Goal: Complete application form

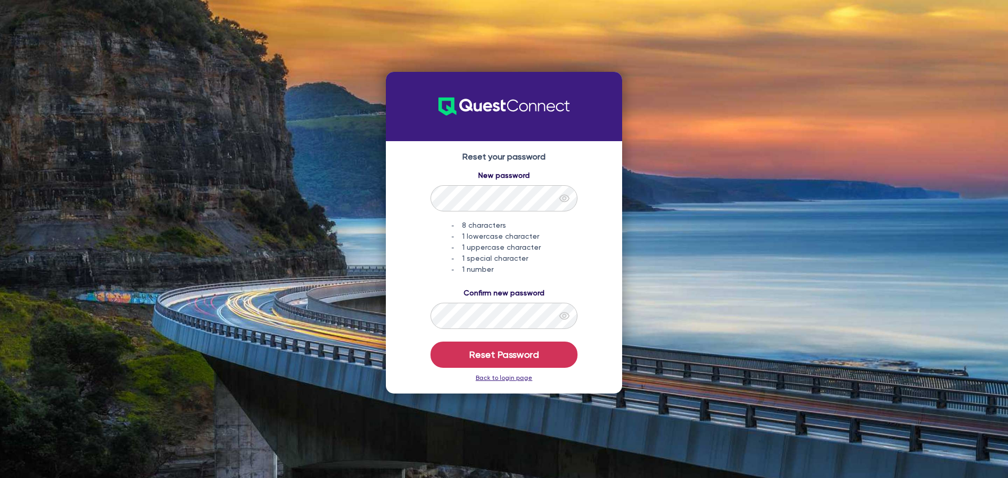
click at [519, 378] on link "Back to login page" at bounding box center [504, 377] width 57 height 7
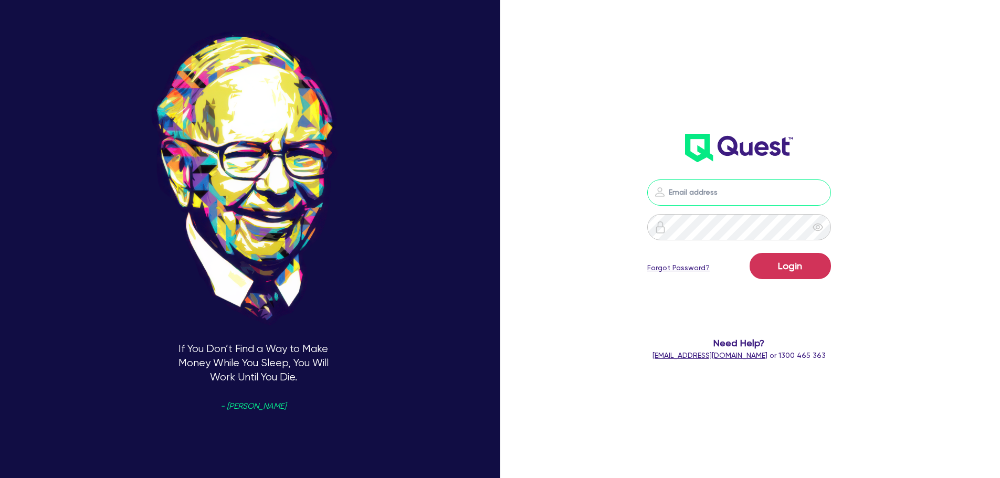
type input "[PERSON_NAME][EMAIL_ADDRESS][DOMAIN_NAME]"
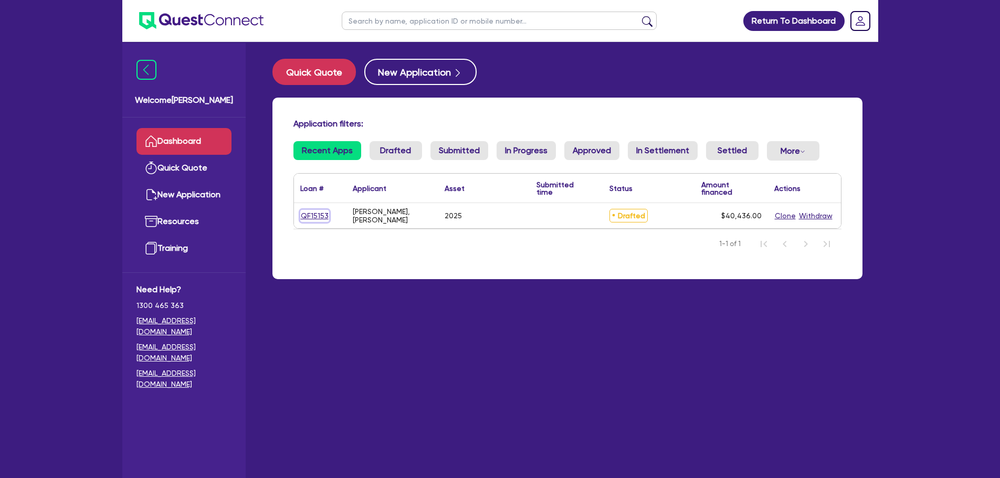
click at [314, 217] on link "QF15153" at bounding box center [314, 216] width 29 height 12
select select "CARS_AND_LIGHT_TRUCKS"
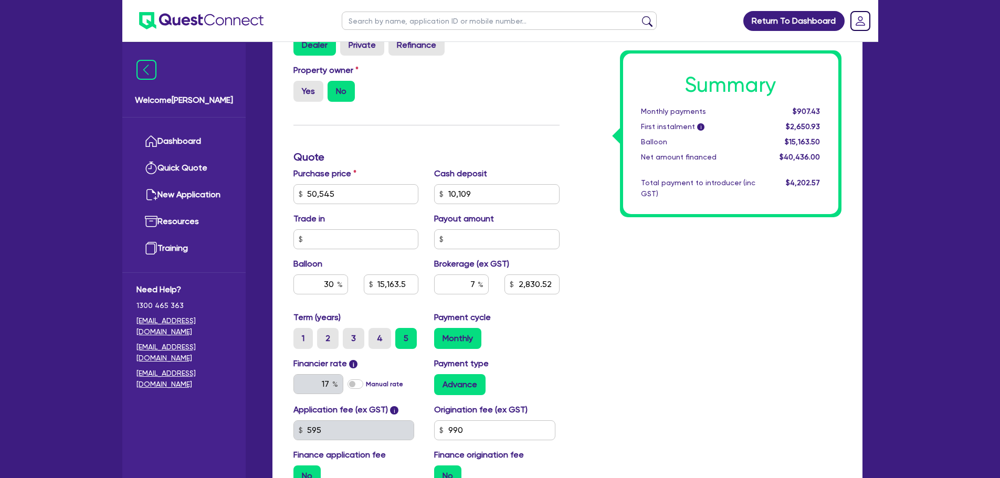
scroll to position [468, 0]
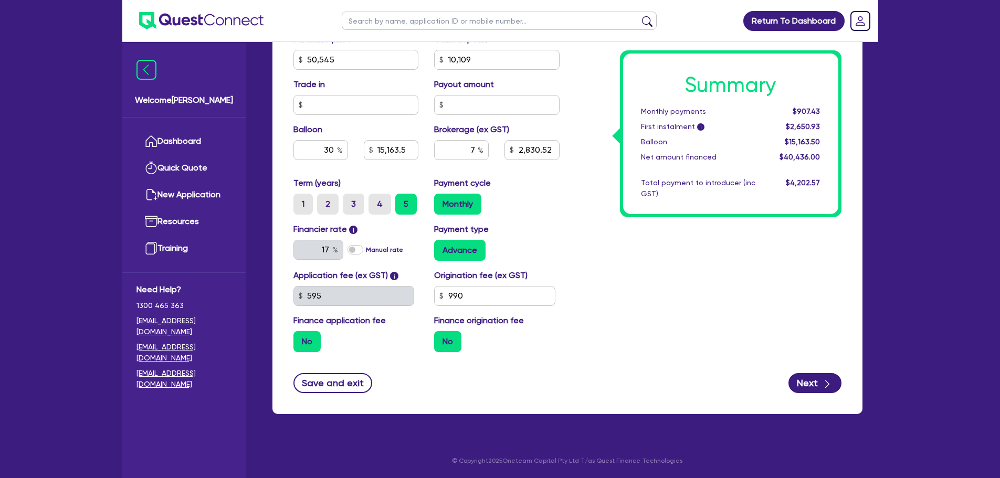
click at [336, 248] on div "17" at bounding box center [319, 250] width 50 height 20
click at [558, 265] on div "Financier rate i 17 Manual rate Payment type Advance" at bounding box center [427, 246] width 282 height 46
click at [729, 309] on div "Summary Monthly payments $907.43 First instalment i $2,650.93 Balloon $15,163.5…" at bounding box center [709, 54] width 282 height 614
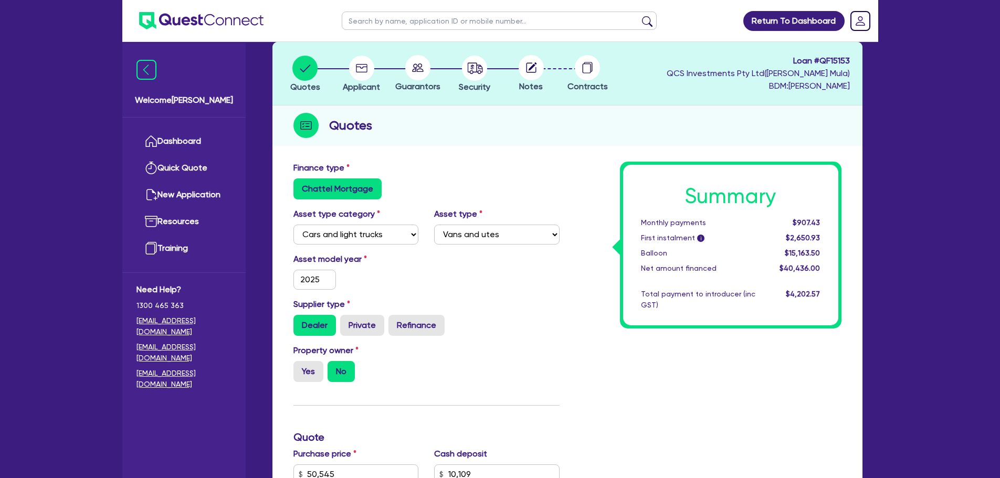
scroll to position [0, 0]
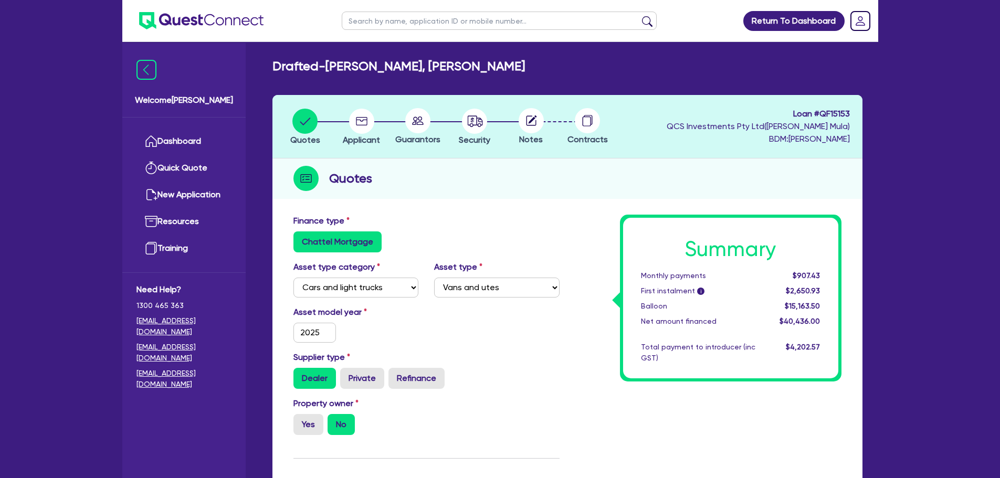
click at [519, 291] on select "Select Passenger vehicles Vans and utes Light trucks up to 4.5 tonne" at bounding box center [496, 288] width 125 height 20
select select "PASSENGER_VEHICLES"
click at [434, 278] on select "Select Passenger vehicles Vans and utes Light trucks up to 4.5 tonne" at bounding box center [496, 288] width 125 height 20
type input "50,545"
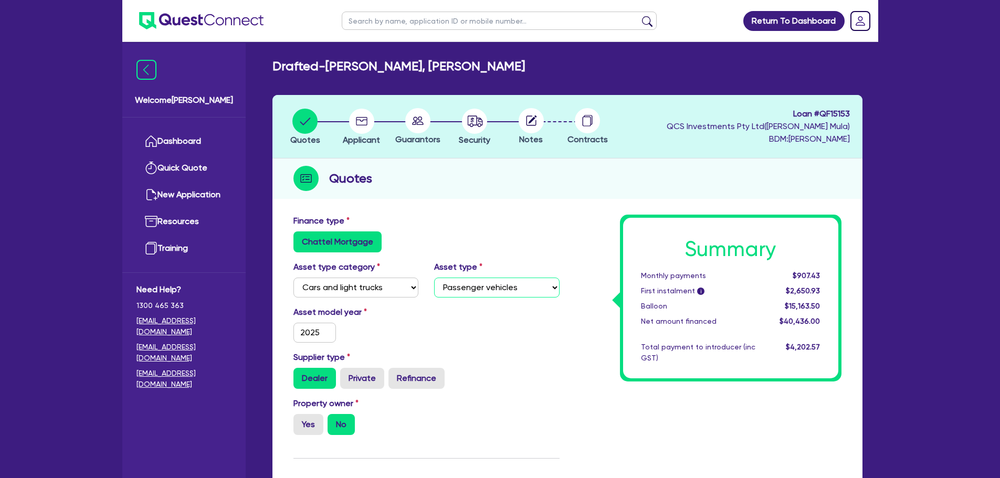
type input "10,109"
type input "15,163.5"
type input "2,830.52"
type input "50,545"
type input "10,109"
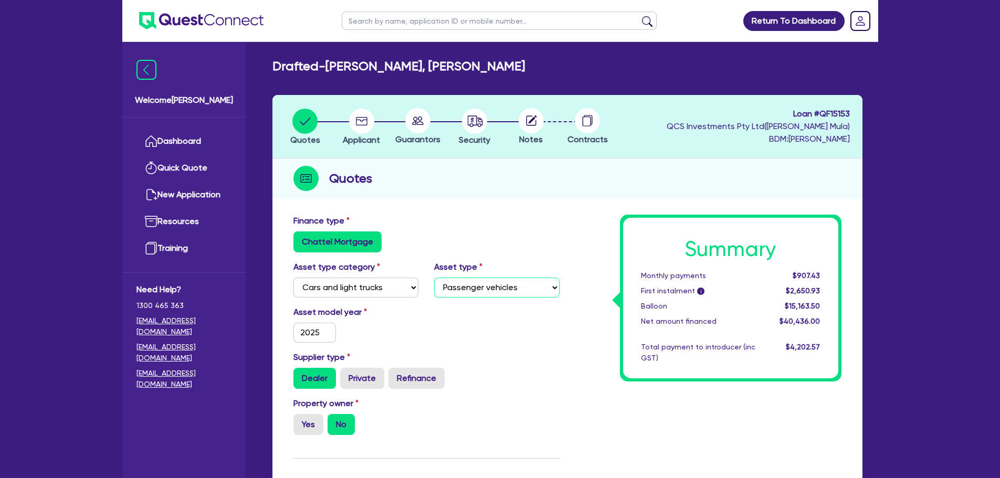
type input "15,163.5"
type input "2,830.52"
click at [538, 248] on div "Chattel Mortgage" at bounding box center [427, 242] width 266 height 21
click at [487, 256] on div "Finance type Chattel Mortgage" at bounding box center [427, 238] width 282 height 46
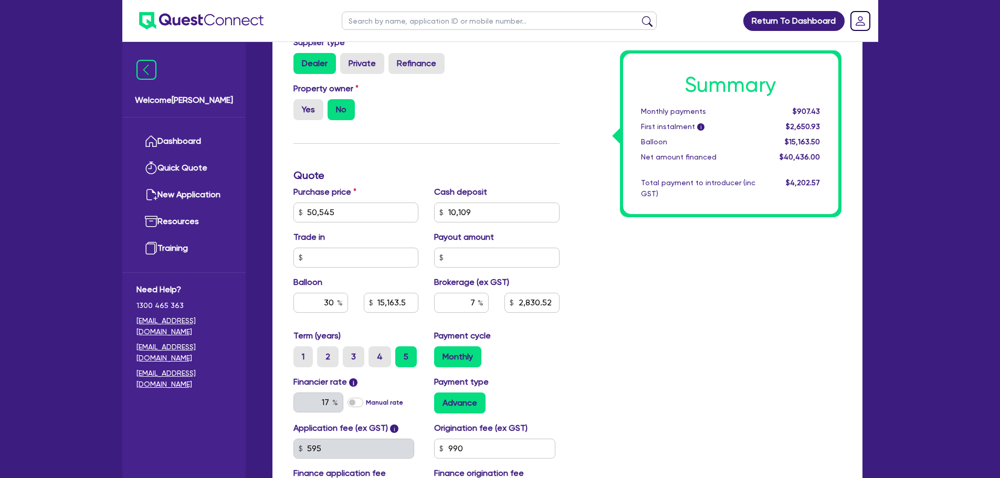
click at [614, 238] on div "Summary Monthly payments $907.43 First instalment i $2,650.93 Balloon $15,163.5…" at bounding box center [709, 207] width 282 height 614
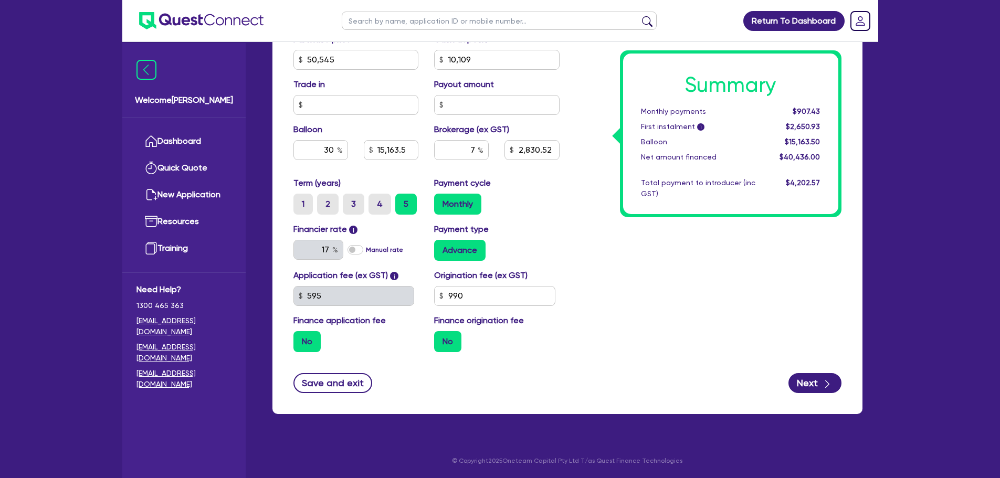
click at [559, 234] on div "Payment type Advance" at bounding box center [496, 242] width 141 height 38
click at [682, 303] on div "Summary Monthly payments $907.43 First instalment i $2,650.93 Balloon $15,163.5…" at bounding box center [709, 54] width 282 height 614
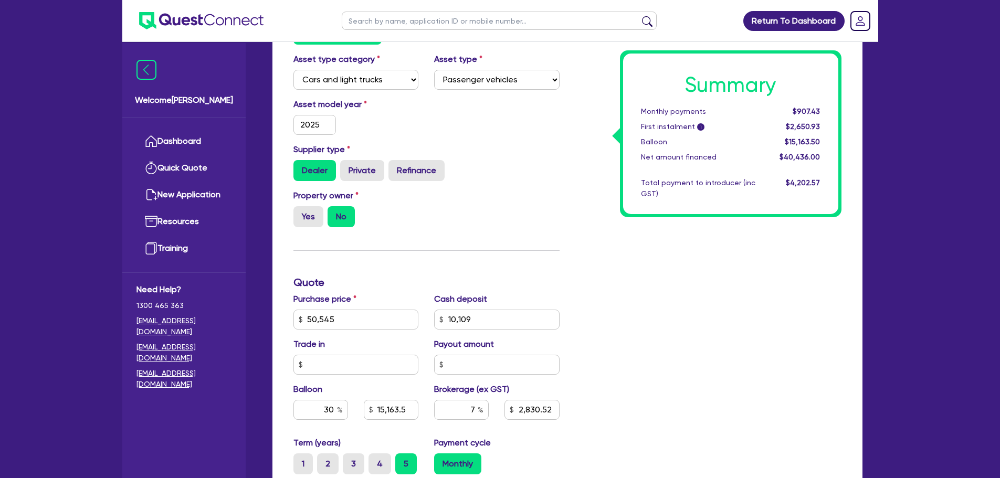
scroll to position [205, 0]
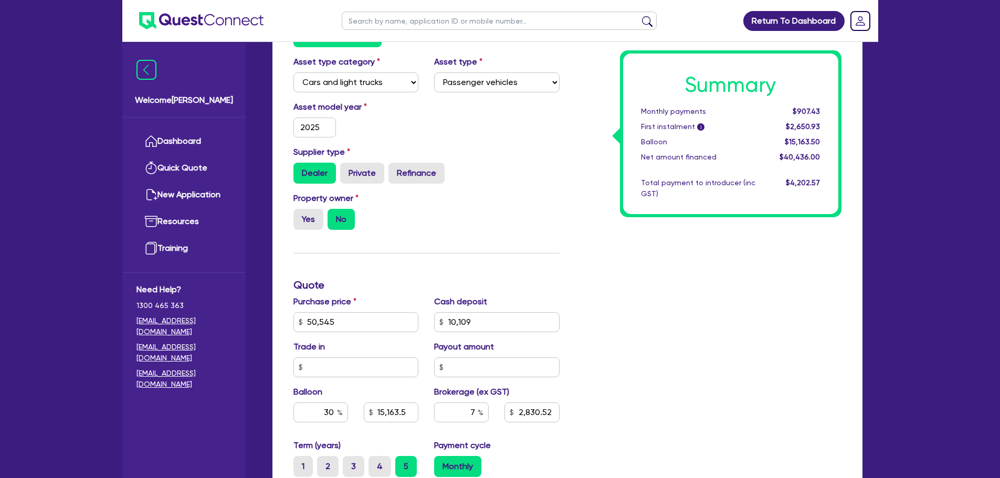
click at [514, 269] on div "Finance type Chattel Mortgage Asset type category Select Cars and light trucks …" at bounding box center [427, 316] width 282 height 614
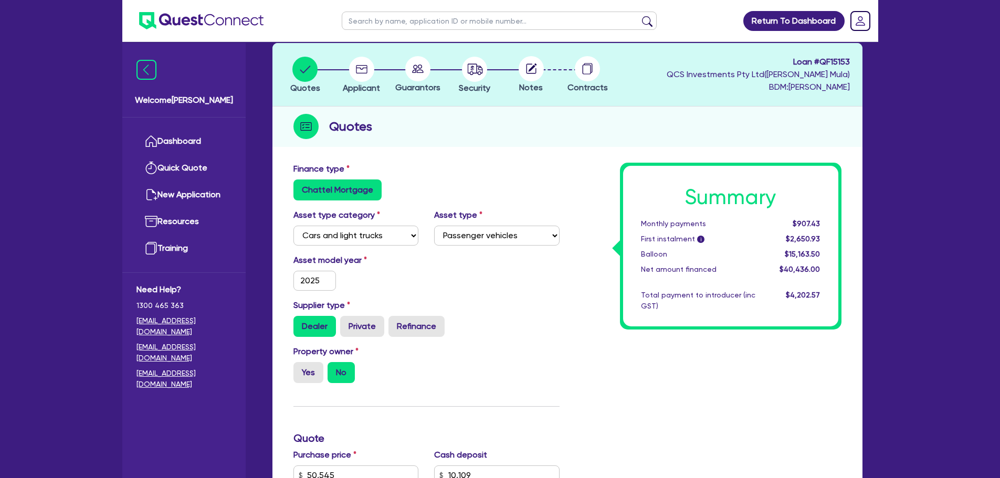
scroll to position [48, 0]
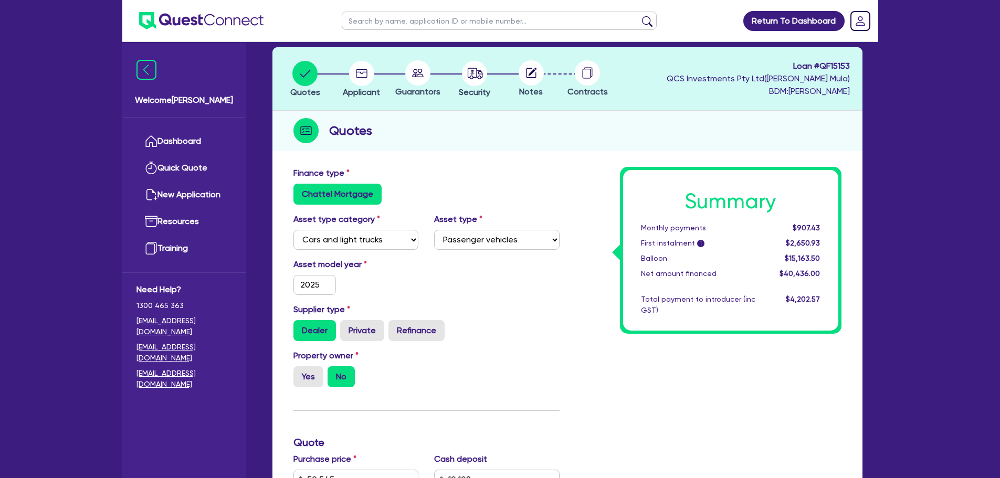
click at [392, 277] on div "Asset model year [DATE]" at bounding box center [356, 276] width 141 height 37
click at [371, 239] on select "Select Cars and light trucks Primary assets Secondary assets Tertiary assets" at bounding box center [356, 240] width 125 height 20
click at [552, 316] on div "Supplier type Dealer Private Refinance" at bounding box center [427, 322] width 282 height 38
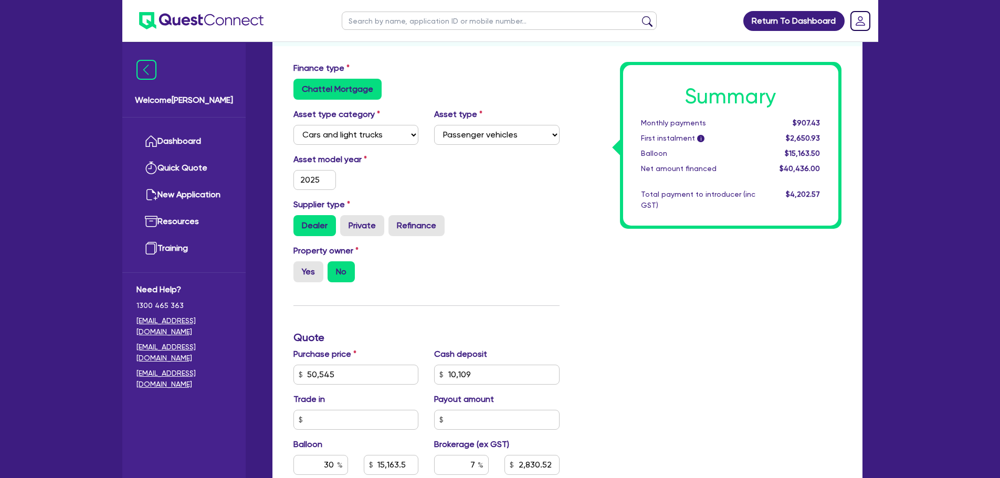
click at [535, 187] on div "Asset model year [DATE]" at bounding box center [427, 175] width 282 height 45
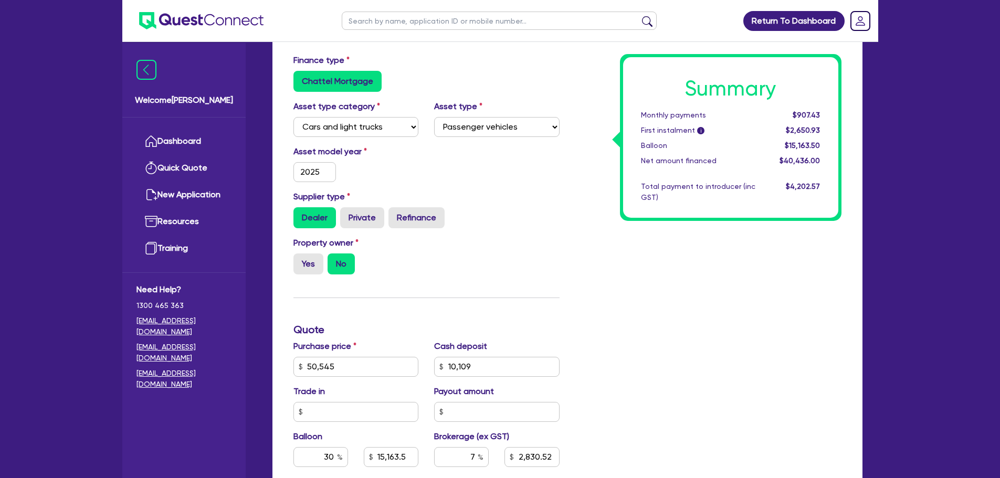
scroll to position [468, 0]
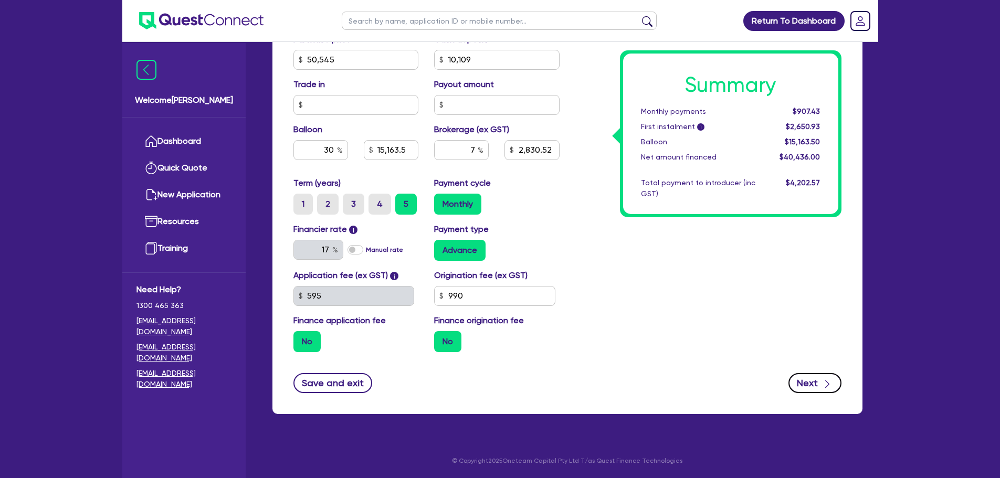
click at [829, 384] on icon "button" at bounding box center [827, 385] width 4 height 8
type input "50,545"
type input "10,109"
type input "15,163.5"
type input "2,830.52"
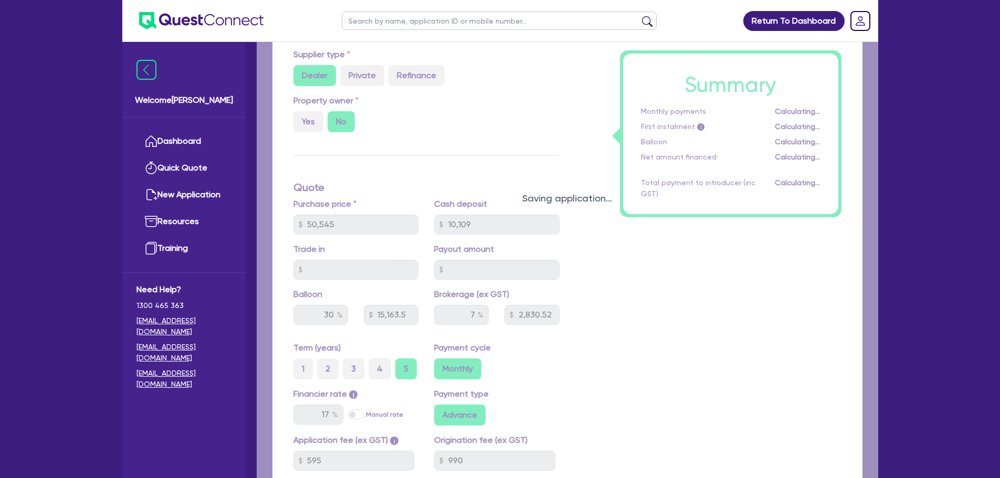
scroll to position [153, 0]
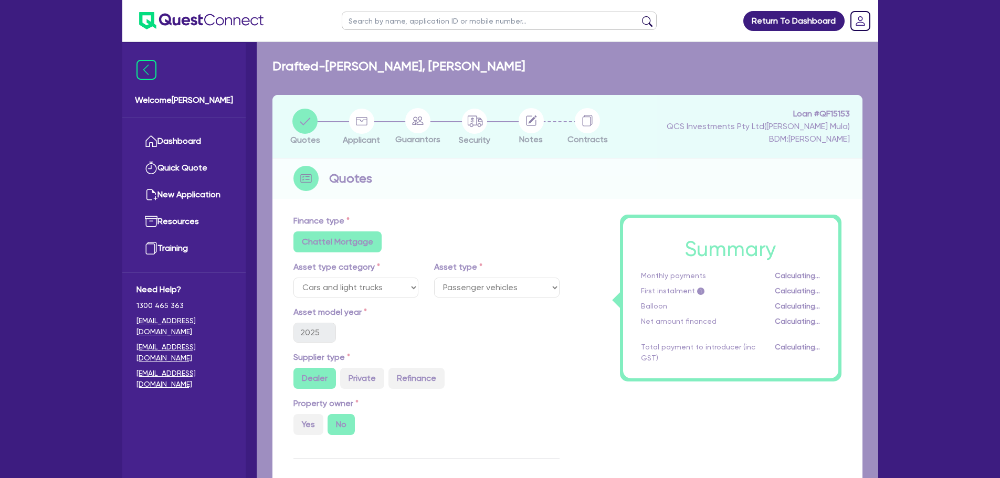
select select "SOLE_TRADER"
select select "HEALTH_BEAUTY"
select select "HAIR_BEAUTY_SALONS"
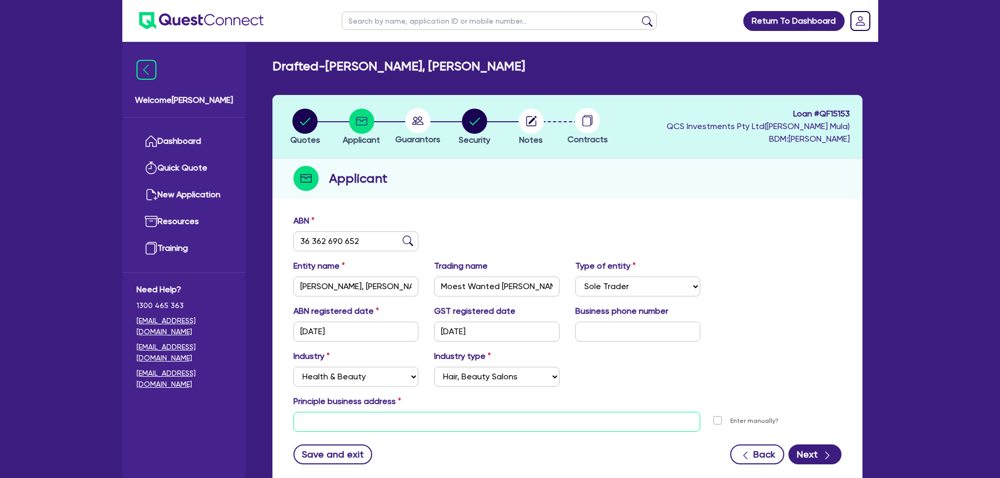
click at [382, 426] on input "text" at bounding box center [497, 422] width 407 height 20
click at [794, 340] on div "ABN registered date [DATE] GST registered date [DATE] Business phone number" at bounding box center [568, 327] width 564 height 45
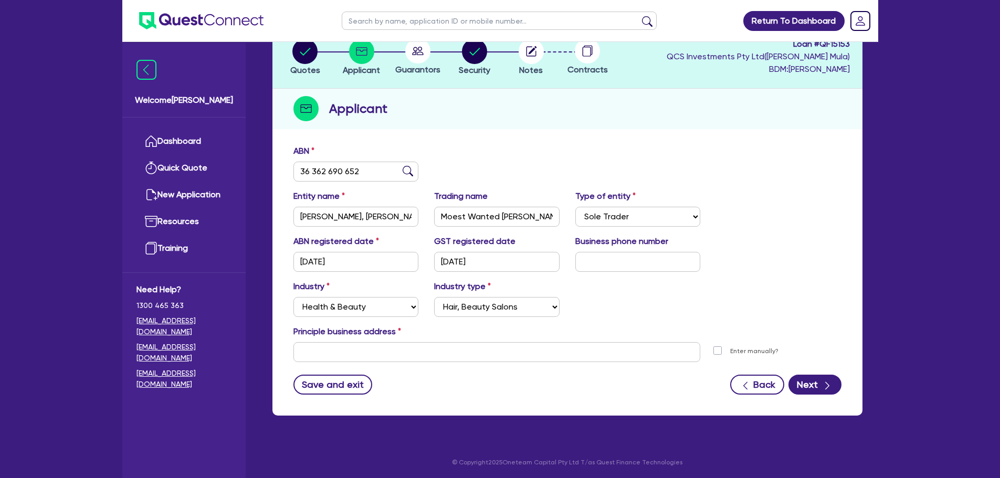
scroll to position [71, 0]
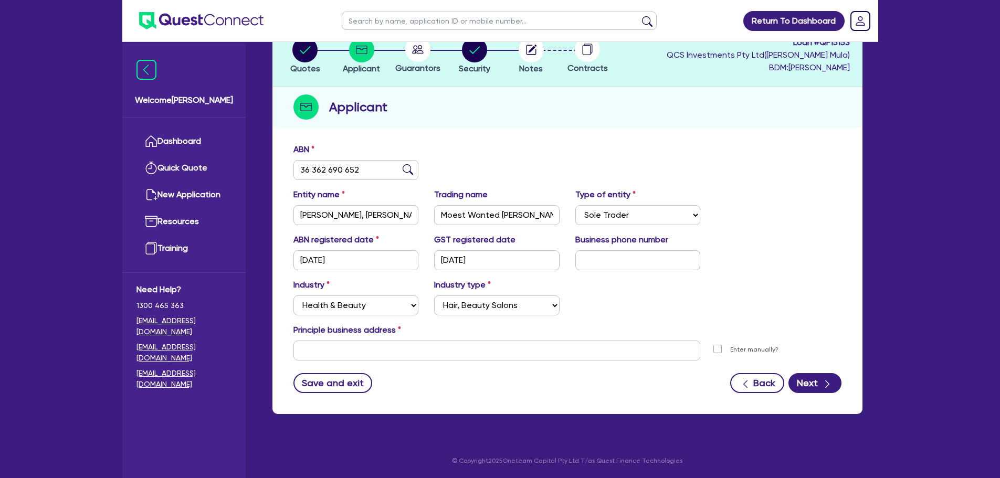
click at [774, 292] on div "Industry Select Accomodation & Food Services Administrative & Support Services …" at bounding box center [568, 301] width 564 height 45
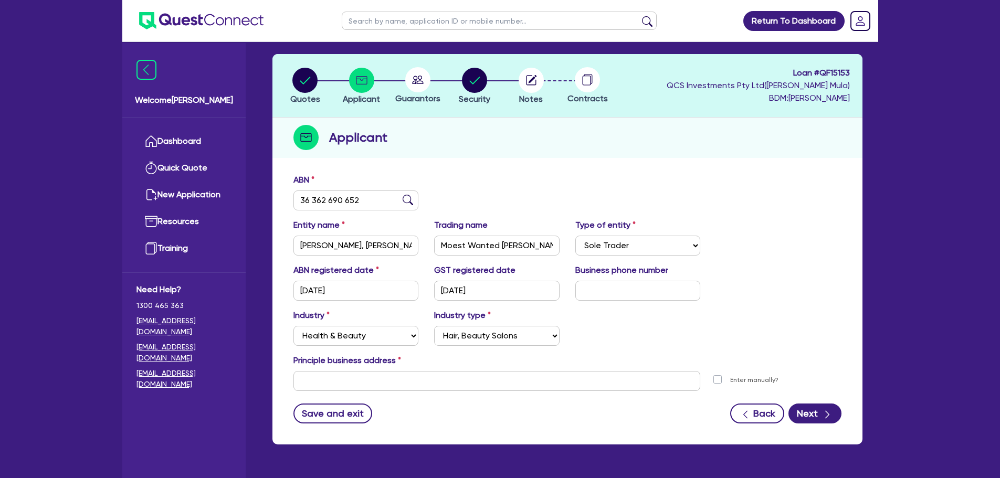
scroll to position [0, 0]
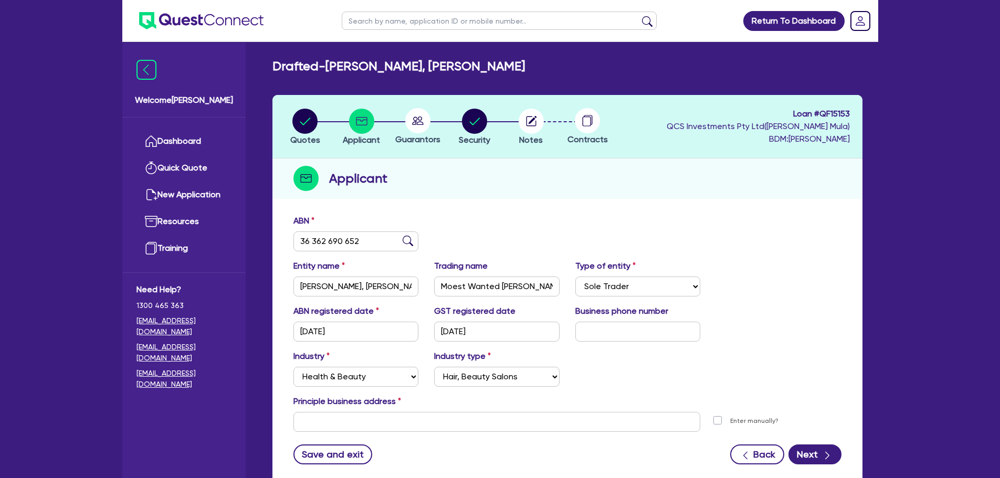
click at [809, 228] on div "ABN 36 362 690 652" at bounding box center [568, 237] width 564 height 45
click at [819, 152] on header "Quotes Applicant [GEOGRAPHIC_DATA] Security Notes Contracts Loan # QF15153 QCS …" at bounding box center [568, 127] width 590 height 64
drag, startPoint x: 821, startPoint y: 301, endPoint x: 811, endPoint y: 275, distance: 28.1
click at [824, 301] on div "Entity name [PERSON_NAME], [PERSON_NAME] name Moest Wanted [PERSON_NAME] Type o…" at bounding box center [568, 282] width 564 height 45
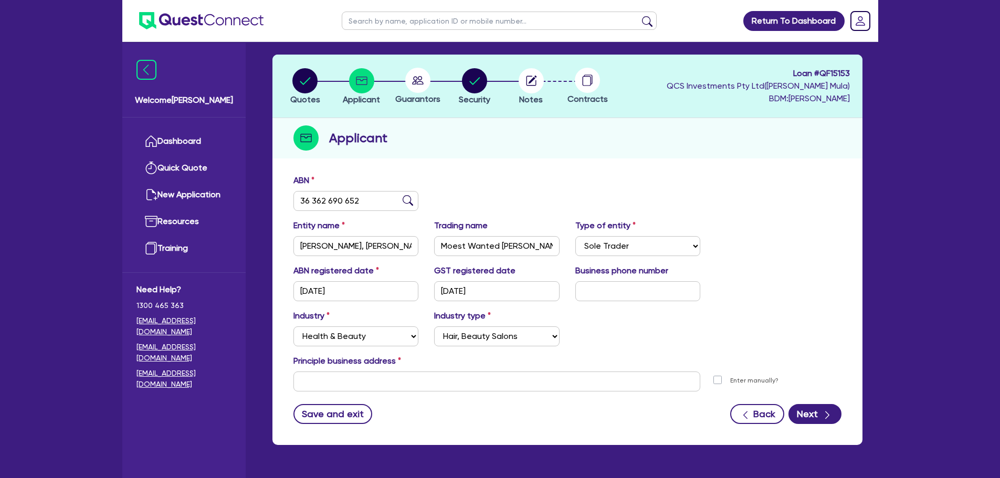
scroll to position [71, 0]
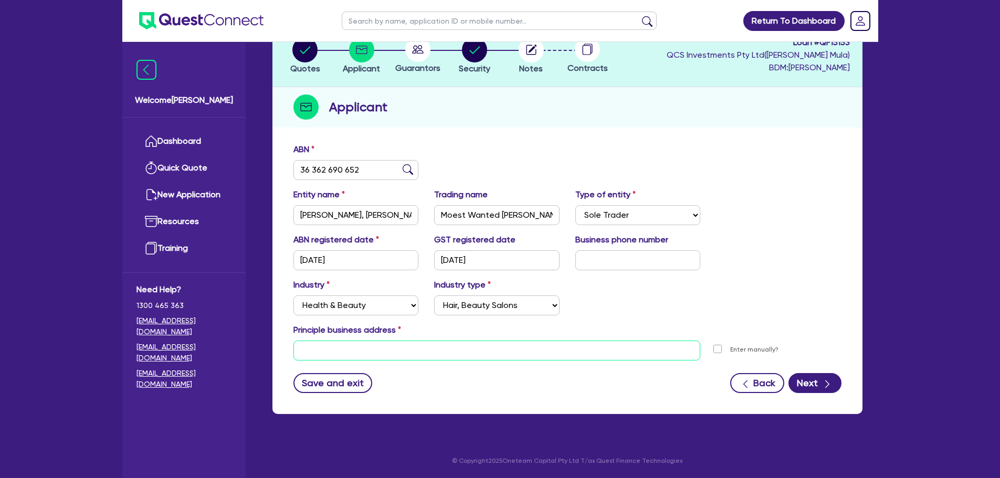
click at [344, 354] on input "text" at bounding box center [497, 351] width 407 height 20
paste input "[GEOGRAPHIC_DATA][STREET_ADDRESS][PERSON_NAME]"
drag, startPoint x: 428, startPoint y: 352, endPoint x: 301, endPoint y: 349, distance: 127.6
click at [301, 349] on input "[GEOGRAPHIC_DATA][STREET_ADDRESS][PERSON_NAME]" at bounding box center [497, 351] width 407 height 20
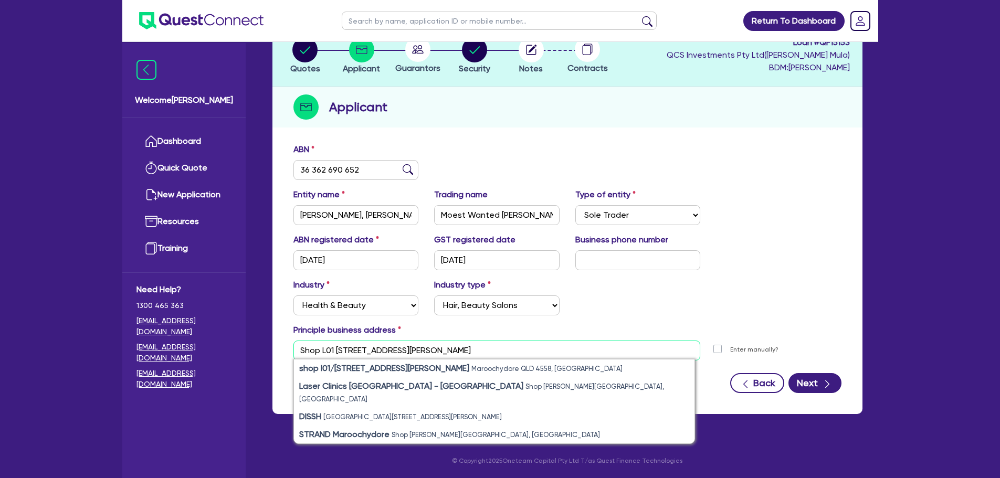
type input "Shop L01 [STREET_ADDRESS][PERSON_NAME]"
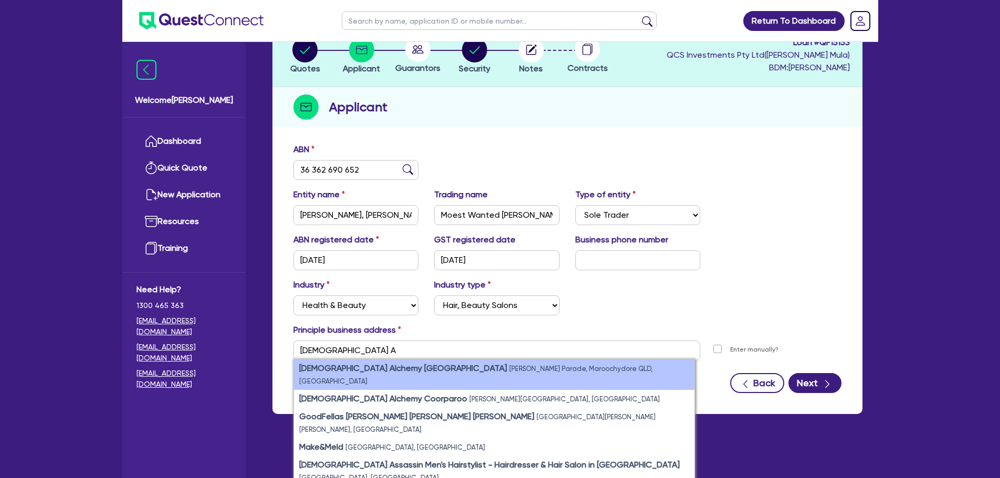
click at [413, 374] on li "[DEMOGRAPHIC_DATA] Alchemy [GEOGRAPHIC_DATA][PERSON_NAME], [GEOGRAPHIC_DATA], […" at bounding box center [494, 375] width 401 height 30
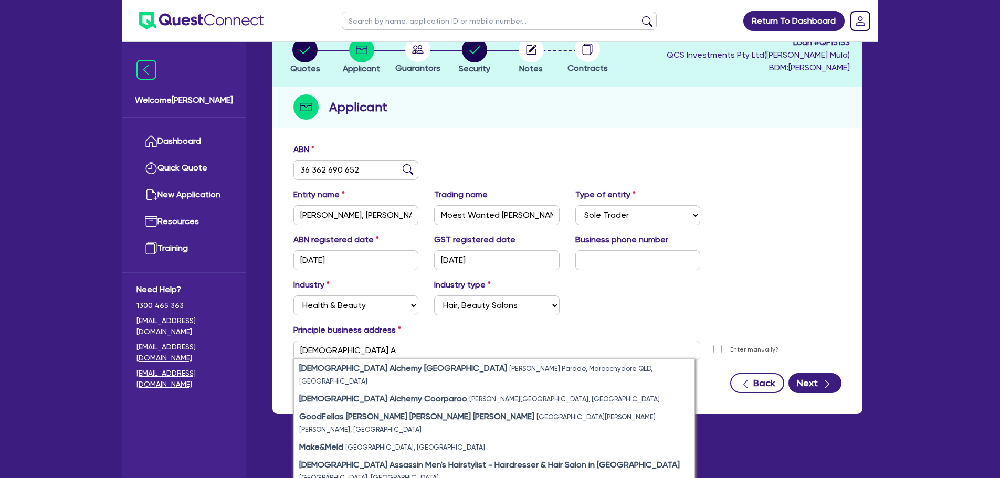
type input "Shop L01 [STREET_ADDRESS][PERSON_NAME]"
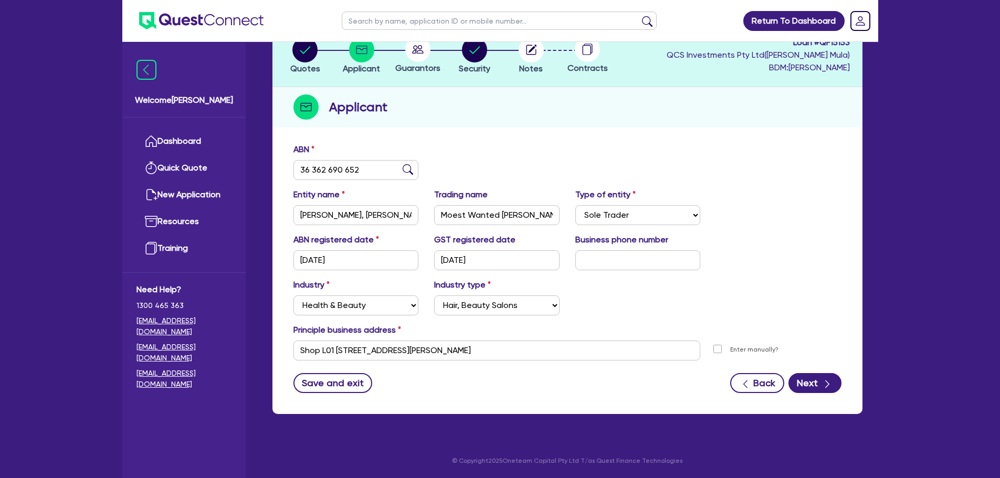
click at [675, 303] on div "Industry Select Accomodation & Food Services Administrative & Support Services …" at bounding box center [568, 301] width 564 height 45
click at [805, 383] on button "Next" at bounding box center [815, 383] width 53 height 20
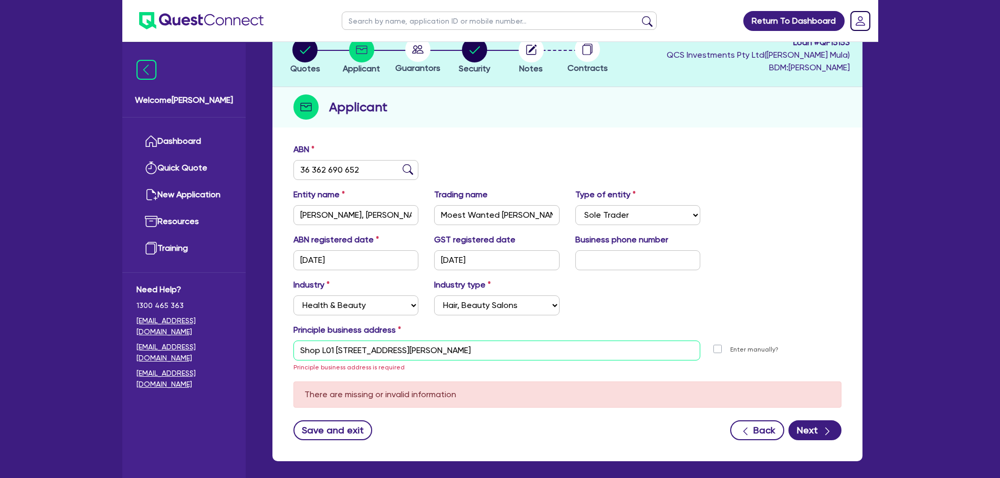
click at [505, 359] on input "Shop L01 [STREET_ADDRESS][PERSON_NAME]" at bounding box center [497, 351] width 407 height 20
click at [722, 349] on div "Enter manually?" at bounding box center [747, 349] width 62 height 11
click at [730, 349] on label "Enter manually?" at bounding box center [754, 350] width 48 height 10
click at [718, 349] on input "Enter manually?" at bounding box center [720, 349] width 8 height 10
checkbox input "true"
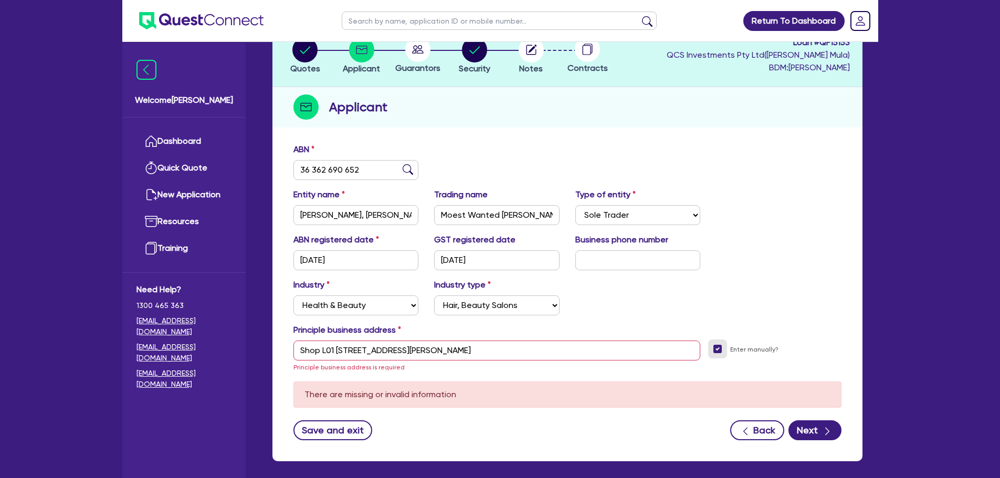
select select
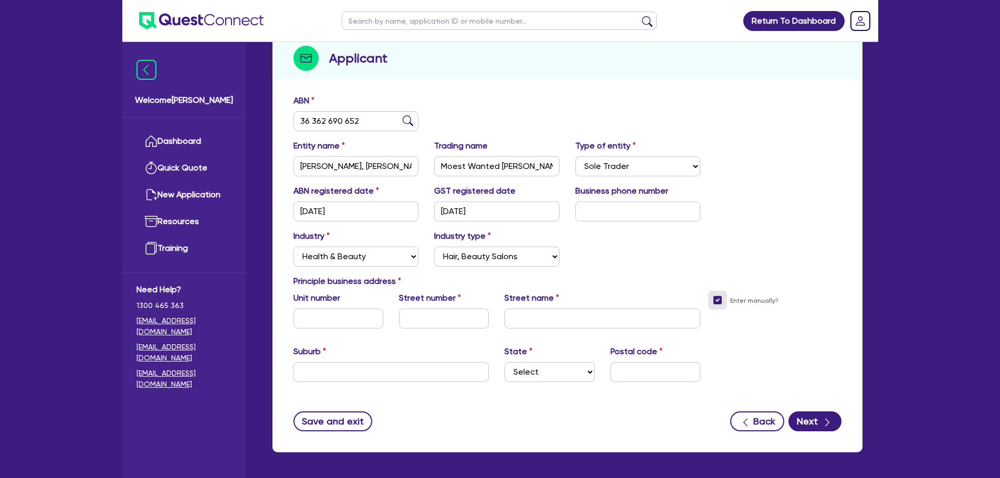
scroll to position [159, 0]
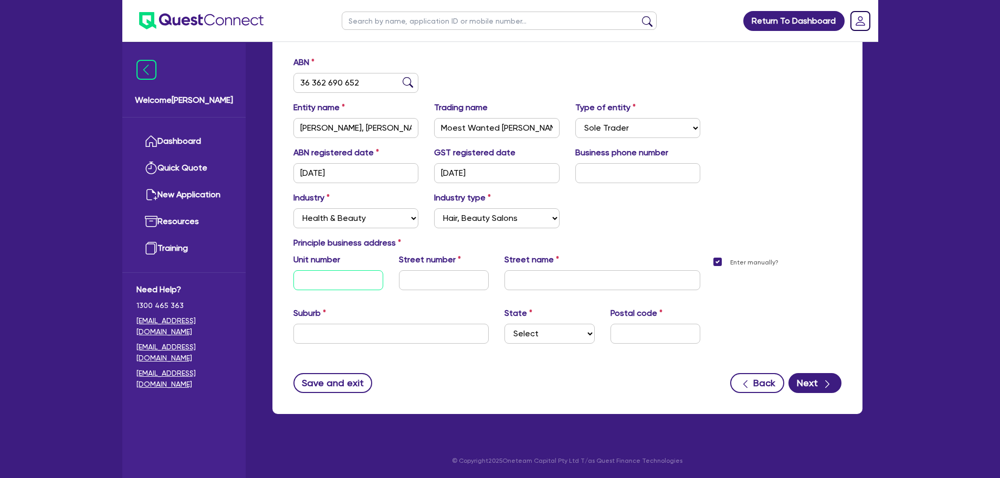
click at [347, 287] on input "text" at bounding box center [339, 280] width 90 height 20
click at [588, 332] on select "Select [GEOGRAPHIC_DATA] [GEOGRAPHIC_DATA] [GEOGRAPHIC_DATA] [GEOGRAPHIC_DATA] …" at bounding box center [550, 334] width 90 height 20
select select "QLD"
click at [505, 324] on select "Select [GEOGRAPHIC_DATA] [GEOGRAPHIC_DATA] [GEOGRAPHIC_DATA] [GEOGRAPHIC_DATA] …" at bounding box center [550, 334] width 90 height 20
click at [642, 336] on input "text" at bounding box center [656, 334] width 90 height 20
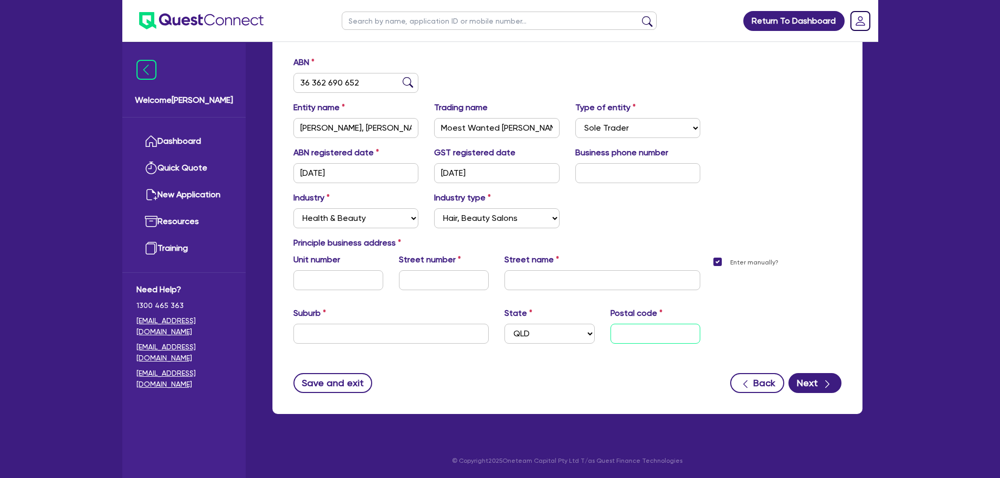
click at [636, 329] on input "text" at bounding box center [656, 334] width 90 height 20
type input "4558"
click at [427, 328] on input "text" at bounding box center [392, 334] width 196 height 20
type input "Maroochydore"
click at [551, 286] on input "text" at bounding box center [603, 280] width 196 height 20
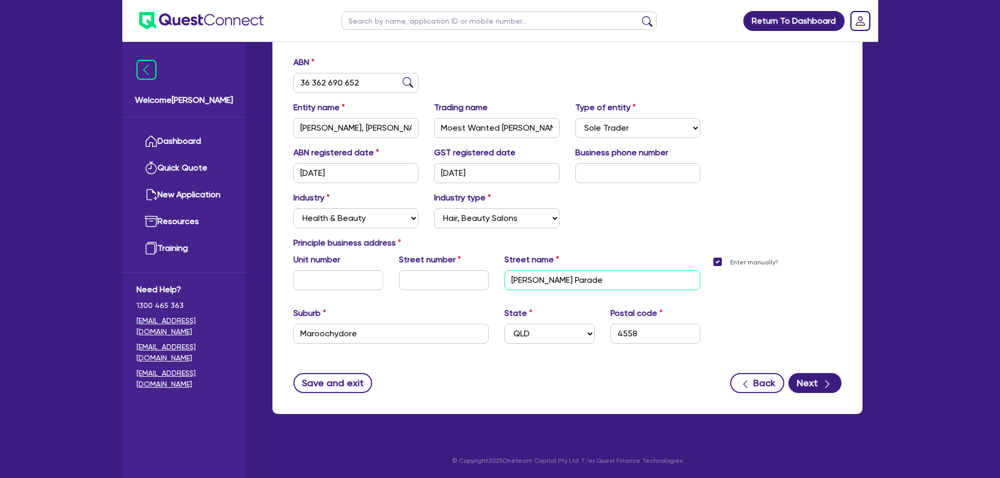
type input "[PERSON_NAME] Parade"
click at [447, 281] on input "text" at bounding box center [444, 280] width 90 height 20
type input "314"
click at [328, 281] on input "text" at bounding box center [339, 280] width 90 height 20
click at [301, 284] on input "L01" at bounding box center [339, 280] width 90 height 20
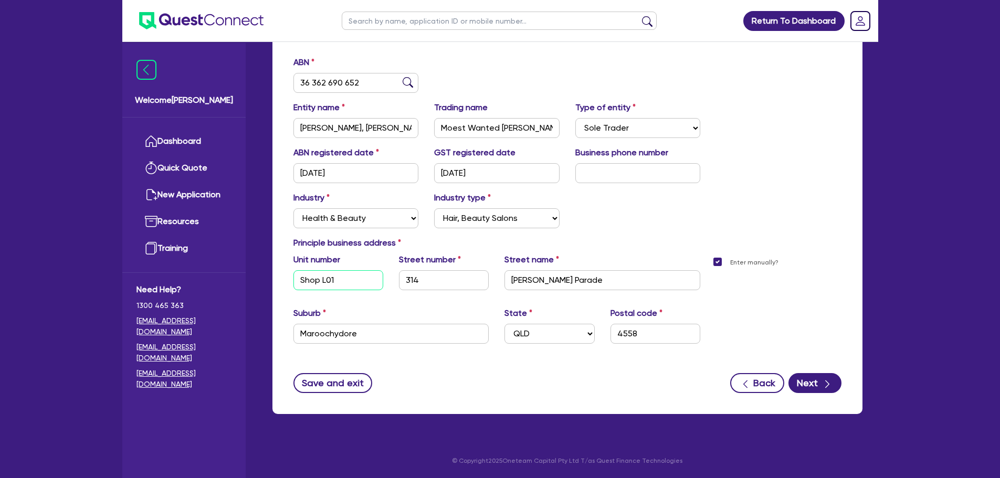
type input "Shop L01"
click at [786, 212] on div "Industry Select Accomodation & Food Services Administrative & Support Services …" at bounding box center [568, 214] width 564 height 45
click at [796, 380] on button "Next" at bounding box center [815, 383] width 53 height 20
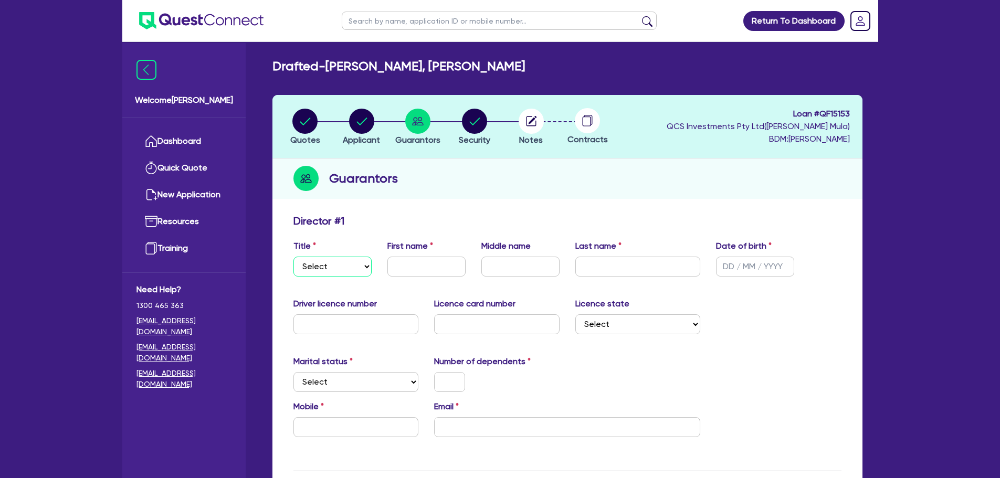
click at [336, 268] on select "Select Mr Mrs Ms Miss Dr" at bounding box center [333, 267] width 78 height 20
select select "MR"
click at [294, 257] on select "Select Mr Mrs Ms Miss Dr" at bounding box center [333, 267] width 78 height 20
click at [408, 269] on input "text" at bounding box center [426, 267] width 78 height 20
type input "M"
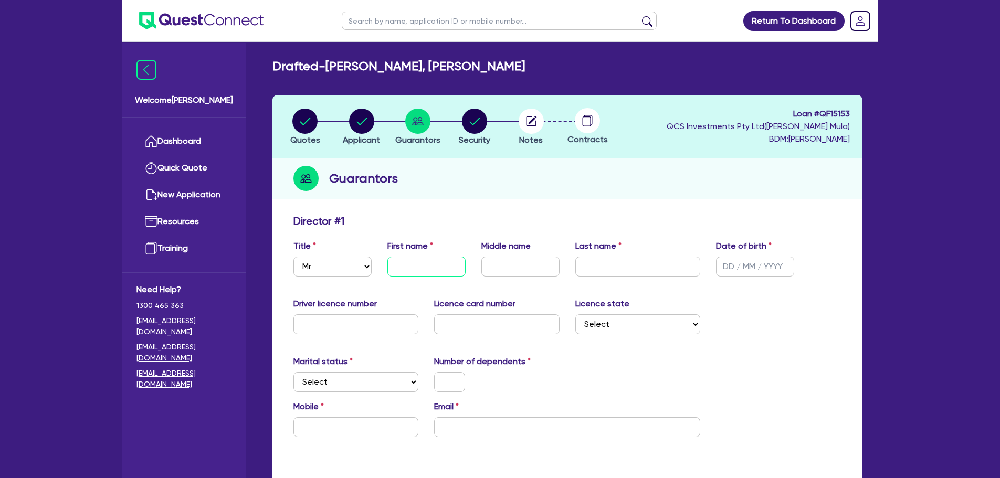
type input "H"
type input "[PERSON_NAME]"
click at [501, 265] on input "text" at bounding box center [520, 267] width 78 height 20
type input "N"
type input "[PERSON_NAME]"
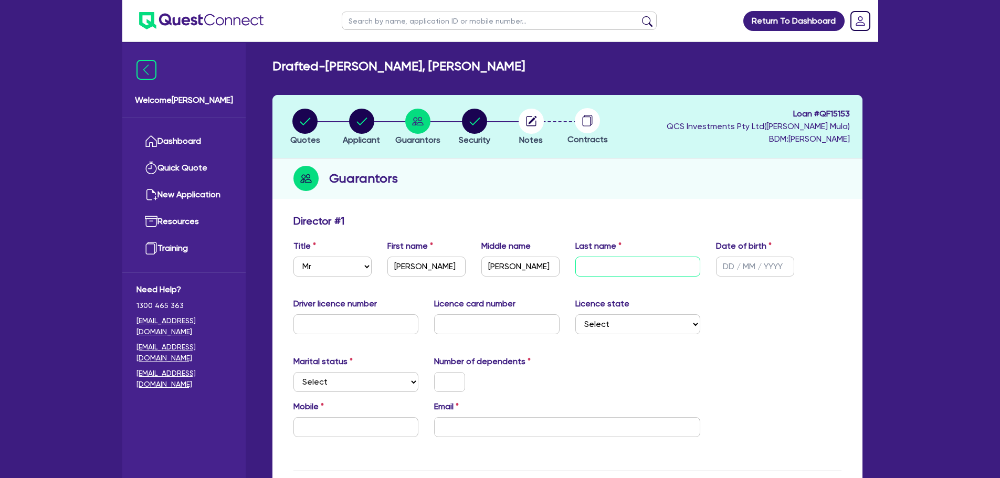
click at [608, 262] on input "text" at bounding box center [637, 267] width 125 height 20
type input "Naji"
click at [729, 264] on input "text" at bounding box center [755, 267] width 78 height 20
click at [365, 331] on input "text" at bounding box center [356, 325] width 125 height 20
type input "140159372"
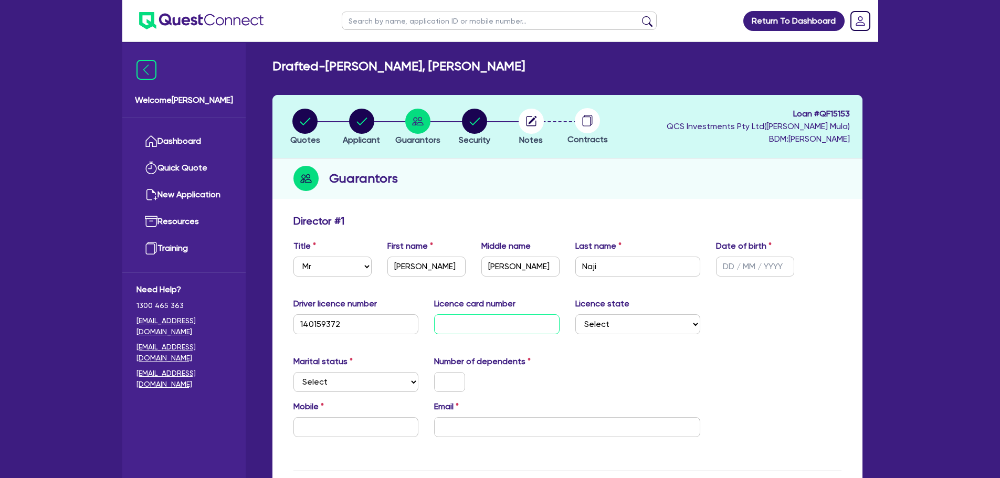
click at [450, 321] on input "text" at bounding box center [496, 325] width 125 height 20
click at [485, 326] on input "text" at bounding box center [496, 325] width 125 height 20
type input "DE1BDE47B9"
click at [670, 310] on div "Licence state Select [GEOGRAPHIC_DATA] [GEOGRAPHIC_DATA] [GEOGRAPHIC_DATA] [GEO…" at bounding box center [638, 316] width 141 height 37
drag, startPoint x: 659, startPoint y: 329, endPoint x: 656, endPoint y: 334, distance: 5.7
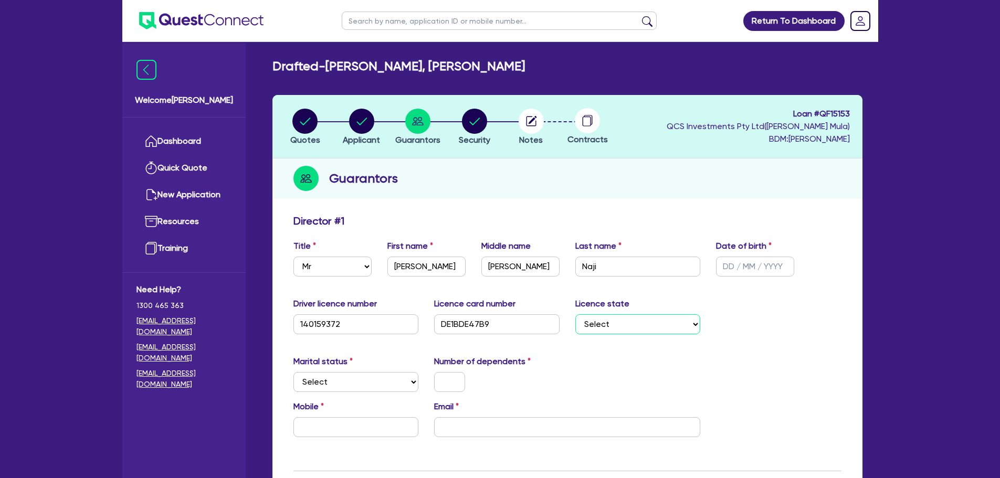
click at [659, 329] on select "Select [GEOGRAPHIC_DATA] [GEOGRAPHIC_DATA] [GEOGRAPHIC_DATA] [GEOGRAPHIC_DATA] …" at bounding box center [637, 325] width 125 height 20
select select "QLD"
click at [575, 315] on select "Select [GEOGRAPHIC_DATA] [GEOGRAPHIC_DATA] [GEOGRAPHIC_DATA] [GEOGRAPHIC_DATA] …" at bounding box center [637, 325] width 125 height 20
click at [447, 380] on input "text" at bounding box center [449, 382] width 31 height 20
drag, startPoint x: 360, startPoint y: 382, endPoint x: 345, endPoint y: 391, distance: 17.7
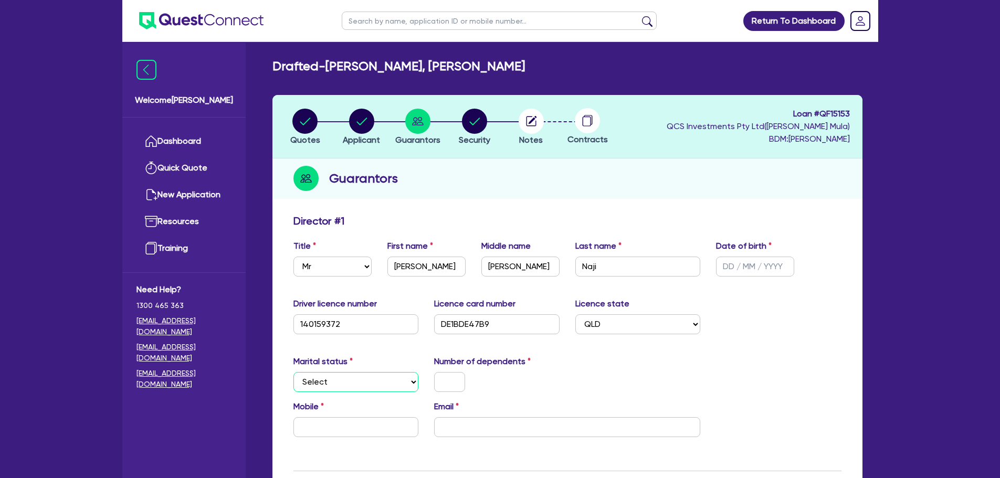
click at [360, 382] on select "Select Single Married De Facto / Partner" at bounding box center [356, 382] width 125 height 20
select select "DE_FACTO"
click at [294, 372] on select "Select Single Married De Facto / Partner" at bounding box center [356, 382] width 125 height 20
click at [447, 383] on input "text" at bounding box center [449, 382] width 31 height 20
click at [363, 432] on input "text" at bounding box center [356, 427] width 125 height 20
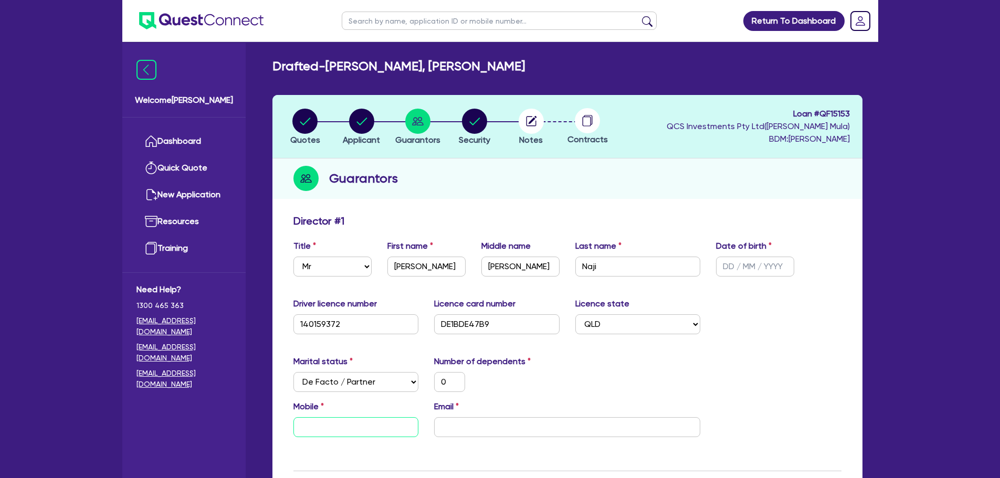
click at [360, 433] on input "text" at bounding box center [356, 427] width 125 height 20
type input "0"
type input "04"
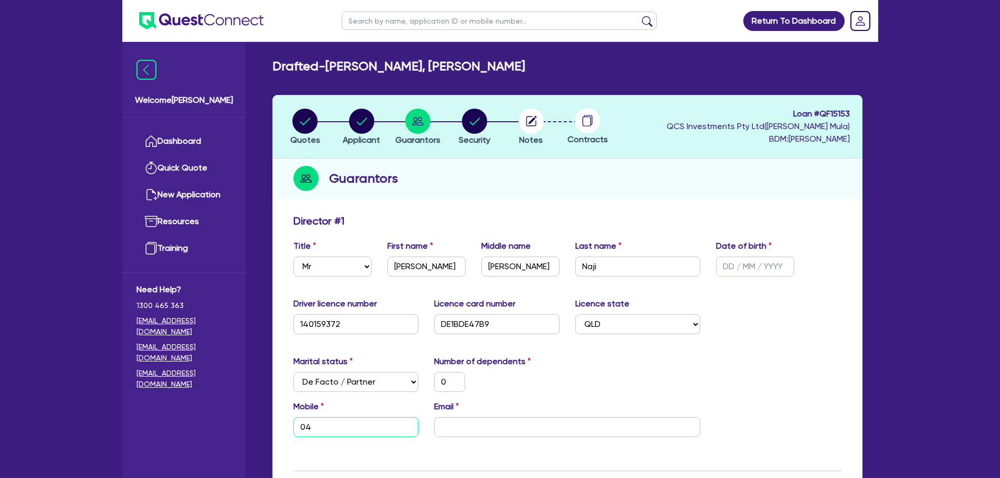
type input "0"
type input "043"
type input "0"
type input "0431"
type input "0"
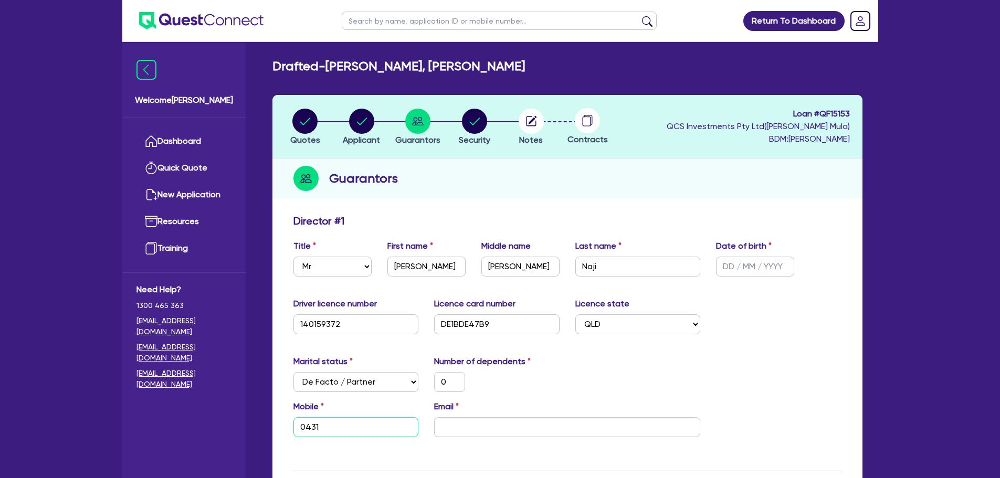
type input "0431 2"
type input "0"
type input "0431 21"
type input "0"
type input "0431 212"
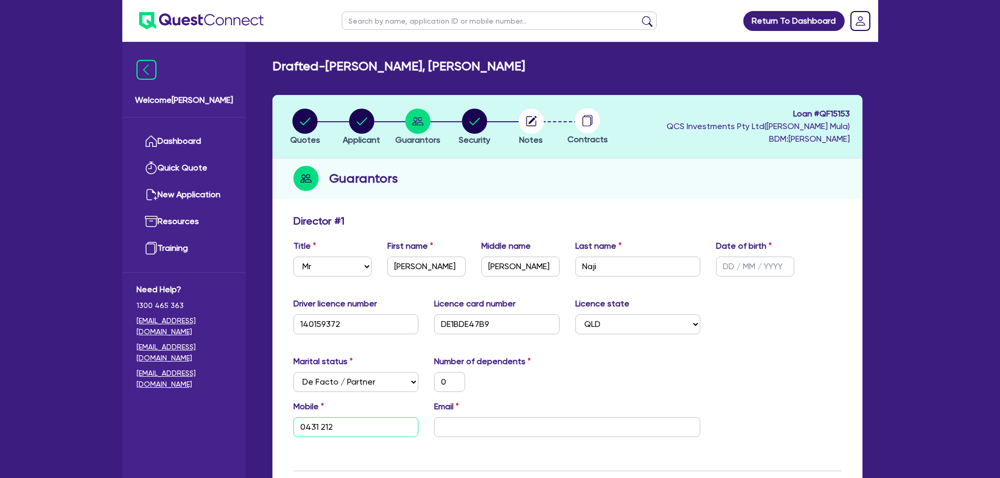
type input "0"
type input "0431 212 1"
type input "0"
type input "0431 212 12"
click at [565, 392] on div "Marital status Select [DEMOGRAPHIC_DATA] Married De Facto / Partner Number of d…" at bounding box center [568, 377] width 564 height 45
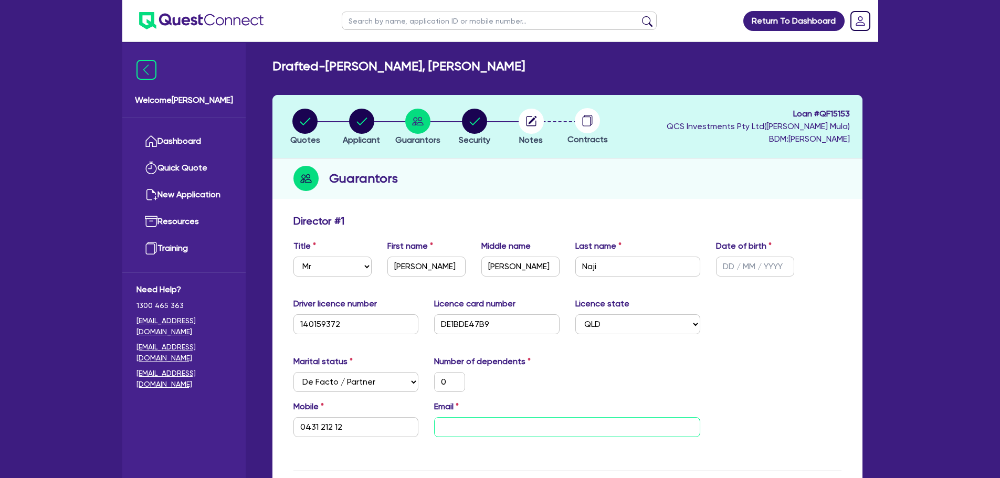
click at [524, 433] on input "email" at bounding box center [567, 427] width 266 height 20
click at [490, 435] on input "email" at bounding box center [567, 427] width 266 height 20
paste input "[EMAIL_ADDRESS][DOMAIN_NAME]"
type input "0"
type input "0431 212 12"
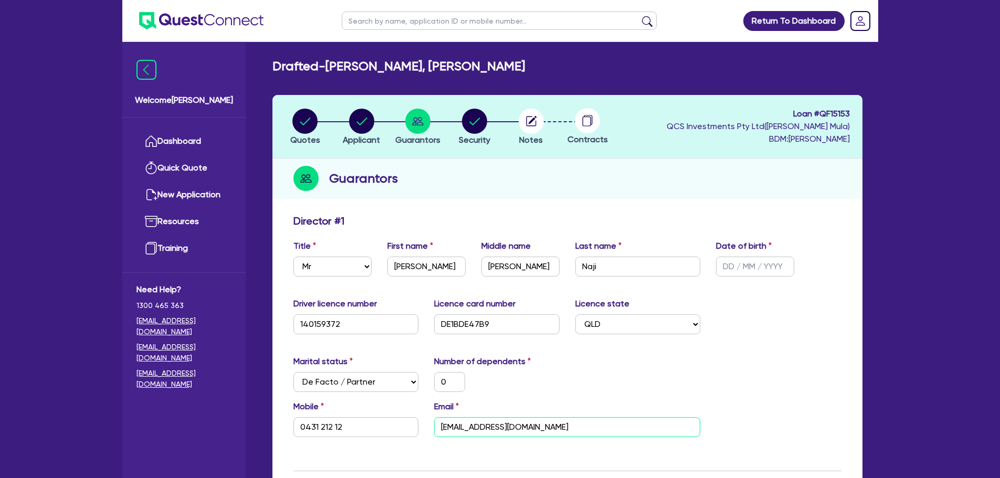
type input "[EMAIL_ADDRESS][DOMAIN_NAME]"
click at [559, 384] on div "0" at bounding box center [496, 382] width 141 height 20
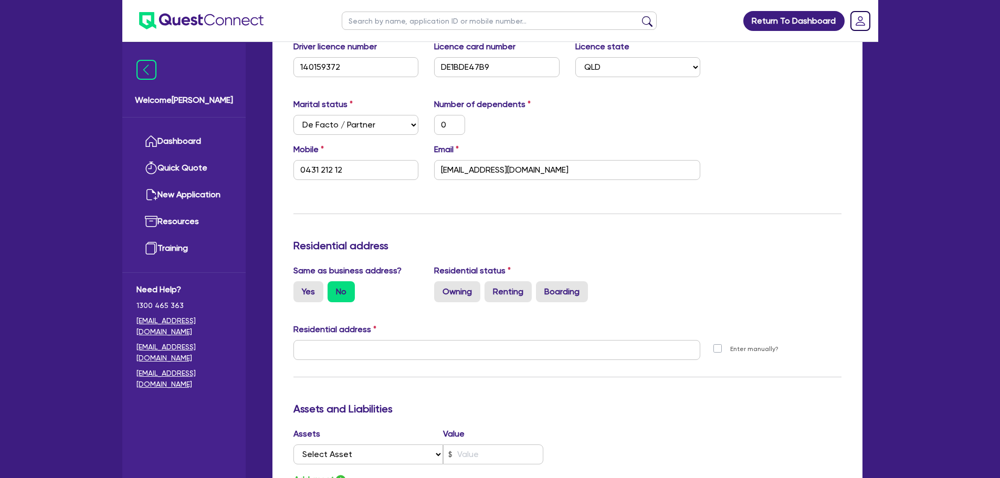
scroll to position [368, 0]
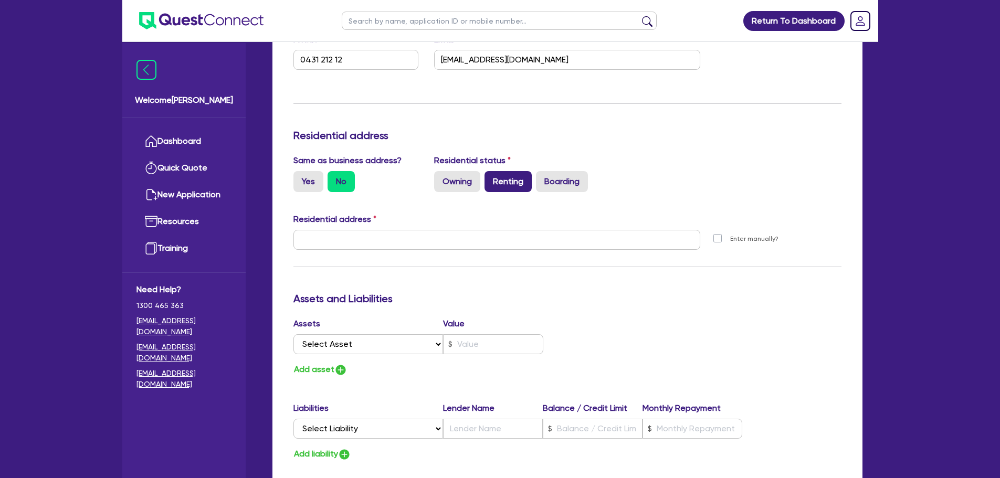
click at [508, 185] on label "Renting" at bounding box center [508, 181] width 47 height 21
click at [491, 178] on input "Renting" at bounding box center [488, 174] width 7 height 7
radio input "true"
type input "0"
type input "0431 212 12"
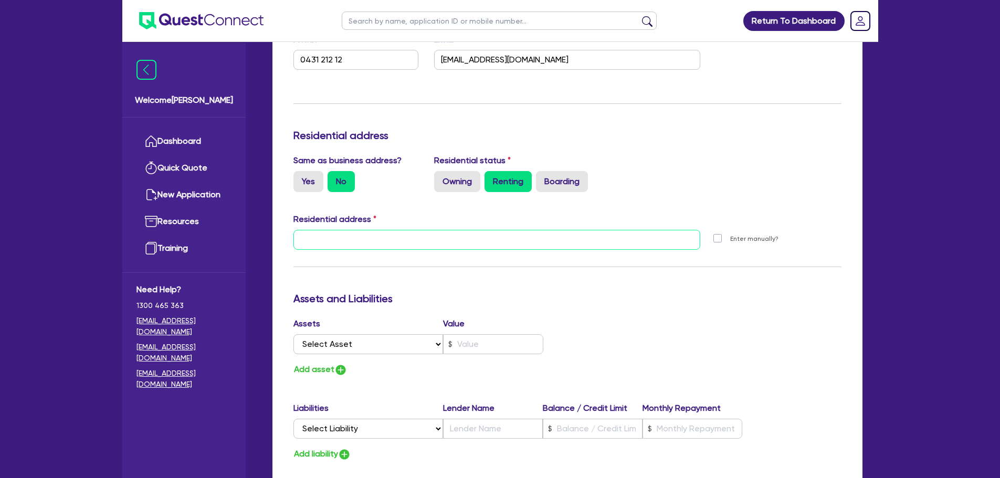
click at [426, 237] on input "text" at bounding box center [497, 240] width 407 height 20
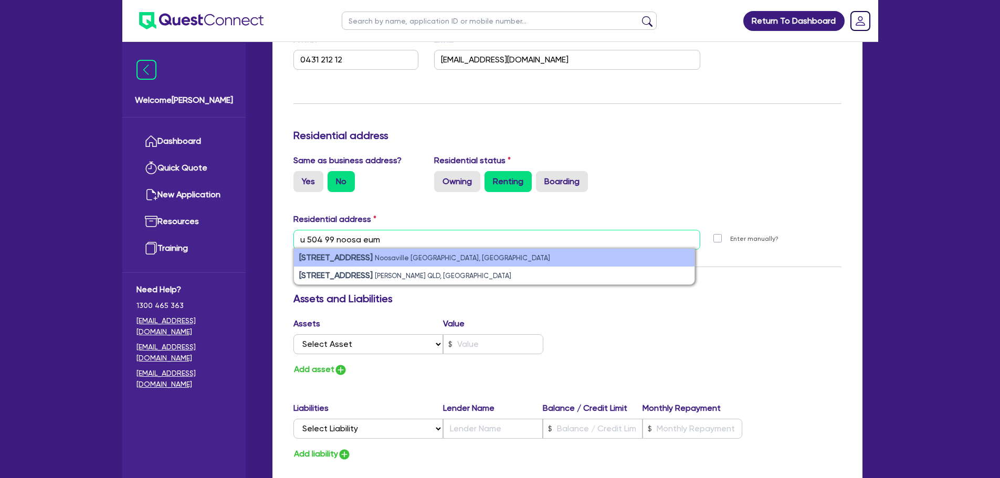
type input "u 504 99 noosa eum"
click at [477, 257] on li "[STREET_ADDRESS]" at bounding box center [494, 258] width 401 height 18
type input "0"
type input "0431 212 12"
type input "[STREET_ADDRESS]"
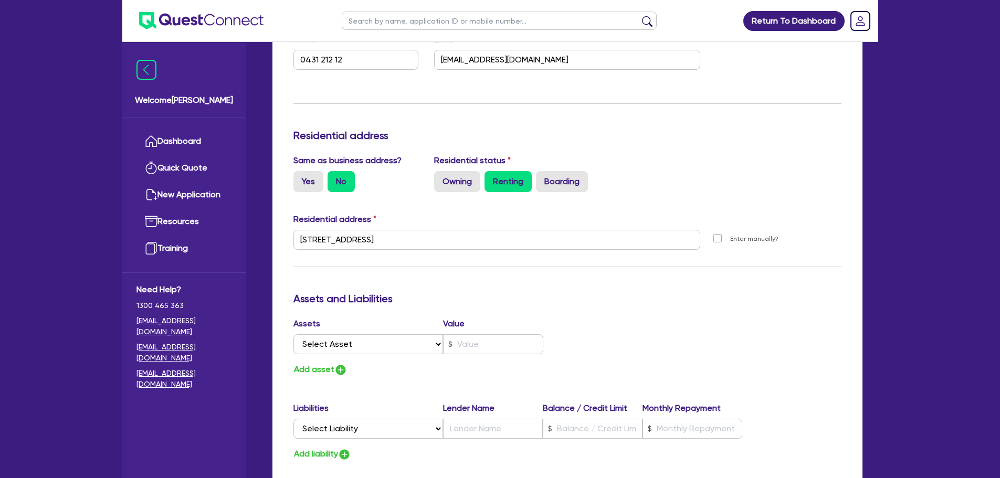
click at [698, 167] on div "Residential status Owning Renting Boarding" at bounding box center [567, 173] width 282 height 38
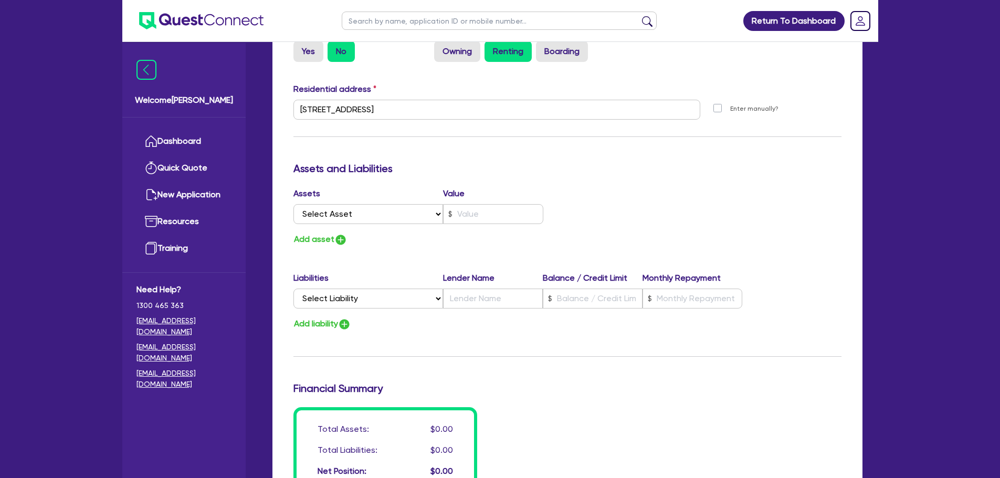
scroll to position [578, 0]
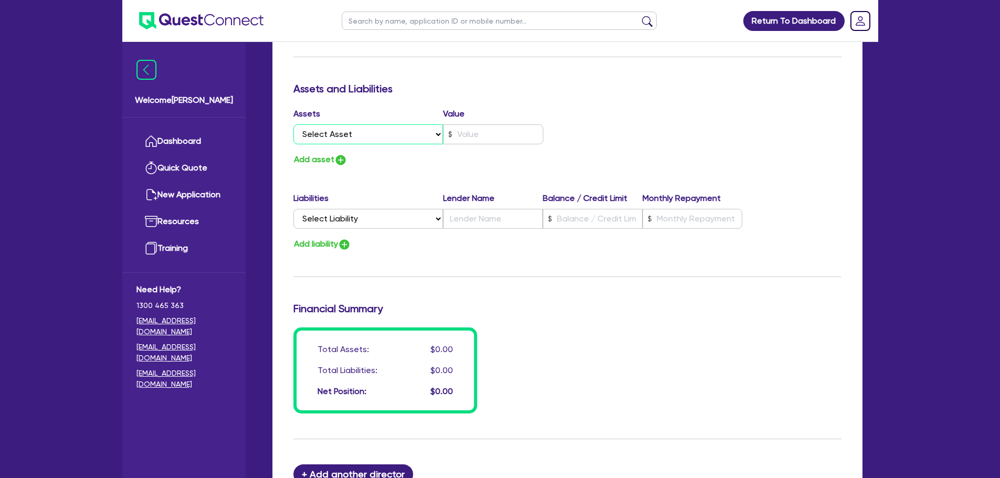
click at [349, 128] on select "Select Asset Cash Property Investment property Vehicle Truck Trailer Equipment …" at bounding box center [369, 134] width 150 height 20
select select "CASH"
click at [294, 124] on select "Select Asset Cash Property Investment property Vehicle Truck Trailer Equipment …" at bounding box center [369, 134] width 150 height 20
type input "0"
type input "0431 212 12"
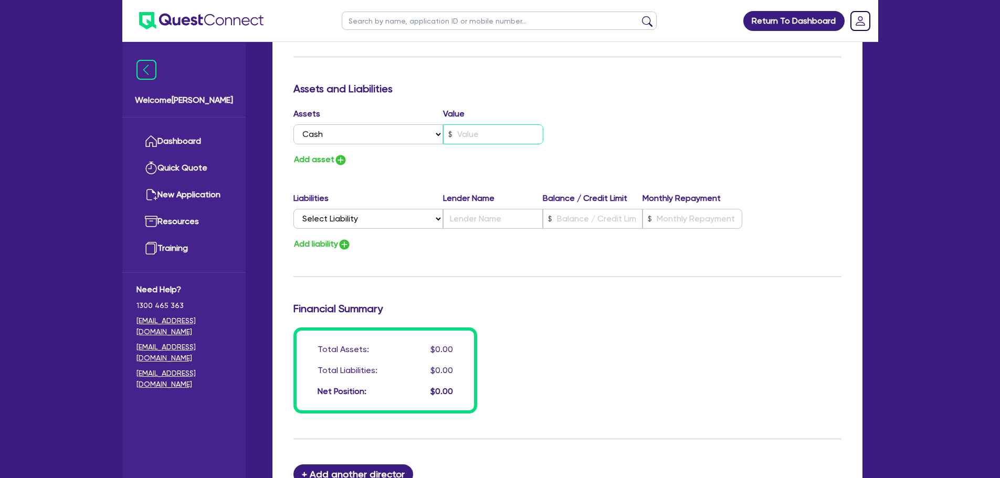
click at [487, 129] on input "text" at bounding box center [493, 134] width 100 height 20
click at [467, 140] on input "text" at bounding box center [493, 134] width 100 height 20
type input "0"
type input "0431 212 12"
type input "2"
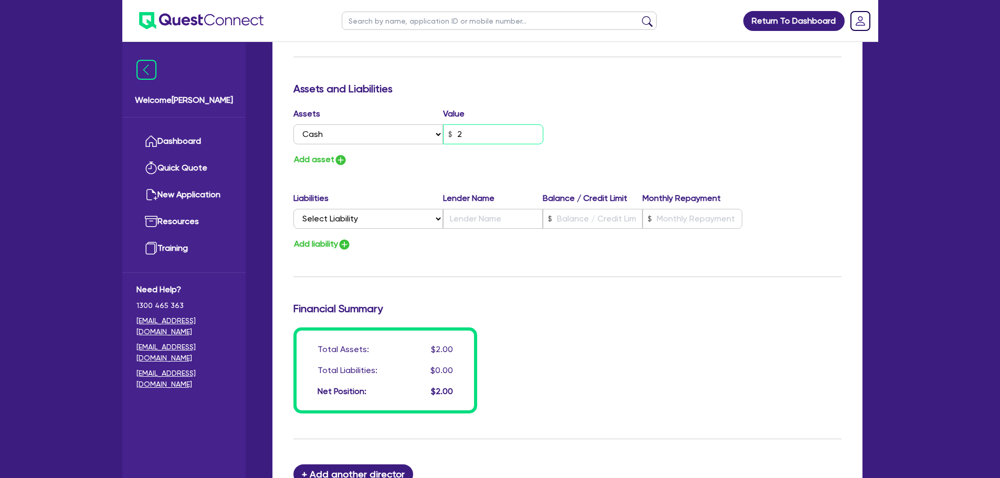
type input "0"
type input "0431 212 12"
type input "20"
type input "0"
type input "0431 212 12"
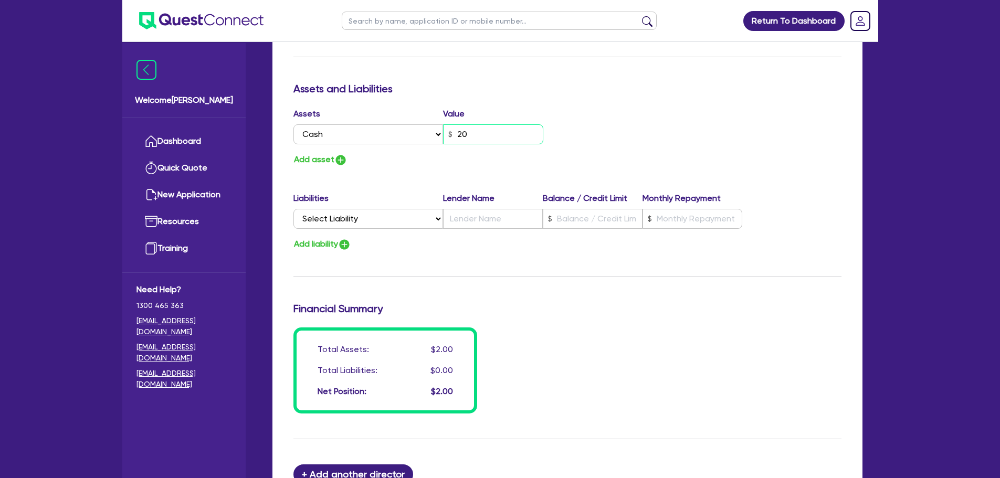
type input "200"
type input "0"
type input "0431 212 12"
type input "2,000"
type input "0"
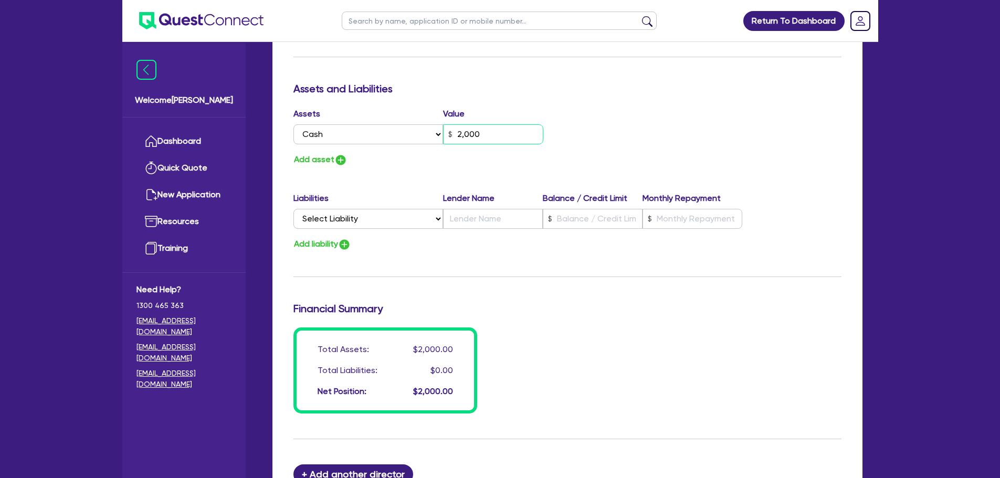
type input "0431 212 12"
type input "20,000"
click at [417, 164] on div "Add asset" at bounding box center [427, 160] width 282 height 14
click at [326, 156] on button "Add asset" at bounding box center [321, 160] width 54 height 14
type input "0"
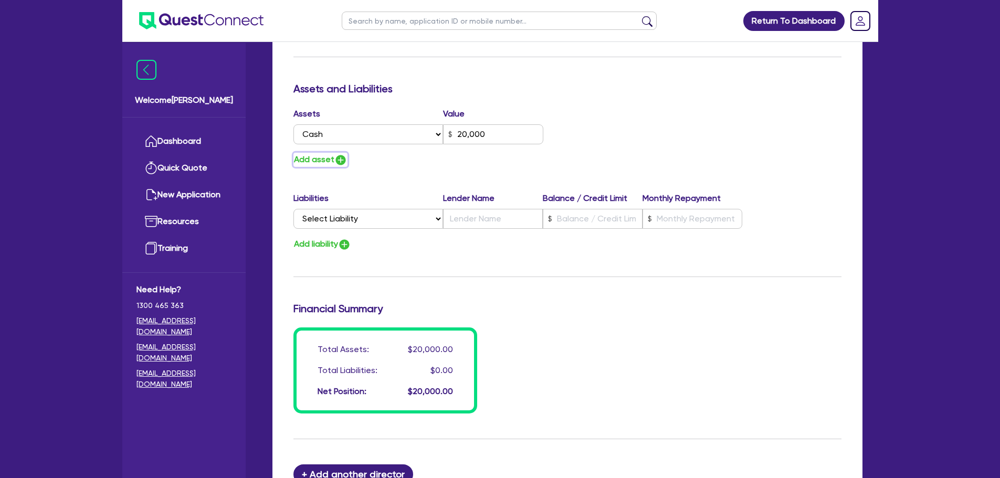
type input "0431 212 12"
type input "20,000"
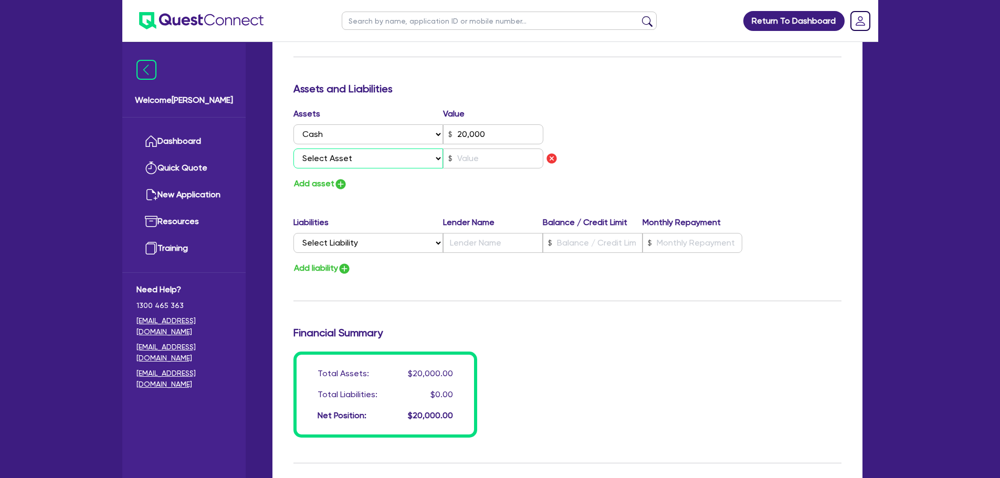
drag, startPoint x: 345, startPoint y: 160, endPoint x: 345, endPoint y: 167, distance: 7.9
click at [346, 160] on select "Select Asset Cash Property Investment property Vehicle Truck Trailer Equipment …" at bounding box center [369, 159] width 150 height 20
select select "HOUSEHOLD_PERSONAL"
click at [294, 149] on select "Select Asset Cash Property Investment property Vehicle Truck Trailer Equipment …" at bounding box center [369, 159] width 150 height 20
type input "0"
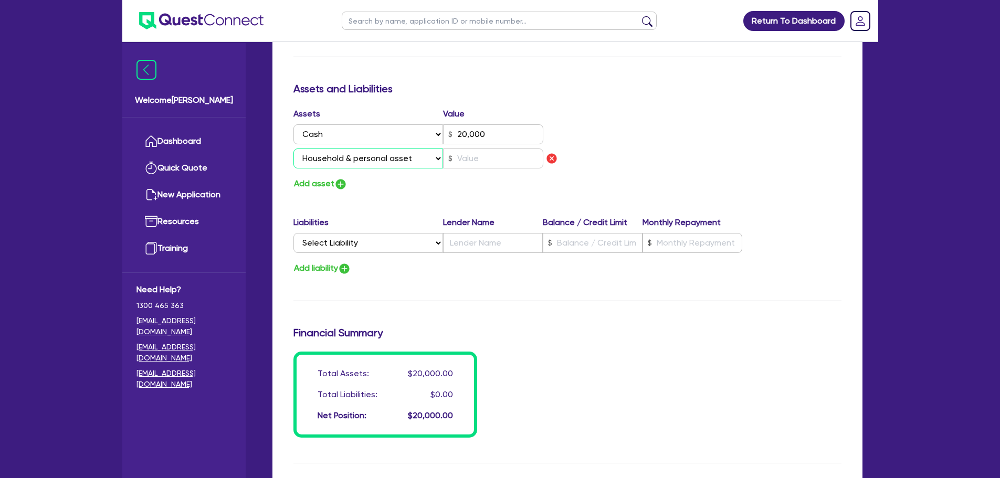
type input "0431 212 12"
type input "20,000"
click at [484, 162] on input "text" at bounding box center [493, 159] width 100 height 20
type input "0"
type input "0431 212 12"
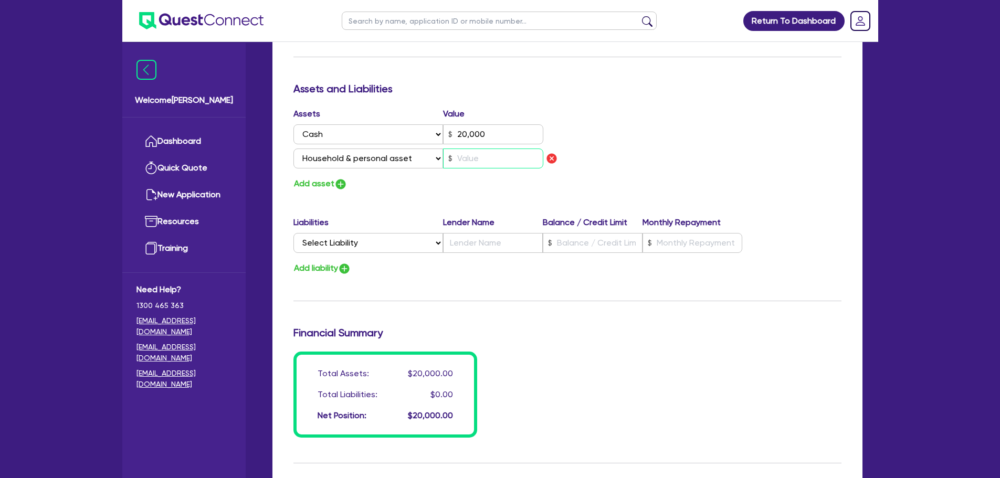
type input "20,000"
type input "2"
type input "0"
type input "0431 212 12"
type input "20,000"
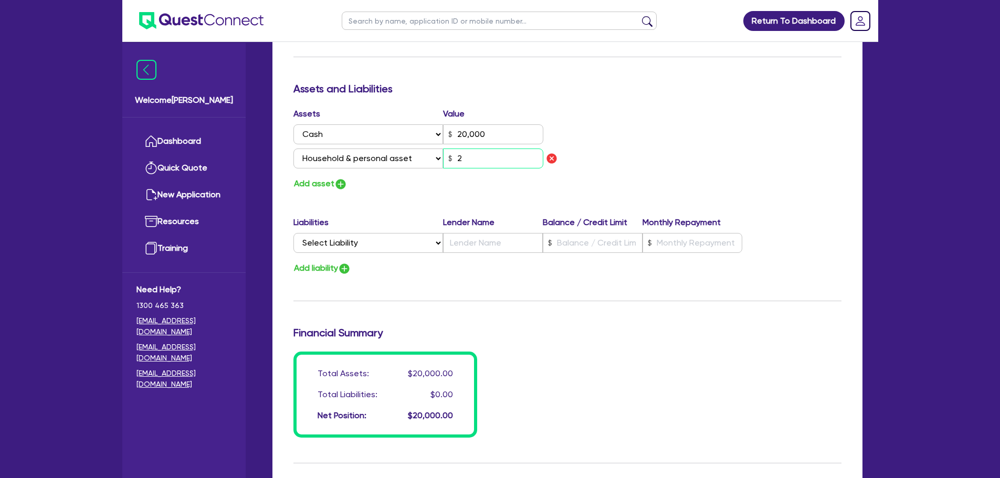
type input "25"
type input "0"
type input "0431 212 12"
type input "20,000"
type input "250"
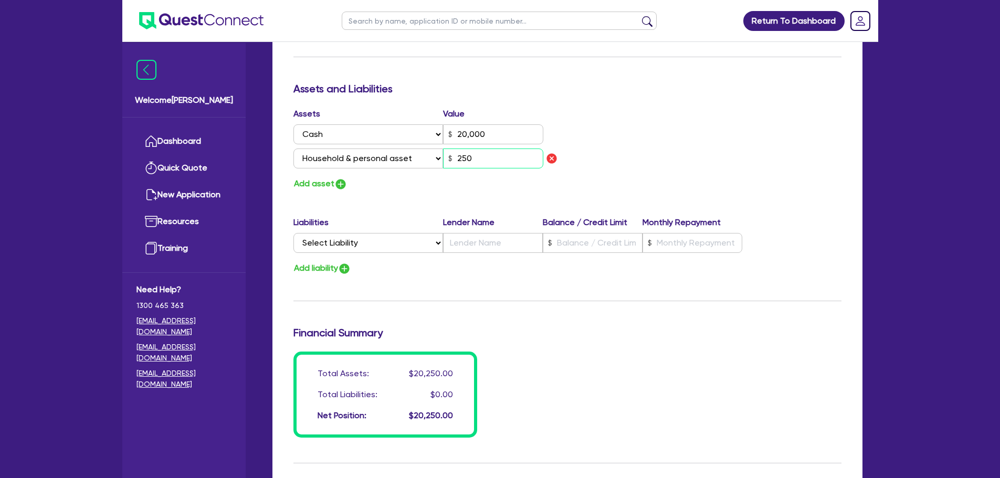
type input "0"
type input "0431 212 12"
type input "20,000"
type input "2,500"
type input "0"
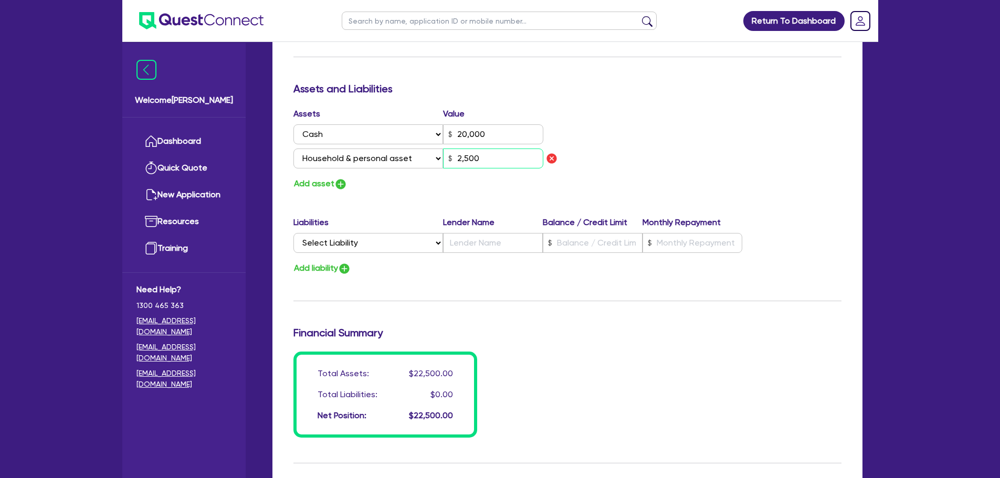
type input "0431 212 12"
type input "20,000"
type input "25,000"
click at [593, 131] on div "Assets Value Select Asset Cash Property Investment property Vehicle Truck Trail…" at bounding box center [568, 149] width 564 height 83
click at [334, 183] on button "Add asset" at bounding box center [321, 184] width 54 height 14
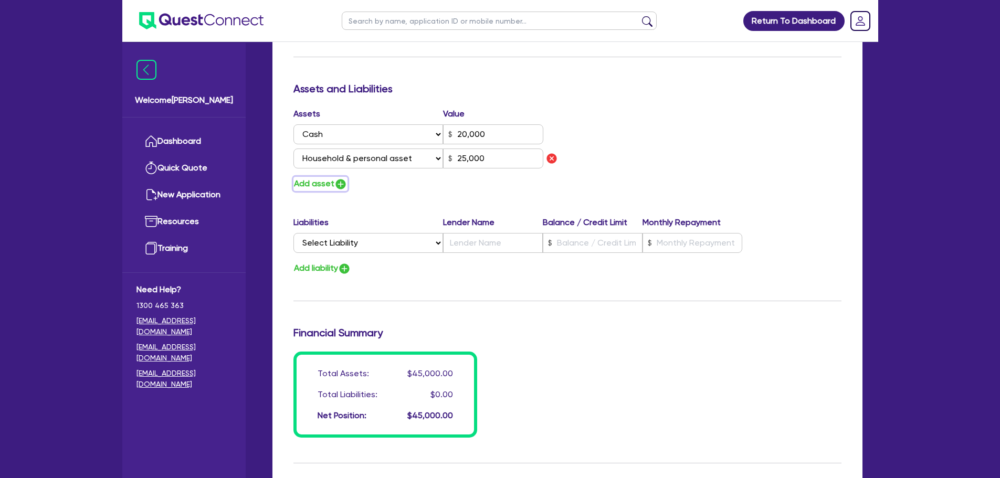
type input "0"
type input "0431 212 12"
type input "20,000"
type input "25,000"
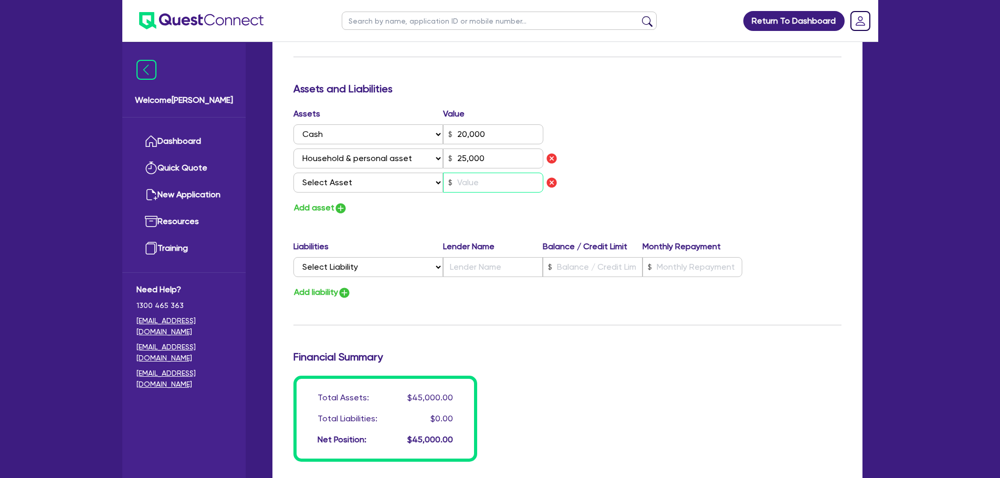
click at [488, 179] on input "text" at bounding box center [493, 183] width 100 height 20
type input "0"
type input "0431 212 12"
type input "20,000"
type input "25,000"
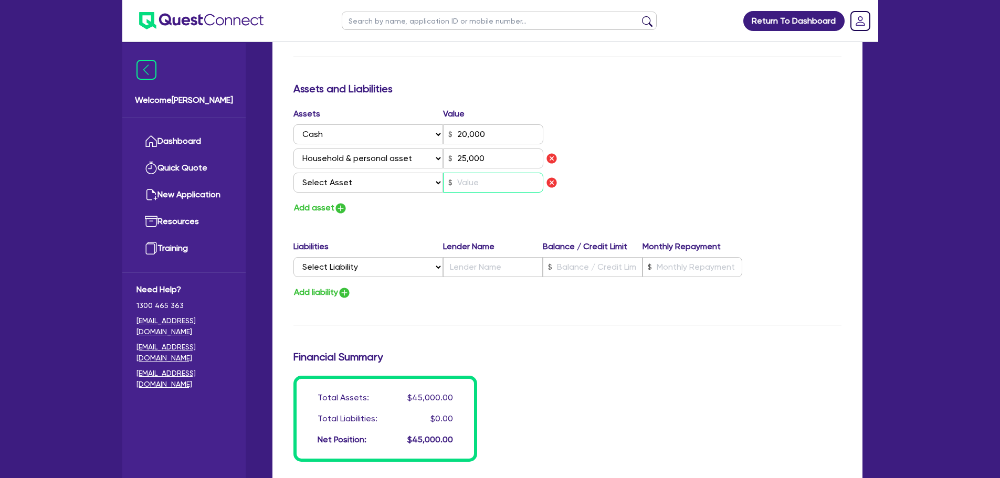
type input "2"
type input "0"
type input "0431 212 12"
type input "20,000"
type input "25,000"
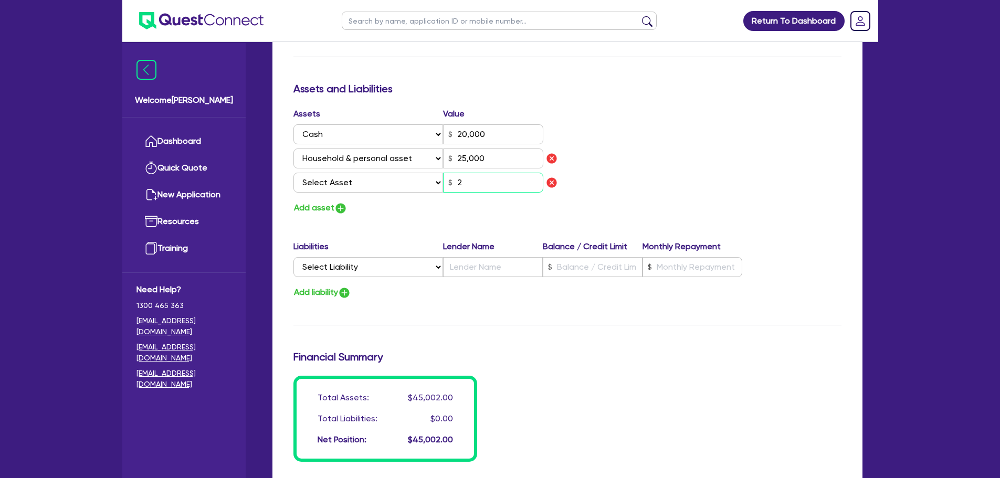
type input "20"
type input "0"
type input "0431 212 12"
type input "20,000"
type input "25,000"
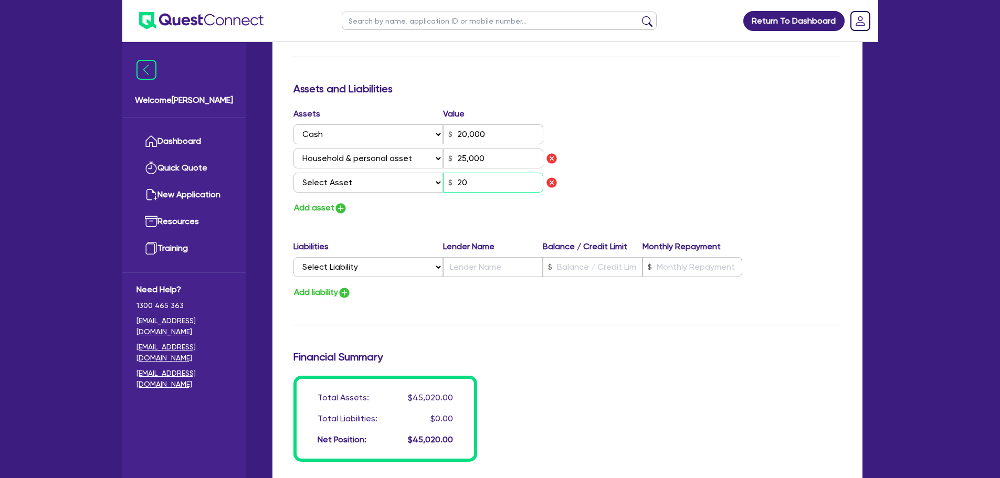
type input "200"
type input "0"
type input "0431 212 12"
type input "20,000"
type input "25,000"
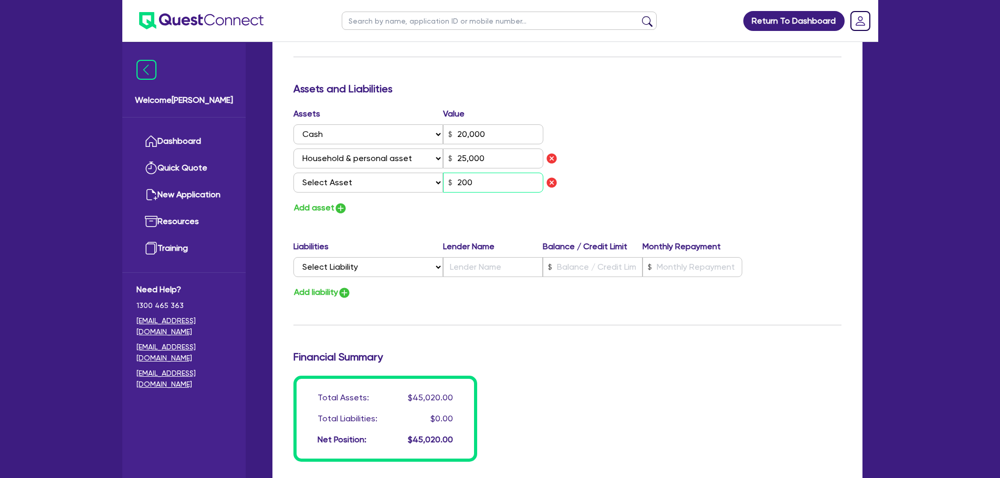
type input "2,000"
type input "0"
type input "0431 212 12"
type input "20,000"
type input "25,000"
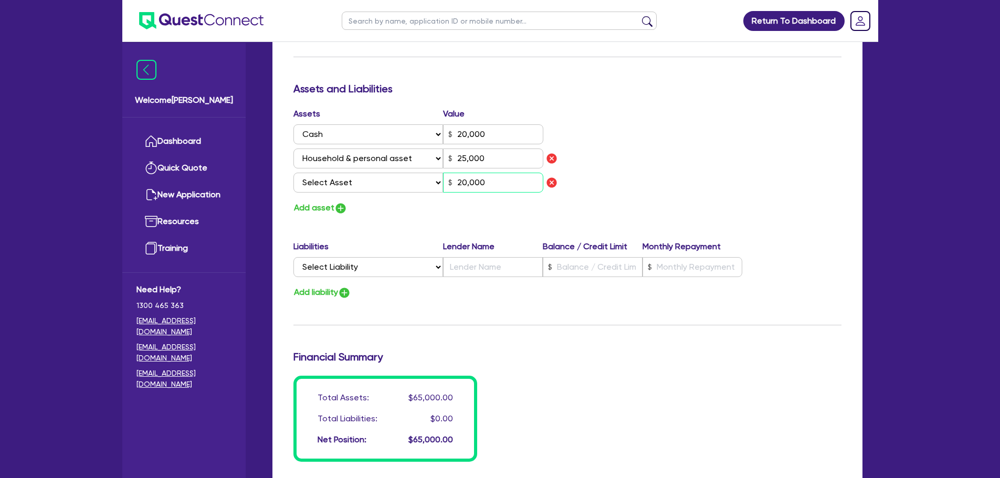
type input "20,000"
drag, startPoint x: 401, startPoint y: 187, endPoint x: 396, endPoint y: 184, distance: 5.7
click at [401, 187] on select "Select Asset Cash Property Investment property Vehicle Truck Trailer Equipment …" at bounding box center [369, 183] width 150 height 20
select select "OTHER"
click at [294, 173] on select "Select Asset Cash Property Investment property Vehicle Truck Trailer Equipment …" at bounding box center [369, 183] width 150 height 20
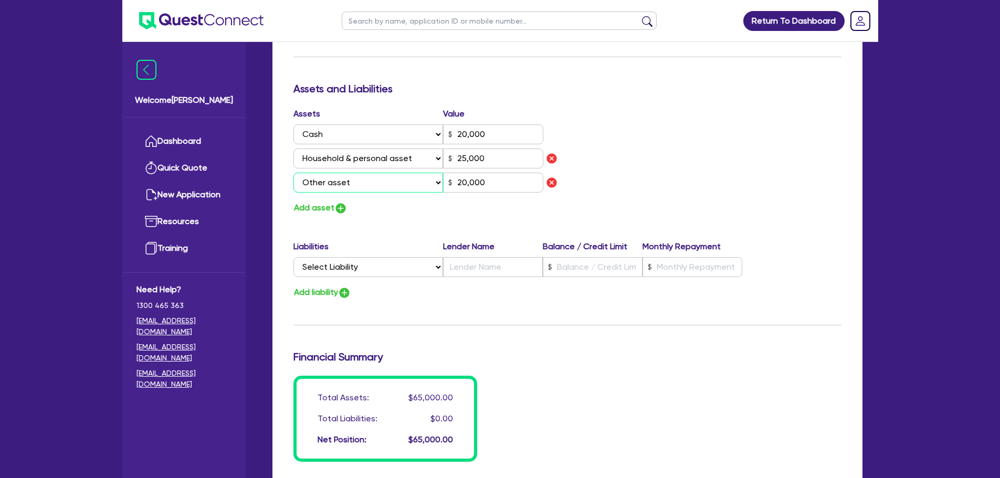
type input "0"
type input "0431 212 12"
type input "20,000"
type input "25,000"
type input "20,000"
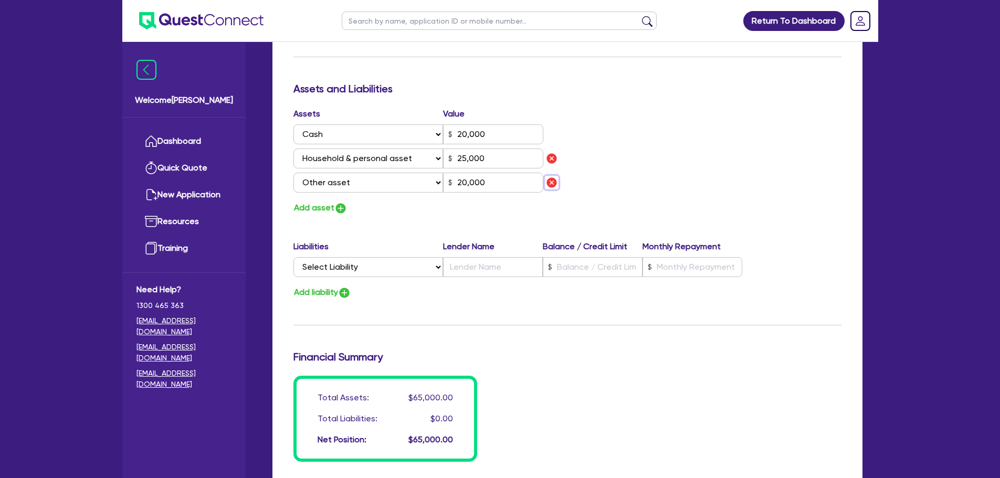
click at [554, 181] on img "button" at bounding box center [552, 182] width 13 height 13
type input "0"
type input "0431 212 12"
type input "20,000"
type input "25,000"
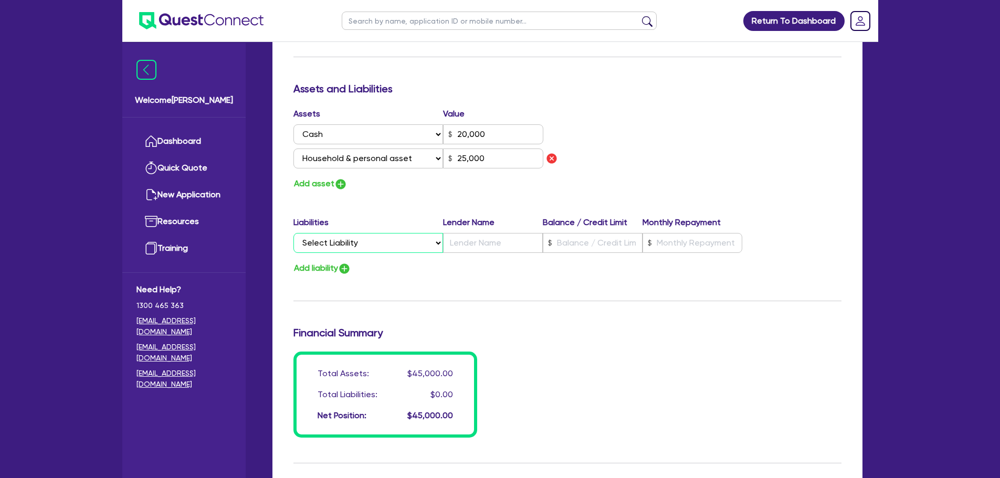
click at [344, 245] on select "Select Liability Credit card Mortgage Investment property loan Vehicle loan Tru…" at bounding box center [369, 243] width 150 height 20
select select "CREDIT_CARD"
click at [294, 233] on select "Select Liability Credit card Mortgage Investment property loan Vehicle loan Tru…" at bounding box center [369, 243] width 150 height 20
type input "0"
type input "0431 212 12"
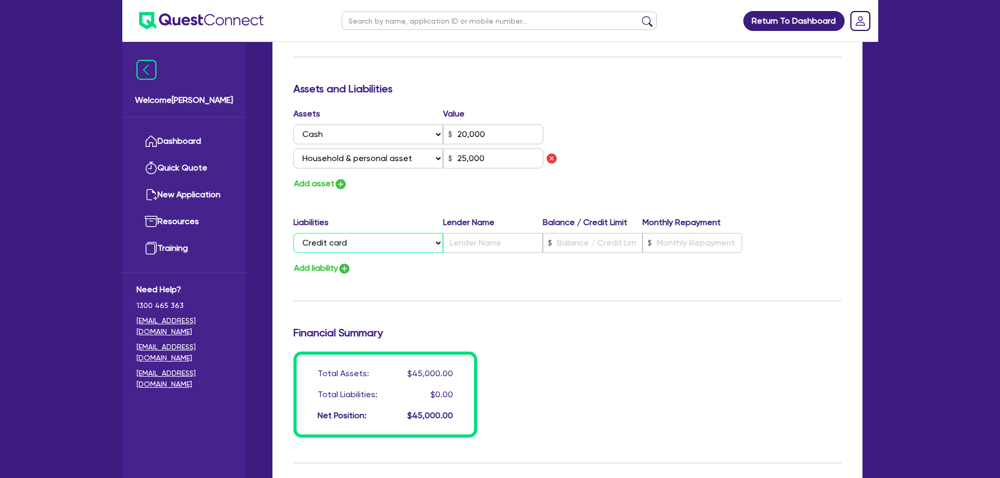
type input "20,000"
type input "25,000"
click at [480, 236] on input "text" at bounding box center [493, 243] width 100 height 20
type input "0"
type input "0431 212 12"
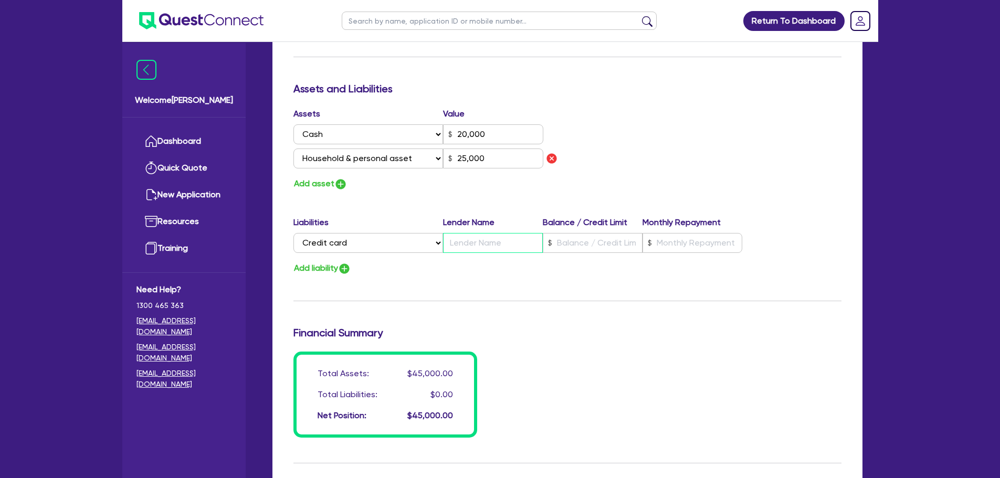
type input "20,000"
type input "C"
type input "25,000"
type input "CB"
type input "0"
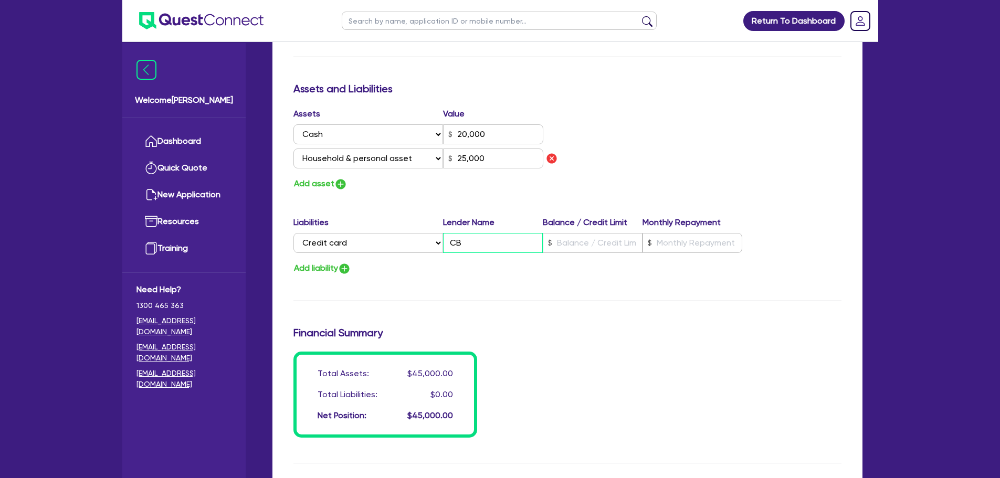
type input "0431 212 12"
type input "20,000"
type input "25,000"
type input "0"
type input "0431 212 12"
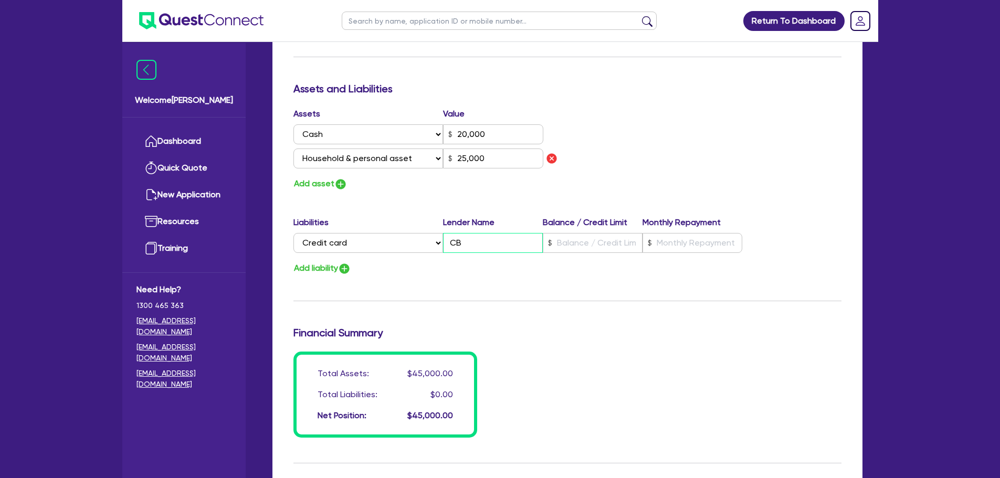
type input "20,000"
type input "CBA"
type input "25,000"
type input "CBA"
click at [632, 239] on input "text" at bounding box center [593, 243] width 100 height 20
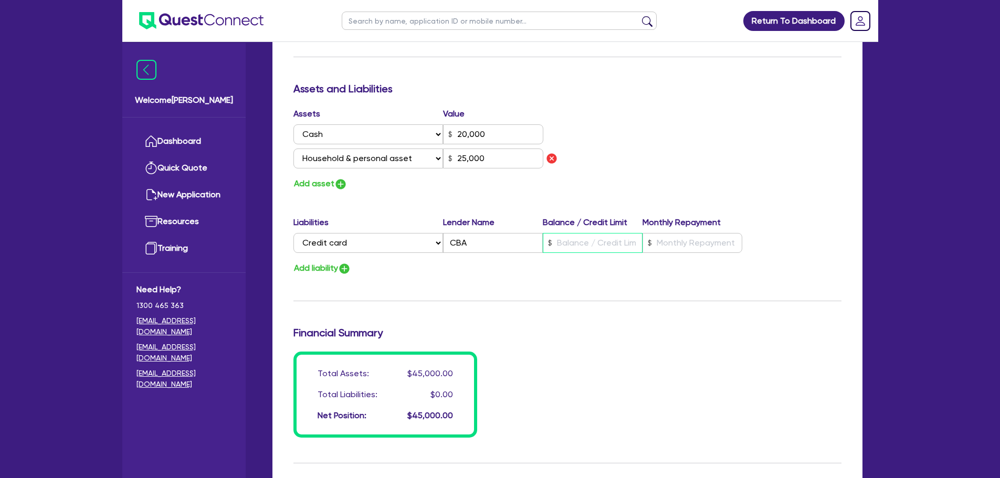
type input "0"
type input "0431 212 12"
type input "20,000"
type input "3"
type input "25,000"
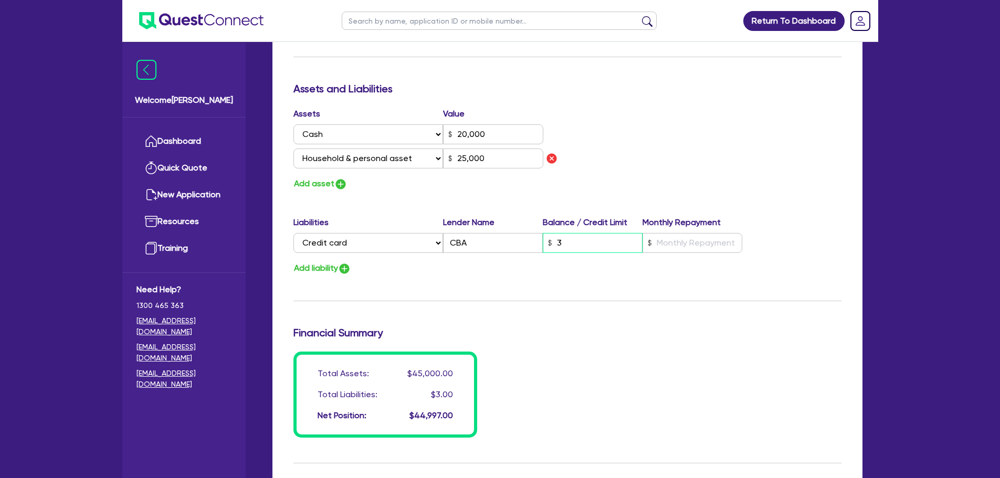
type input "0"
type input "0431 212 12"
type input "20,000"
type input "25,000"
type input "0"
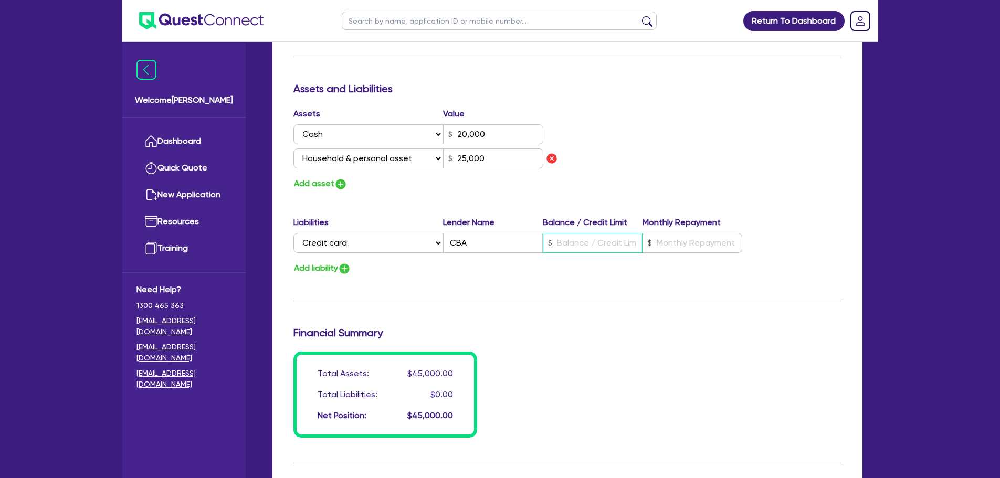
type input "0431 212 12"
type input "20,000"
type input "3"
type input "25,000"
type input "0"
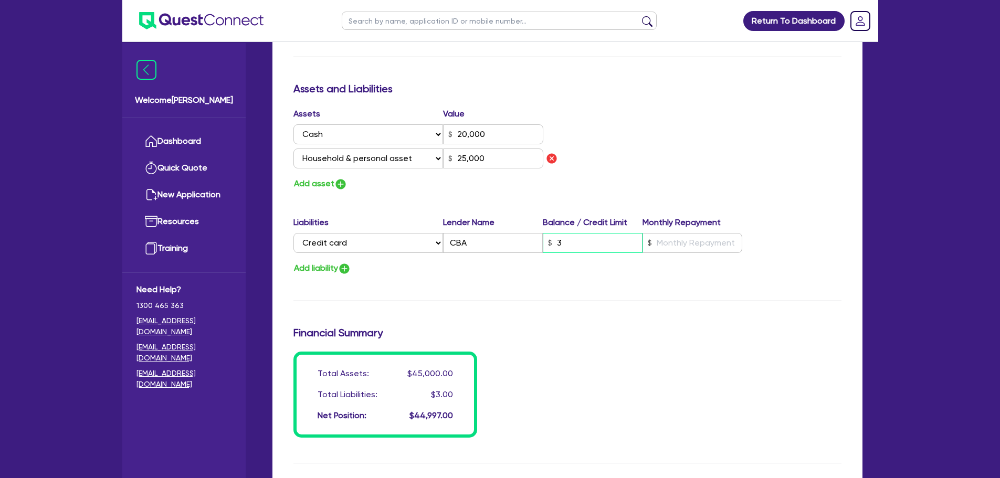
type input "0431 212 12"
type input "20,000"
type input "30"
type input "25,000"
type input "0"
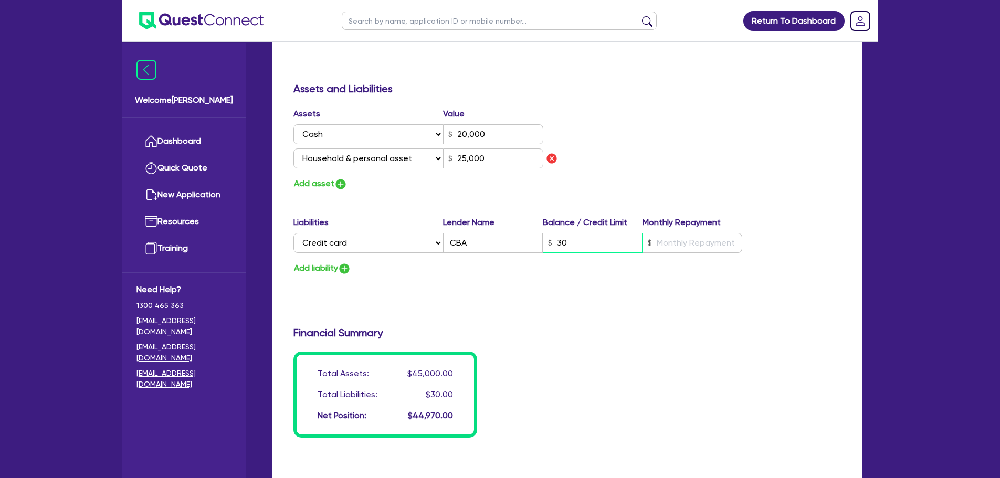
type input "0431 212 12"
type input "20,000"
type input "300"
click at [665, 270] on div "Add liability" at bounding box center [568, 268] width 564 height 14
click at [588, 246] on input "3,000" at bounding box center [593, 243] width 100 height 20
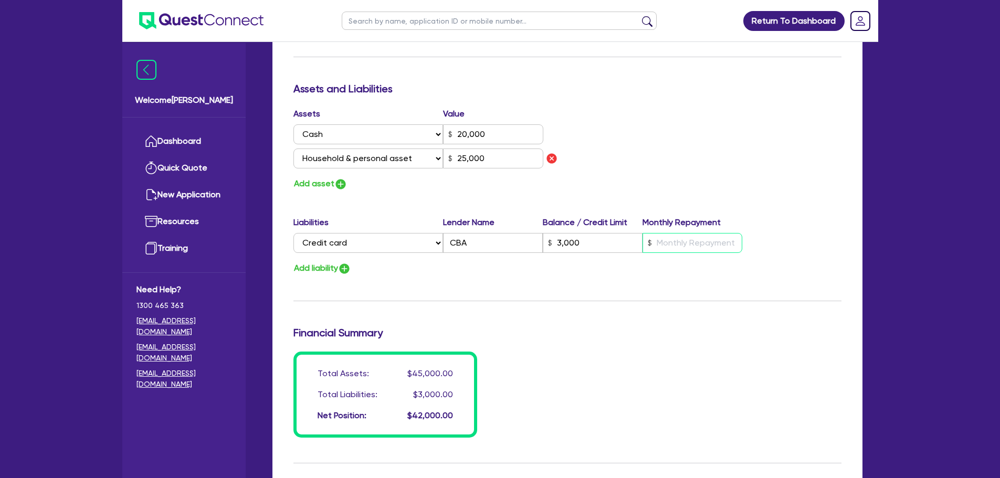
click at [702, 240] on input "text" at bounding box center [693, 243] width 100 height 20
click at [686, 152] on div "Assets Value Select Asset Cash Property Investment property Vehicle Truck Trail…" at bounding box center [568, 149] width 564 height 83
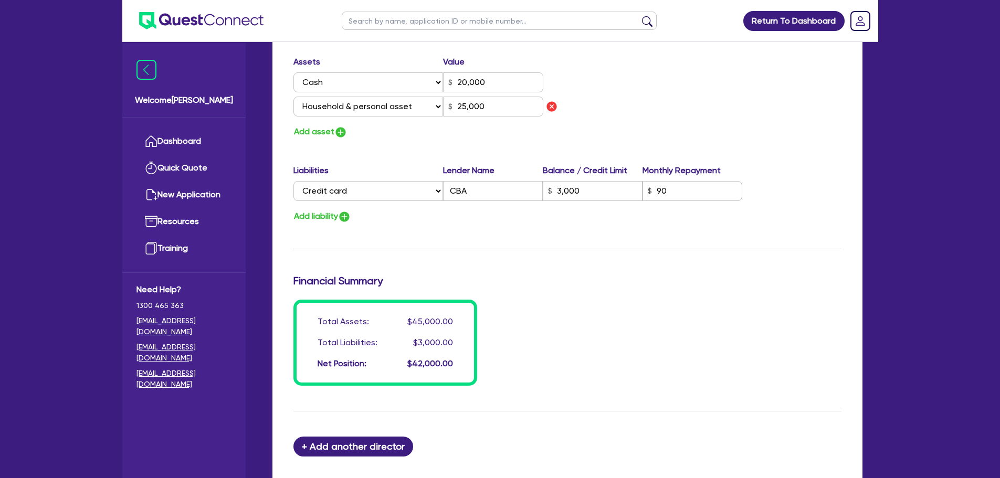
scroll to position [764, 0]
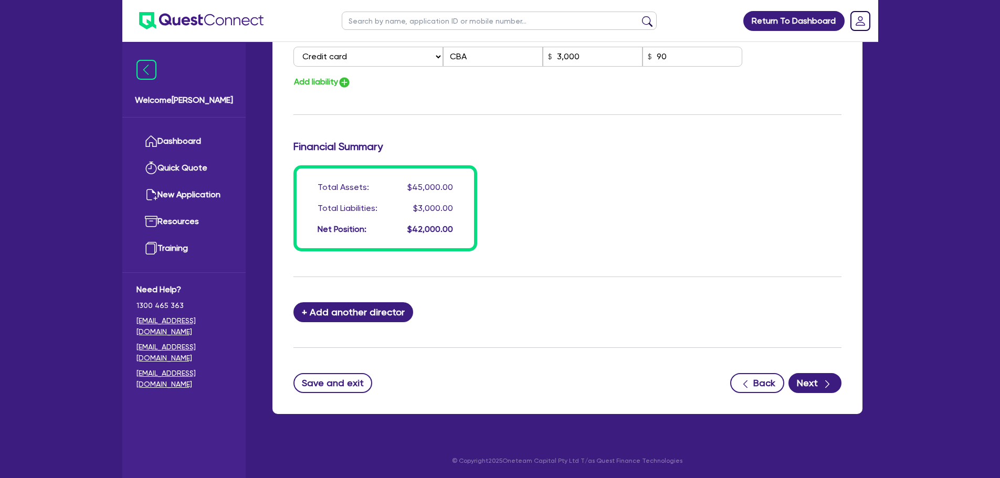
click at [636, 221] on div "Total Assets: $45,000.00 Total Liabilities: $3,000.00 Net Position: $42,000.00" at bounding box center [568, 208] width 564 height 86
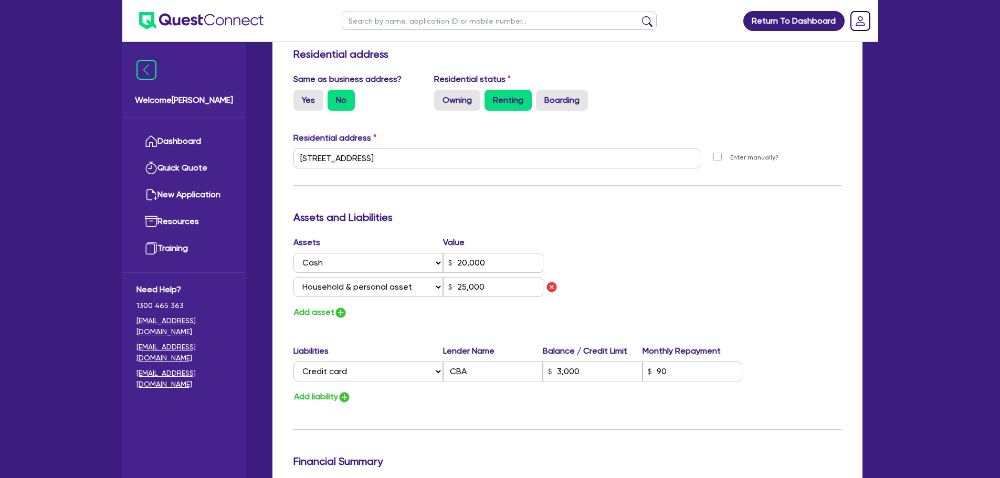
click at [641, 237] on div "Assets Value Select Asset Cash Property Investment property Vehicle Truck Trail…" at bounding box center [568, 277] width 564 height 83
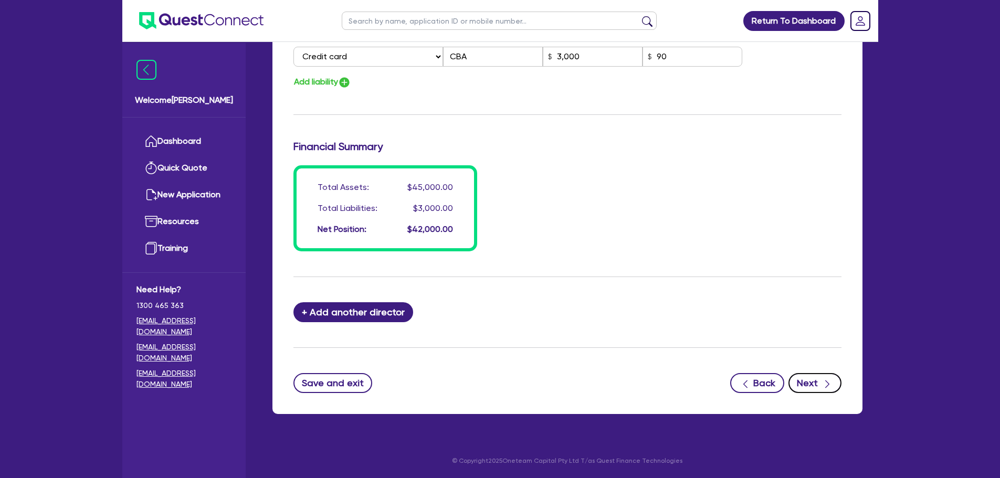
click at [822, 383] on div "button" at bounding box center [828, 382] width 12 height 13
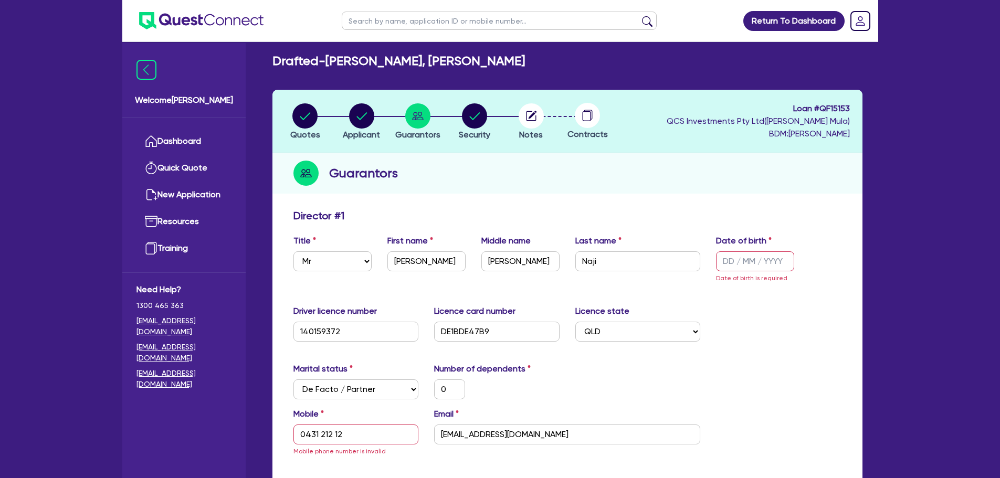
scroll to position [2, 0]
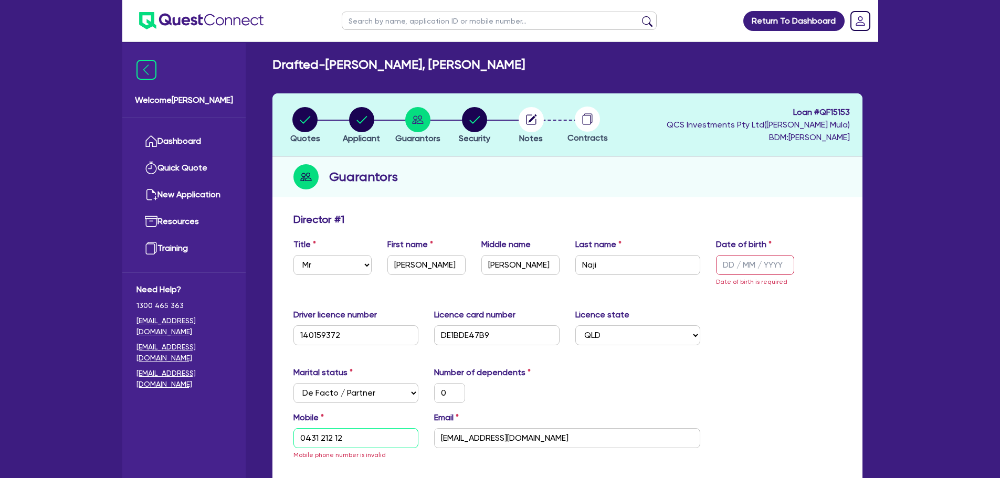
click at [372, 440] on input "0431 212 12" at bounding box center [356, 438] width 125 height 20
click at [351, 437] on input "0431 212 12" at bounding box center [356, 438] width 125 height 20
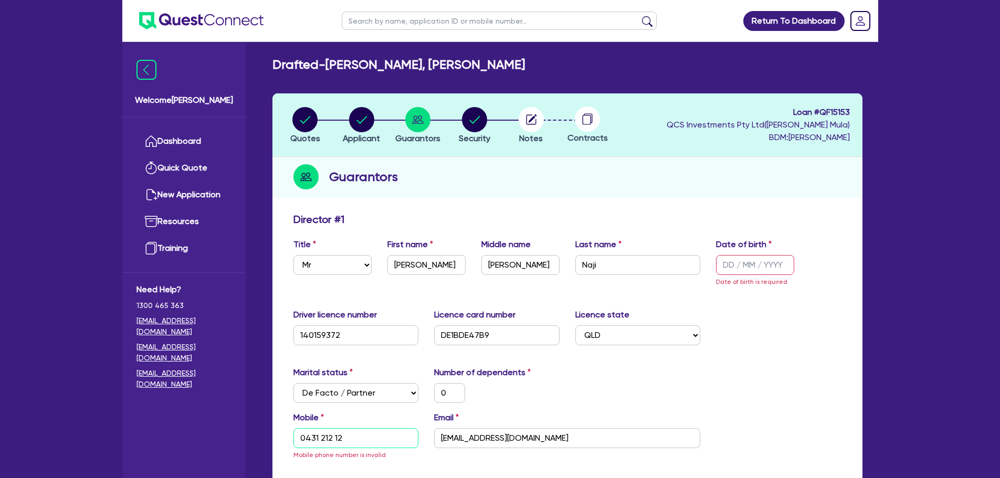
click at [351, 437] on input "0431 212 12" at bounding box center [356, 438] width 125 height 20
paste input "3 121 212"
click at [554, 390] on div "0" at bounding box center [496, 393] width 141 height 20
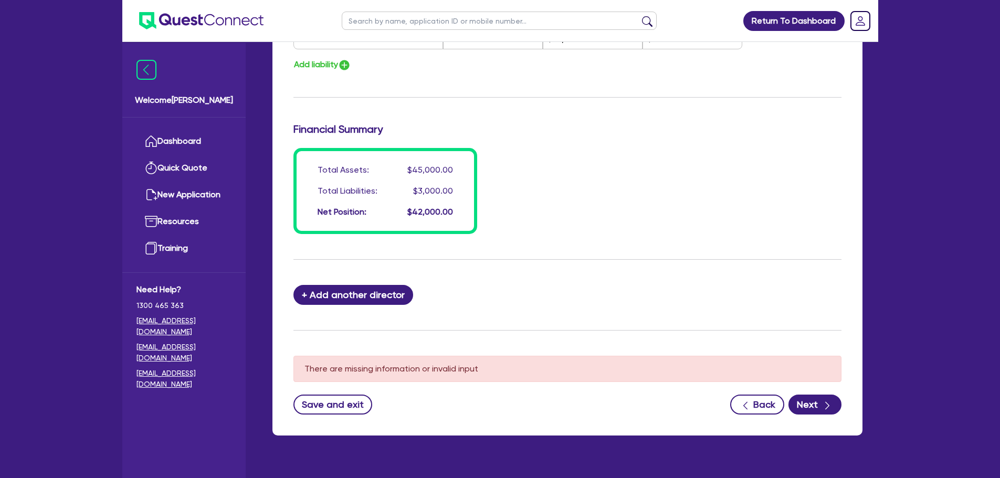
scroll to position [815, 0]
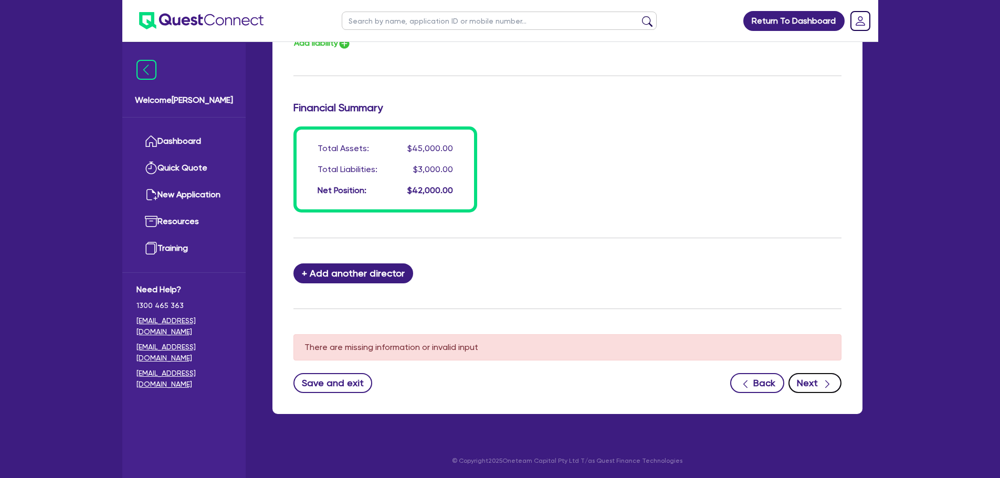
click at [814, 383] on button "Next" at bounding box center [815, 383] width 53 height 20
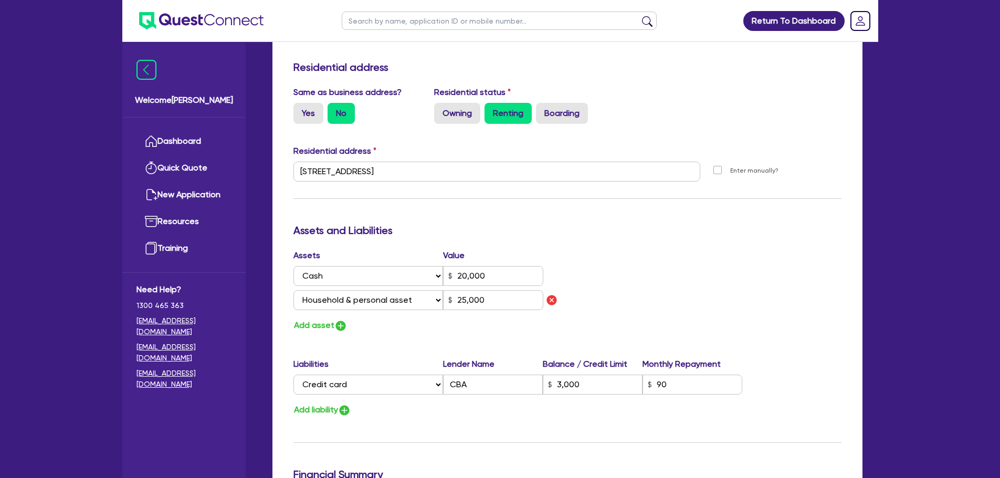
scroll to position [763, 0]
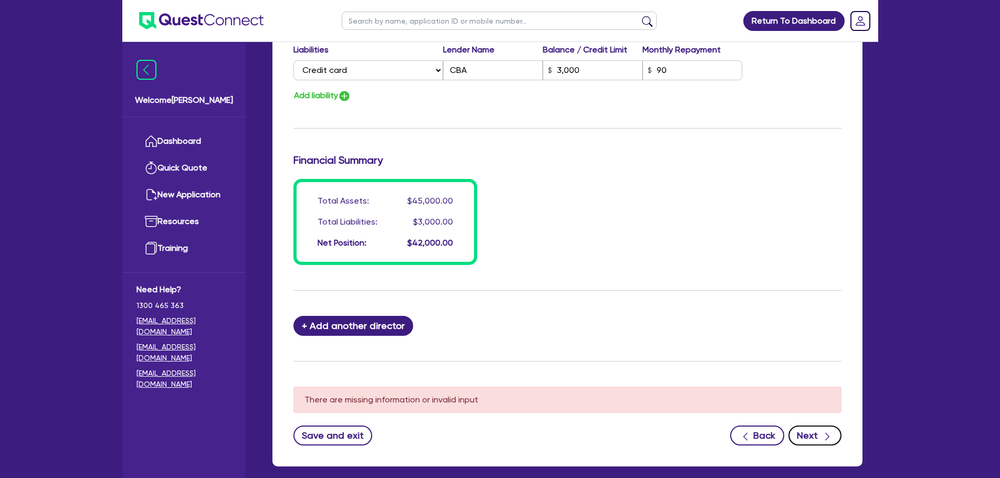
click at [819, 436] on button "Next" at bounding box center [815, 436] width 53 height 20
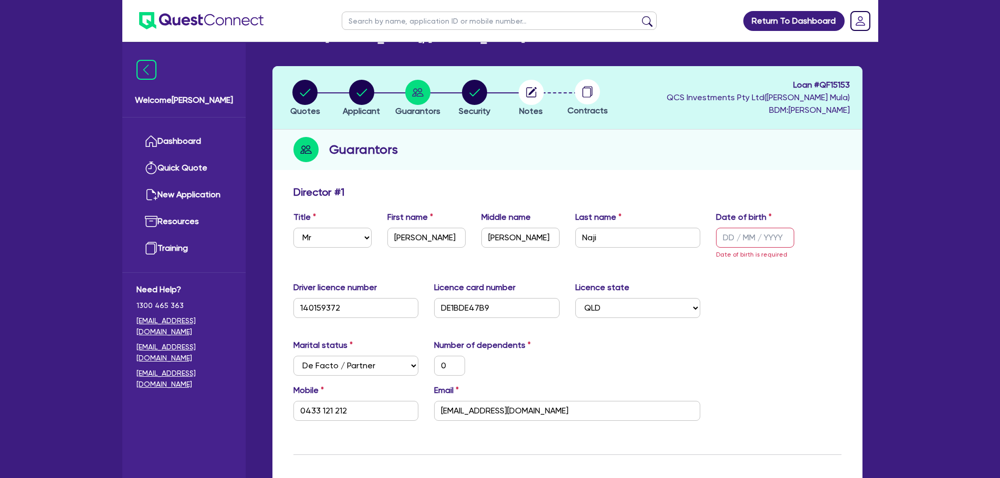
scroll to position [28, 0]
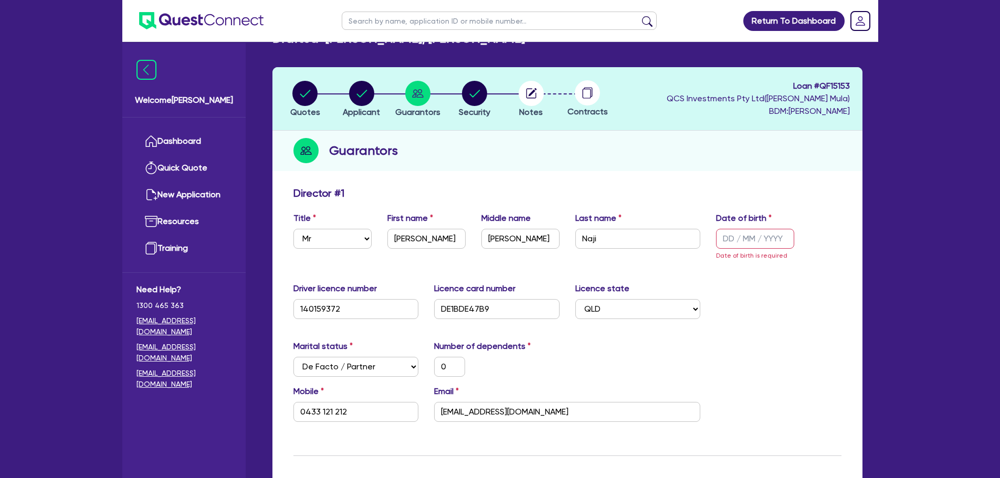
click at [722, 237] on input "text" at bounding box center [755, 239] width 78 height 20
click at [734, 233] on input "text" at bounding box center [755, 239] width 78 height 20
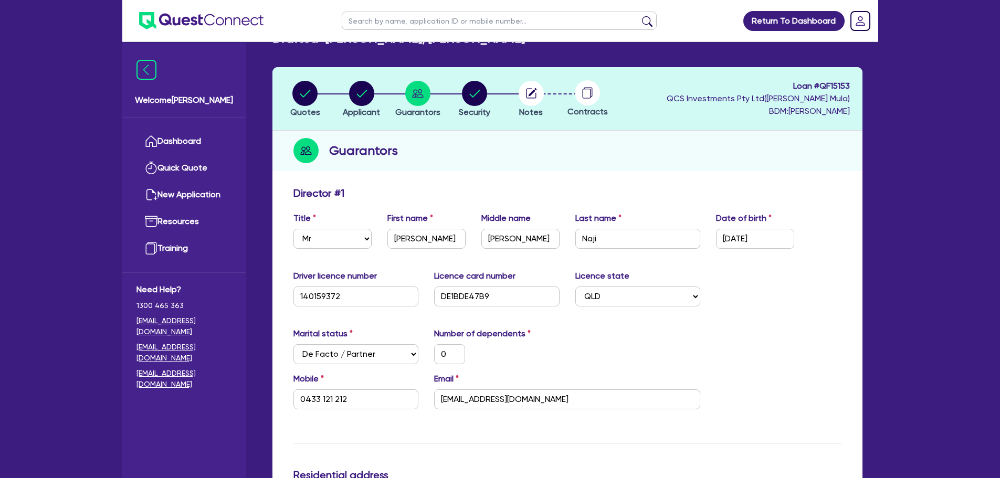
click at [767, 296] on div "Driver licence number [DRIVERS_LICENSE_NUMBER] Licence card number DE1BDE47B9 L…" at bounding box center [568, 292] width 564 height 45
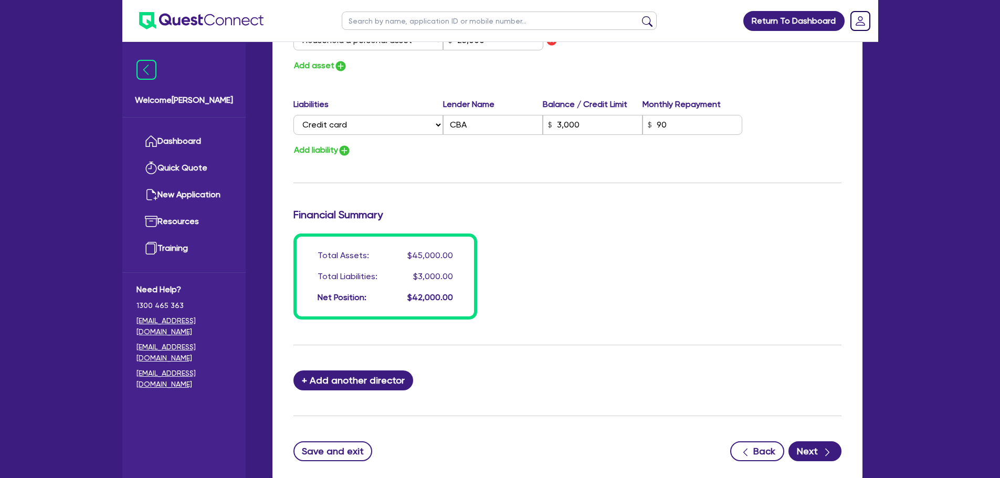
scroll to position [764, 0]
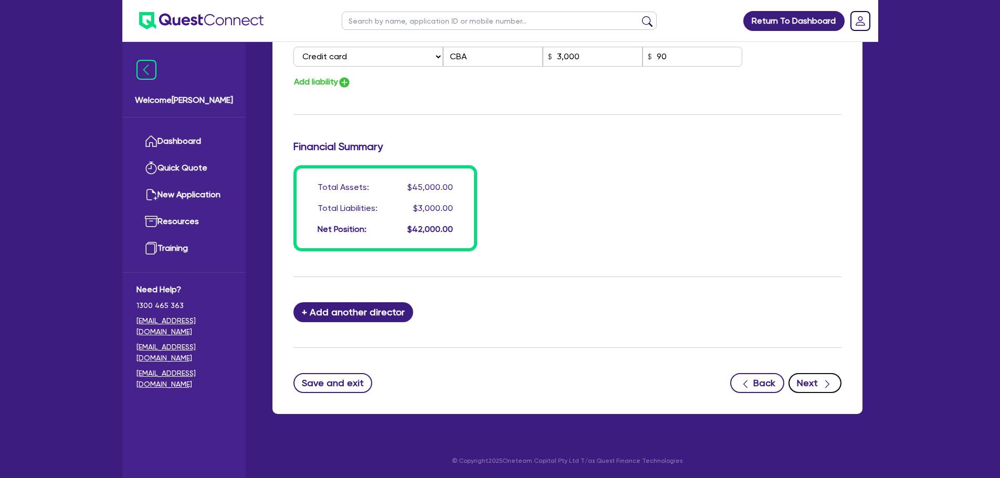
click at [812, 387] on button "Next" at bounding box center [815, 383] width 53 height 20
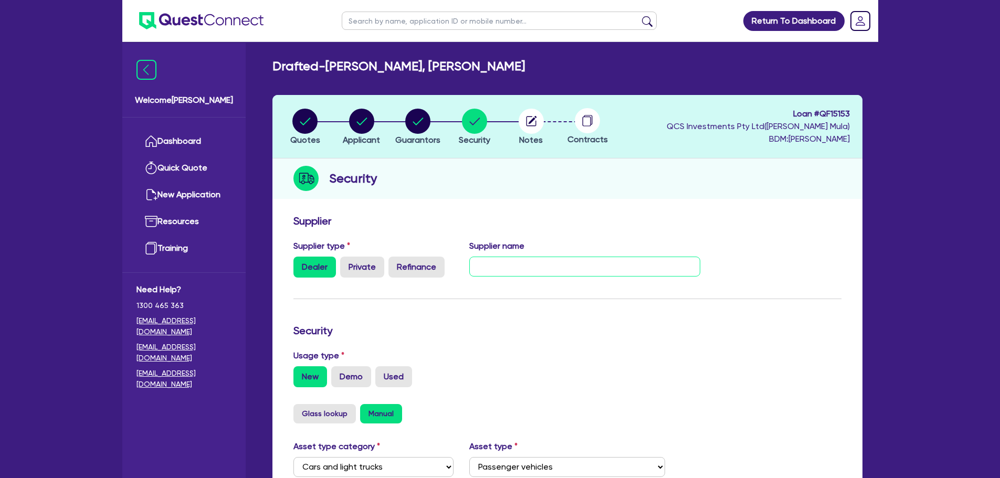
click at [518, 271] on input "text" at bounding box center [584, 267] width 231 height 20
click at [520, 217] on h3 "Supplier" at bounding box center [568, 221] width 548 height 13
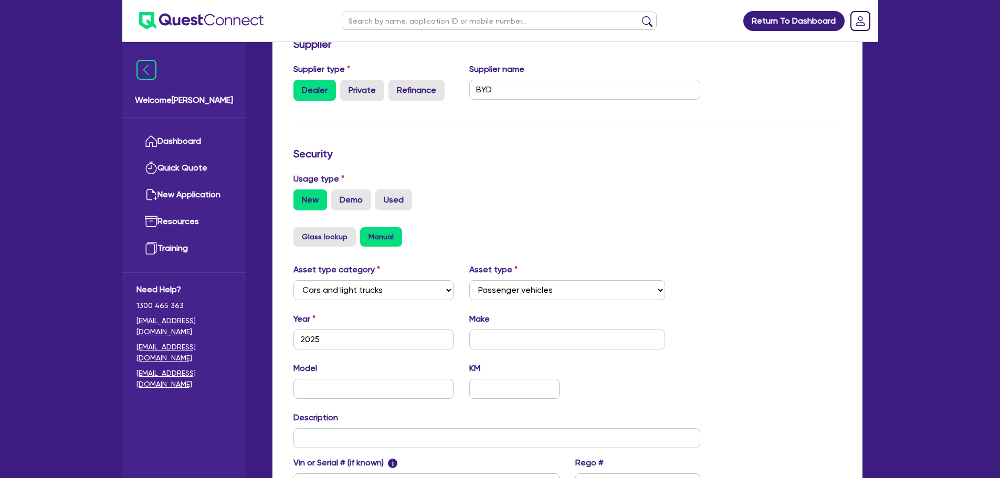
scroll to position [315, 0]
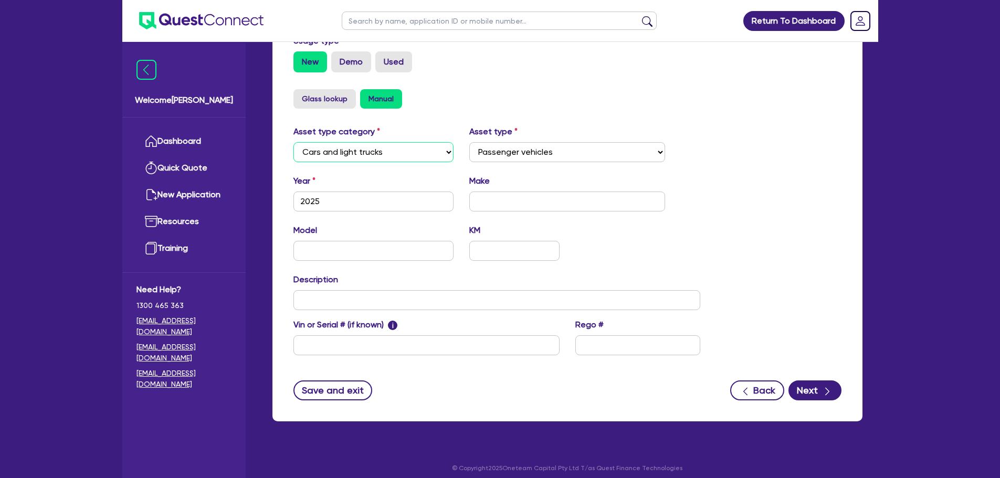
click at [371, 153] on select "Select Cars and light trucks Primary assets Secondary assets Tertiary assets" at bounding box center [374, 152] width 161 height 20
click at [528, 204] on input "text" at bounding box center [567, 202] width 196 height 20
click at [374, 247] on input "text" at bounding box center [374, 251] width 161 height 20
click at [496, 259] on input "text" at bounding box center [514, 251] width 90 height 20
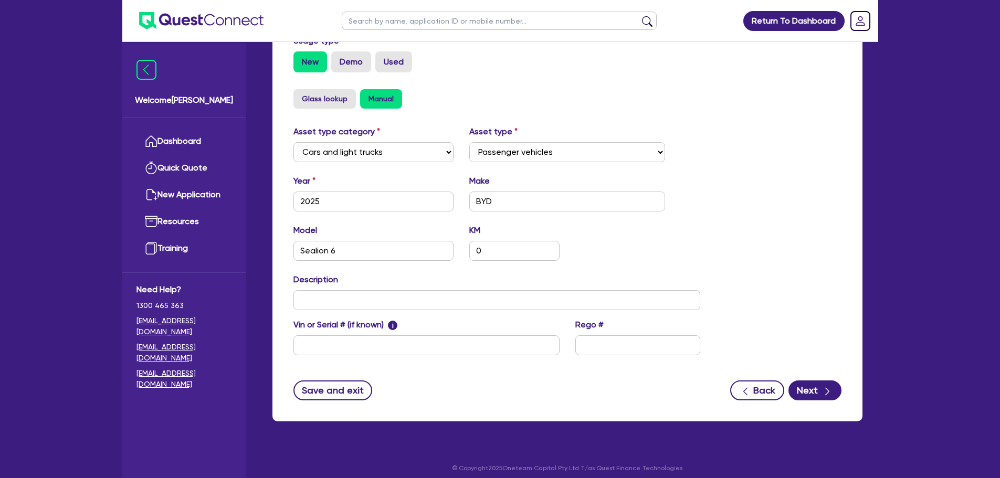
click at [603, 243] on div "Model Sealion 6 KM 0" at bounding box center [497, 246] width 423 height 45
click at [346, 348] on input "text" at bounding box center [427, 346] width 266 height 20
click at [609, 253] on div "Model Sealion 6 KM 0" at bounding box center [497, 246] width 423 height 45
click at [830, 384] on div "button" at bounding box center [827, 390] width 11 height 13
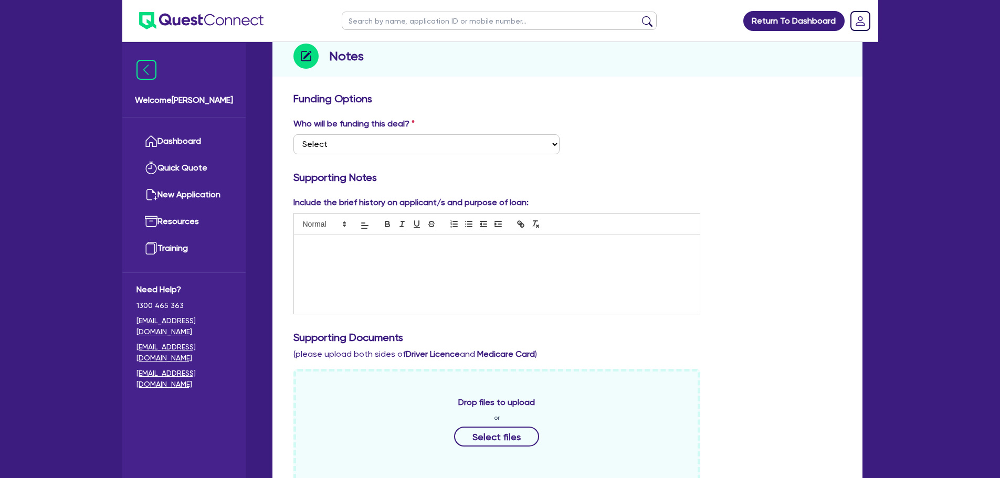
scroll to position [158, 0]
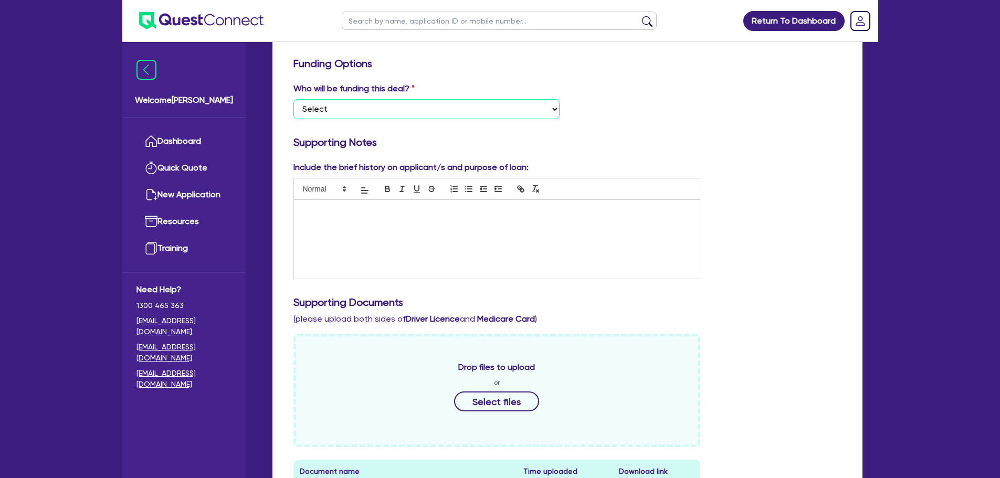
click at [365, 108] on select "Select I want Quest to fund 100% I will fund 100% I will co-fund with Quest Oth…" at bounding box center [427, 109] width 266 height 20
click at [294, 99] on select "Select I want Quest to fund 100% I will fund 100% I will co-fund with Quest Oth…" at bounding box center [427, 109] width 266 height 20
click at [451, 77] on div "Funding Options Who will be funding this deal? Select I want Quest to fund 100%…" at bounding box center [568, 376] width 548 height 638
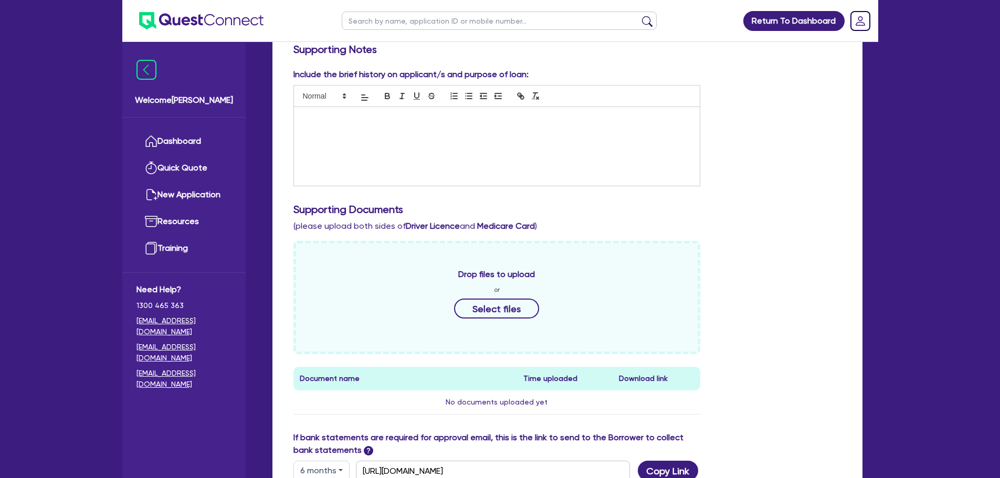
scroll to position [459, 0]
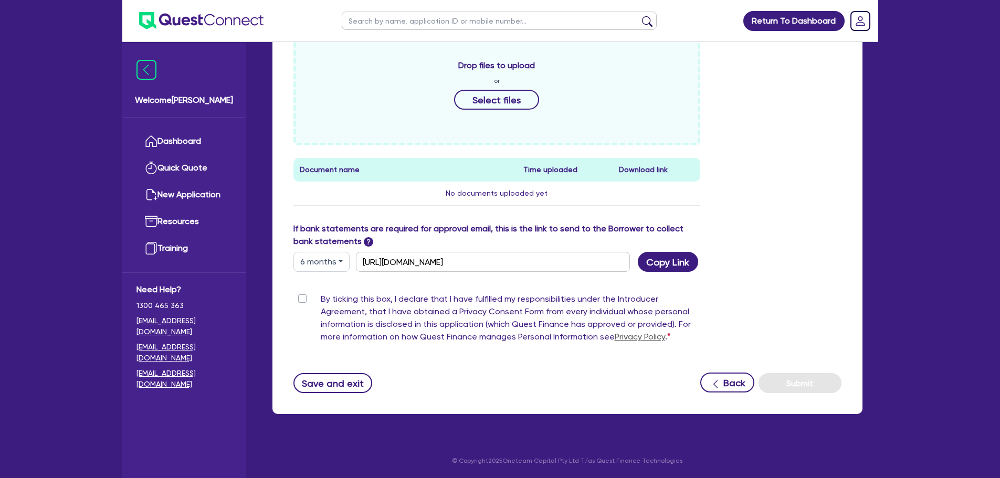
click at [332, 268] on button "6 months" at bounding box center [322, 262] width 56 height 20
click at [336, 265] on button "6 months" at bounding box center [322, 262] width 56 height 20
click at [337, 265] on button "6 months" at bounding box center [322, 262] width 56 height 20
click at [335, 288] on link "3 months" at bounding box center [335, 286] width 83 height 19
click at [806, 207] on div "Drop files to upload or Select files Document name Time uploaded Download link …" at bounding box center [568, 127] width 564 height 191
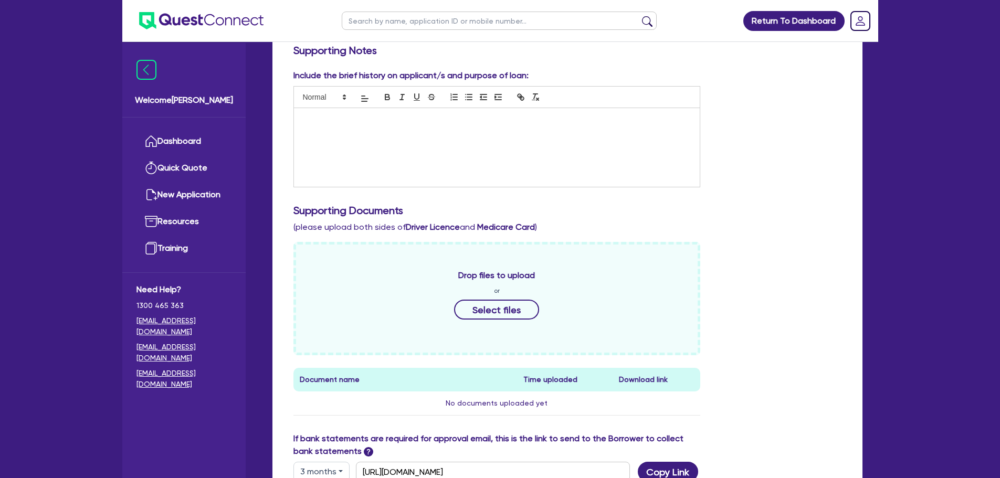
scroll to position [0, 0]
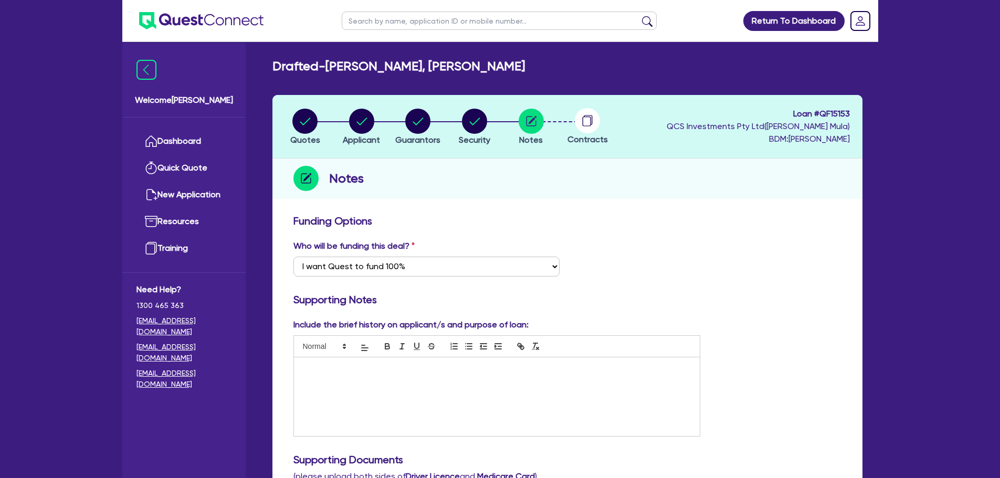
click at [601, 226] on h3 "Funding Options" at bounding box center [568, 221] width 548 height 13
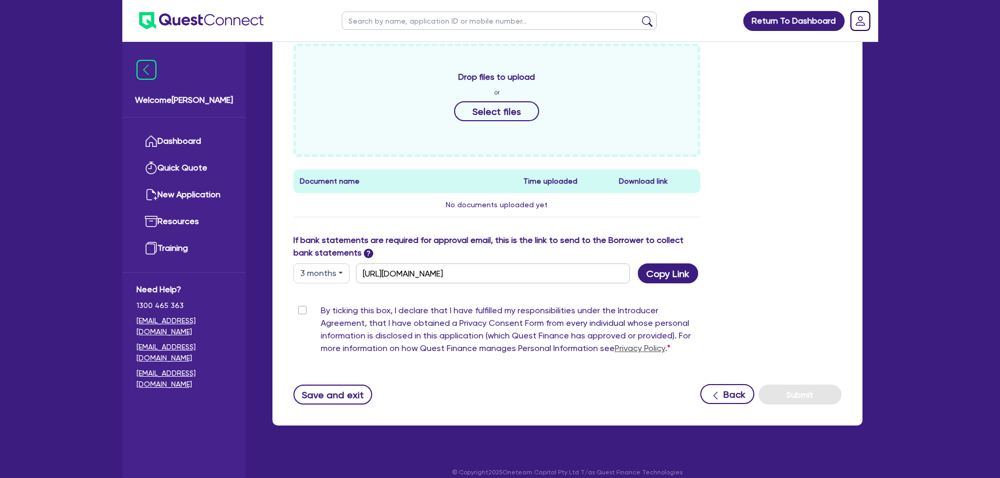
scroll to position [459, 0]
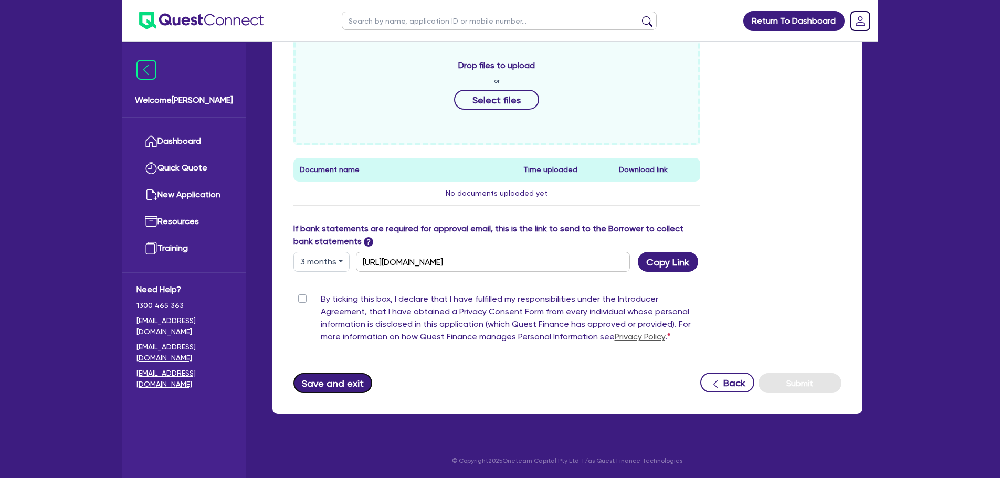
click at [337, 388] on button "Save and exit" at bounding box center [333, 383] width 79 height 20
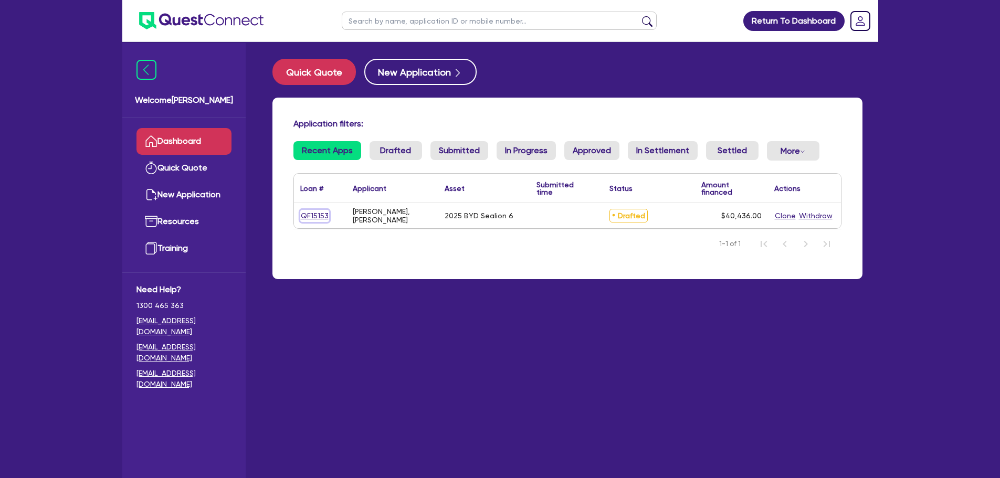
click at [319, 217] on link "QF15153" at bounding box center [314, 216] width 29 height 12
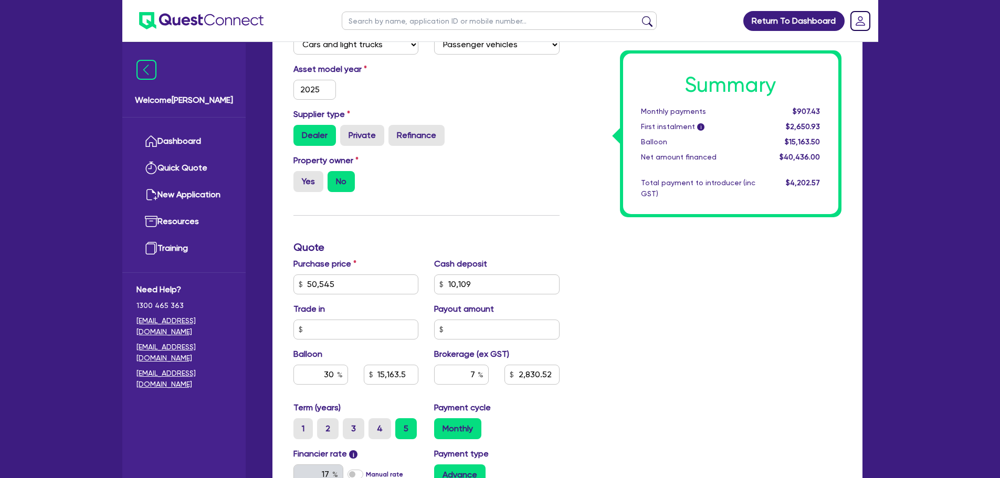
scroll to position [468, 0]
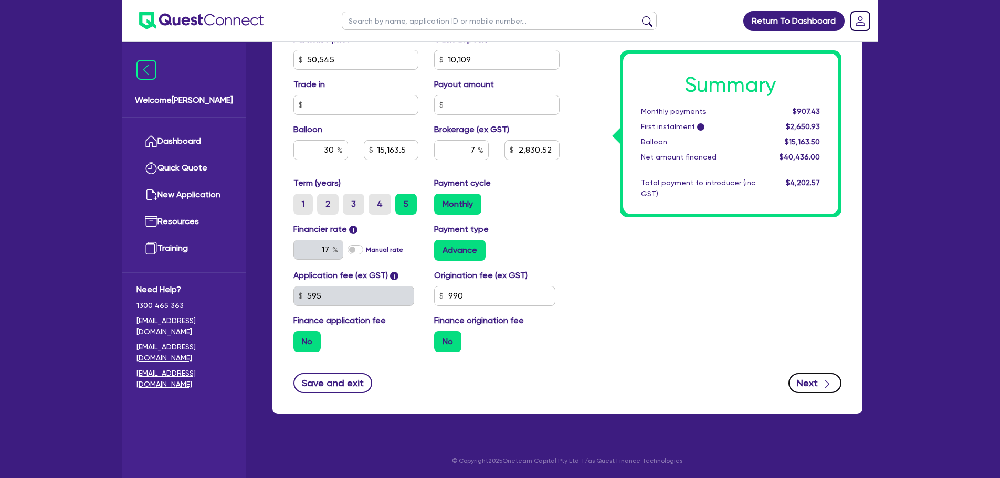
click at [807, 386] on button "Next" at bounding box center [815, 383] width 53 height 20
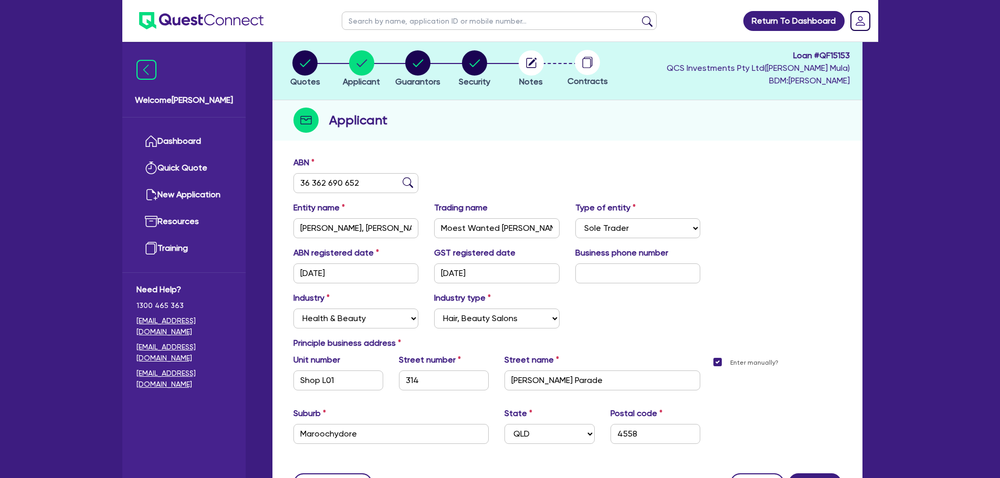
scroll to position [159, 0]
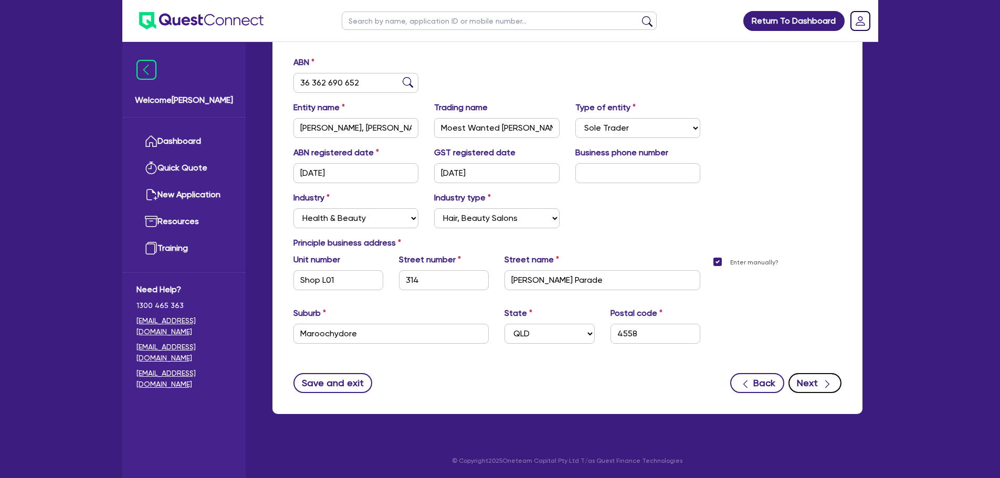
click at [812, 383] on button "Next" at bounding box center [815, 383] width 53 height 20
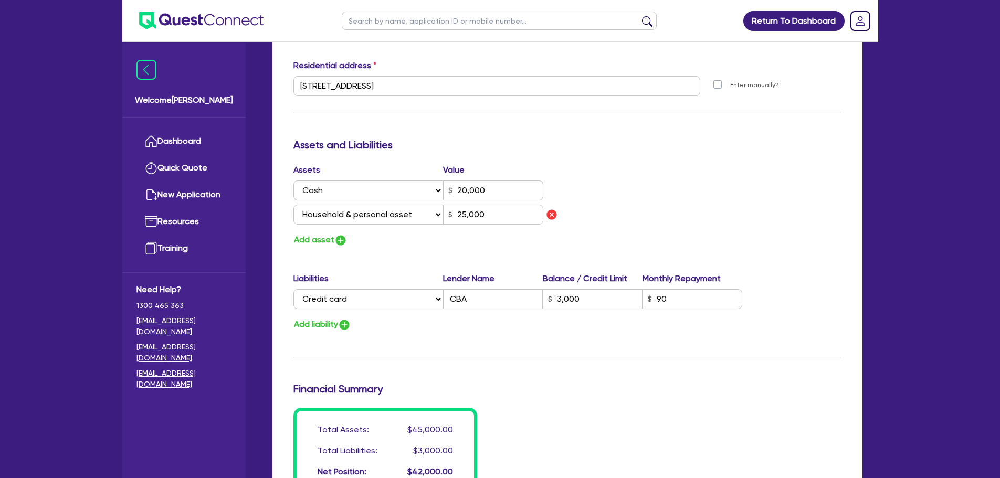
scroll to position [683, 0]
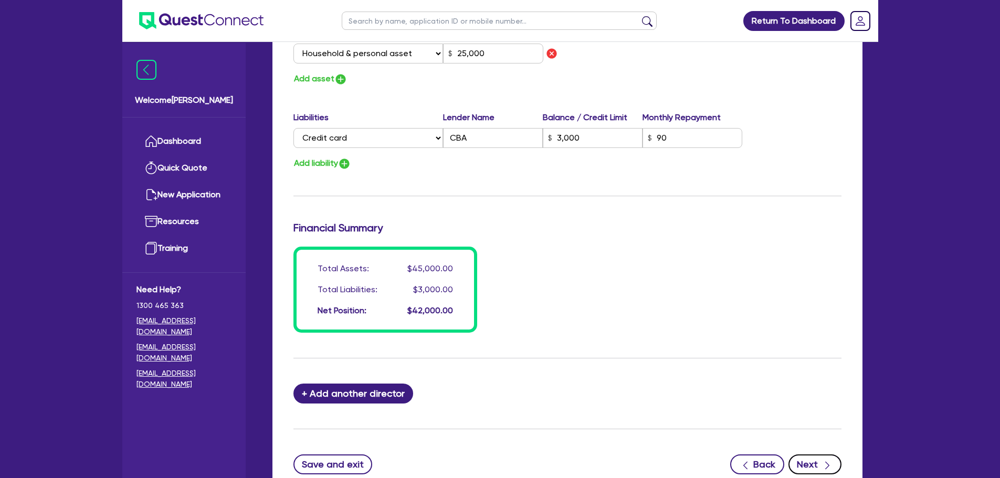
click at [814, 468] on button "Next" at bounding box center [815, 465] width 53 height 20
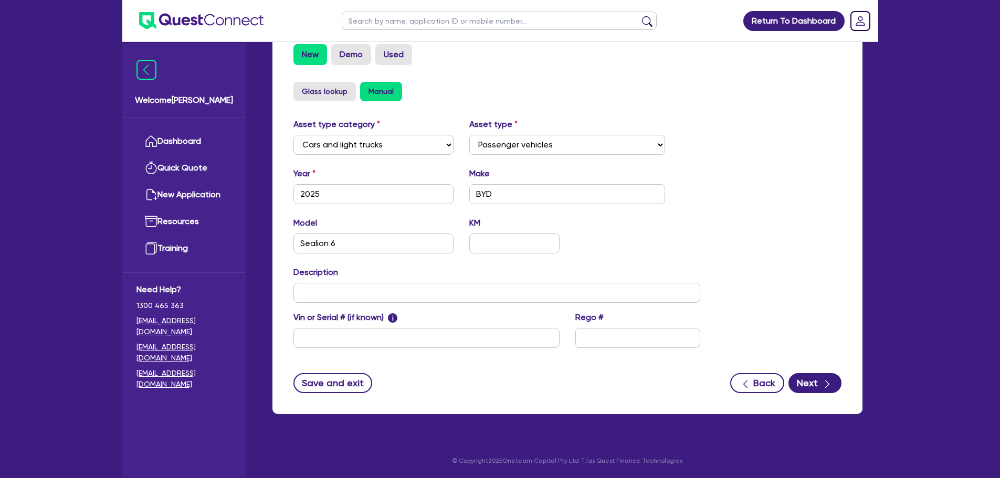
scroll to position [7, 0]
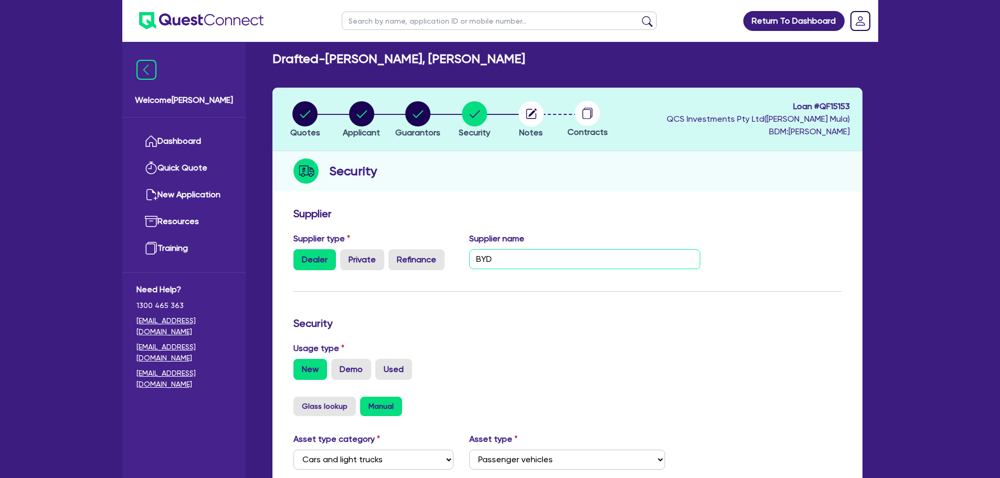
click at [551, 261] on input "BYD" at bounding box center [584, 259] width 231 height 20
click at [543, 219] on h3 "Supplier" at bounding box center [568, 213] width 548 height 13
click at [529, 266] on input "BYD" at bounding box center [584, 259] width 231 height 20
click at [522, 340] on form "Supplier Supplier type Dealer Private Refinance Supplier name Security Usage ty…" at bounding box center [568, 457] width 548 height 501
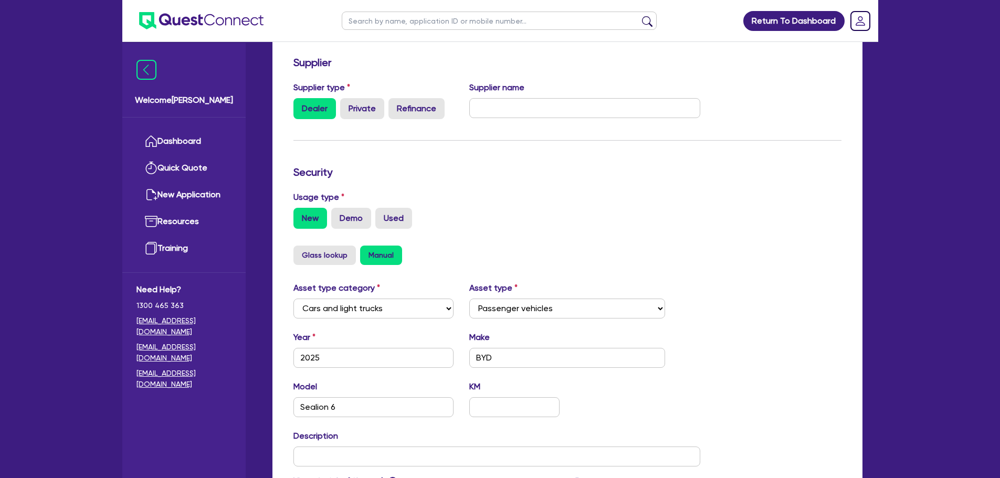
scroll to position [322, 0]
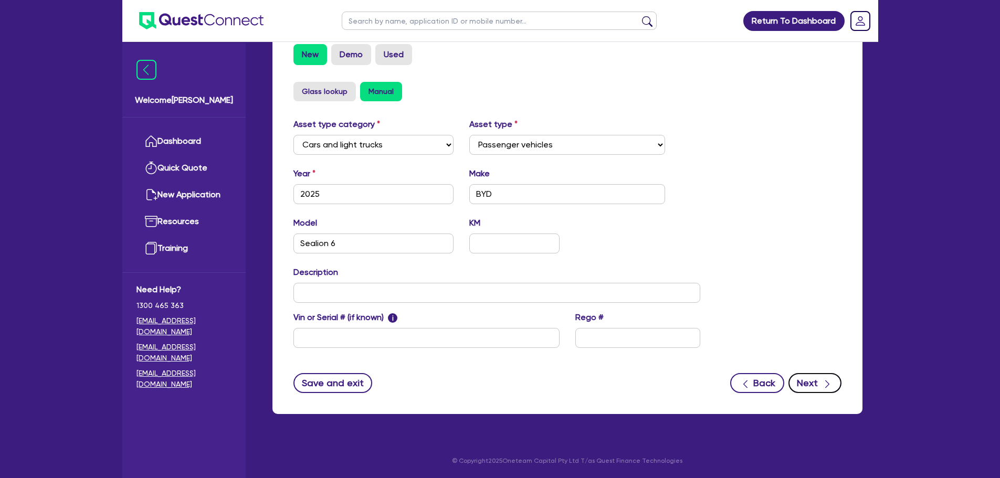
click at [808, 376] on button "Next" at bounding box center [815, 383] width 53 height 20
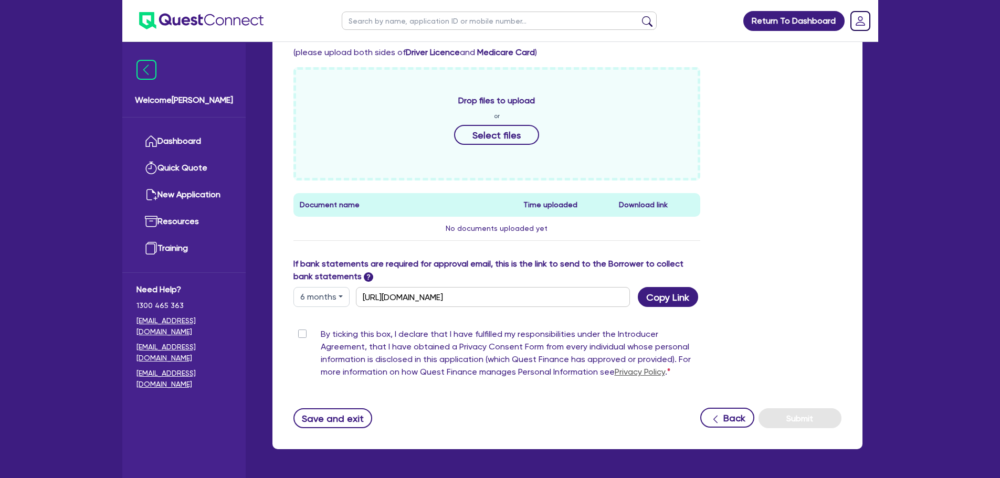
scroll to position [459, 0]
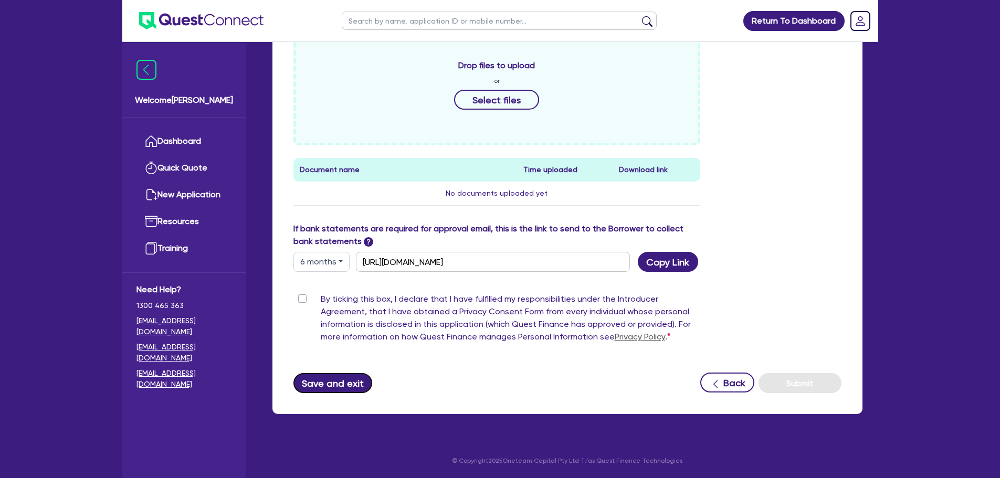
click at [343, 383] on button "Save and exit" at bounding box center [333, 383] width 79 height 20
